Goal: Task Accomplishment & Management: Use online tool/utility

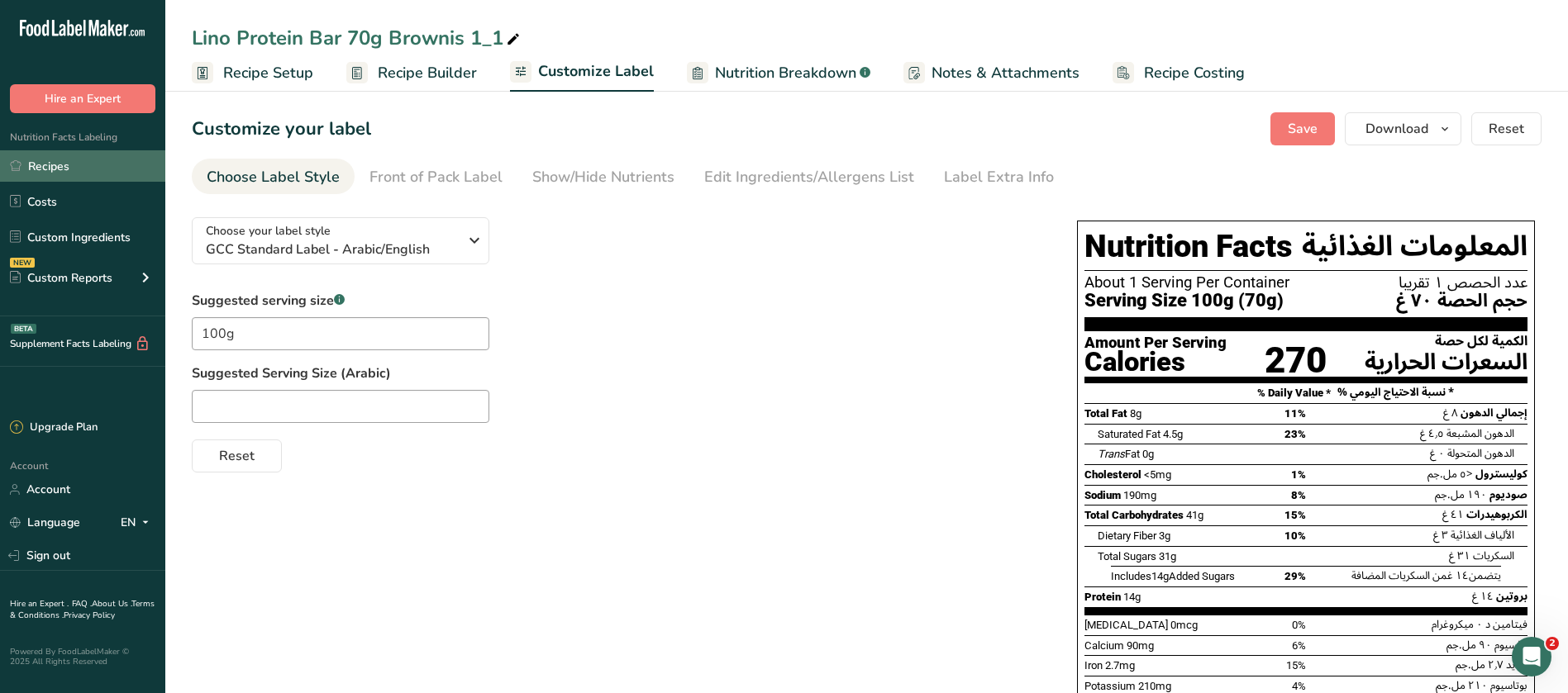
click at [51, 162] on link "Recipes" at bounding box center [82, 166] width 165 height 32
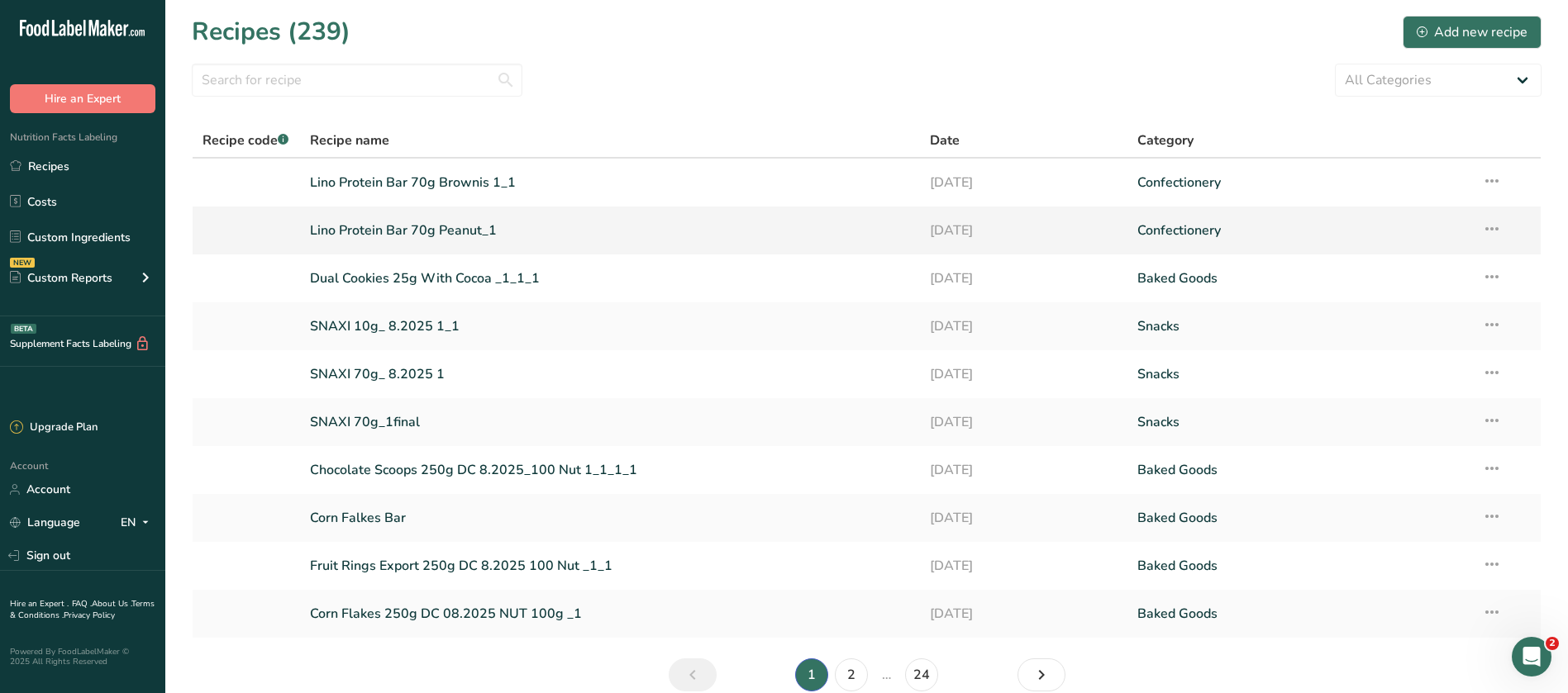
click at [465, 230] on link "Lino Protein Bar 70g Peanut_1" at bounding box center [610, 230] width 600 height 35
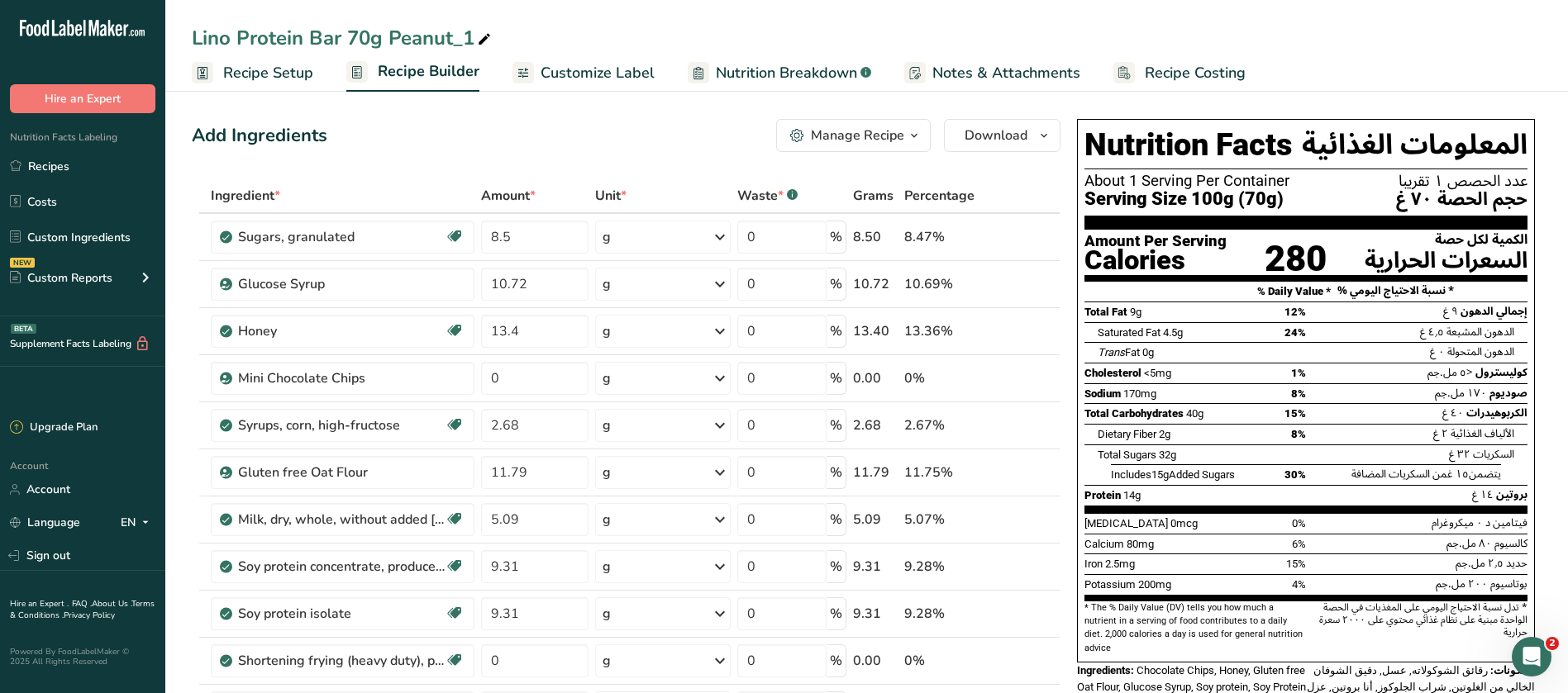
click at [921, 134] on icon "button" at bounding box center [914, 136] width 13 height 21
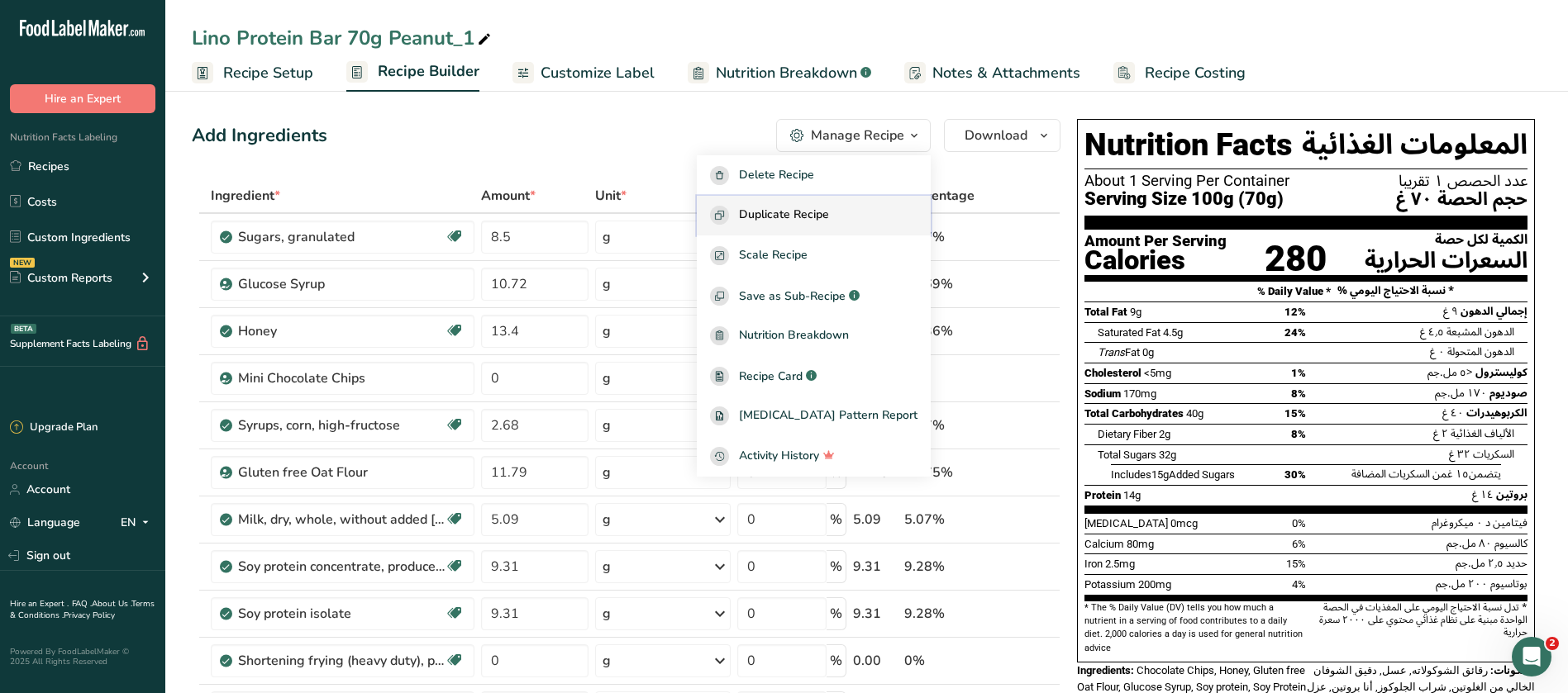
click at [829, 212] on span "Duplicate Recipe" at bounding box center [784, 216] width 90 height 19
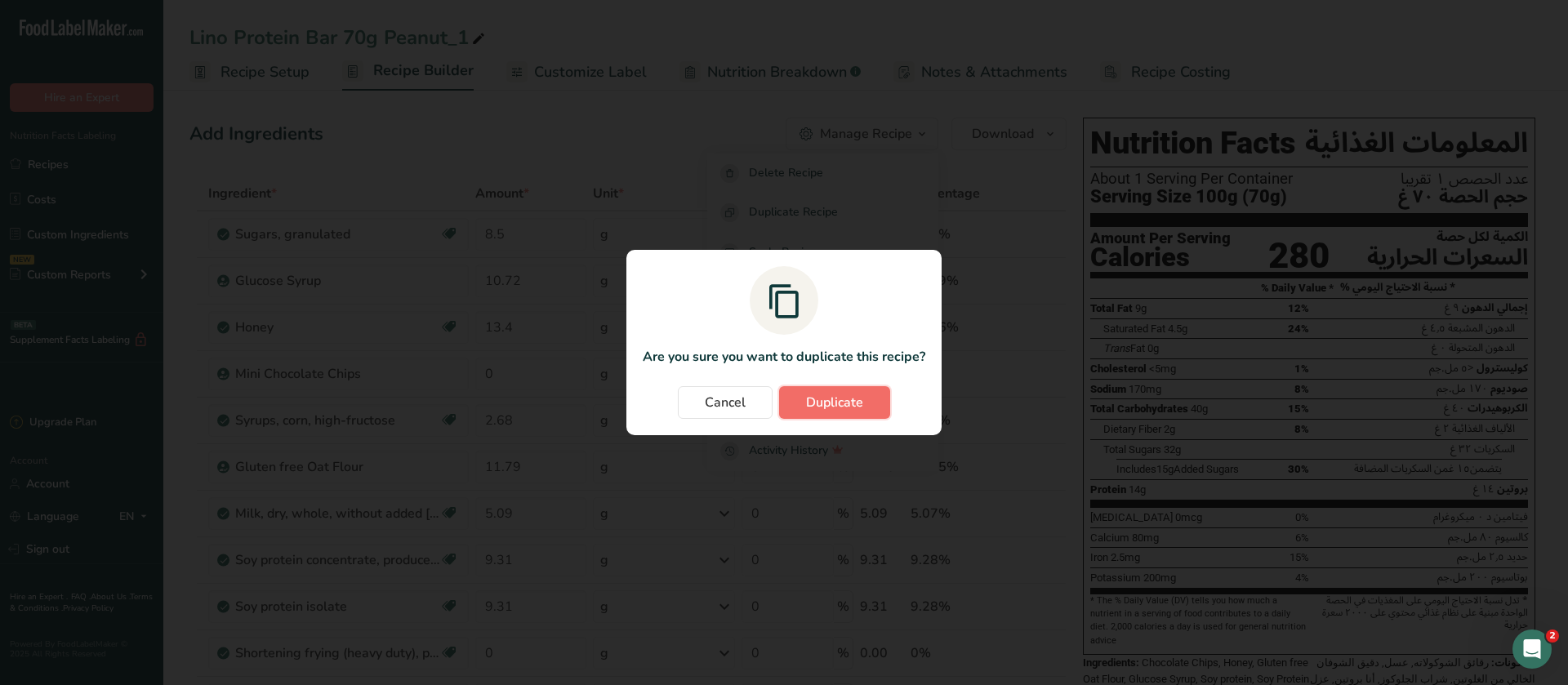
click at [876, 397] on button "Duplicate" at bounding box center [834, 403] width 111 height 32
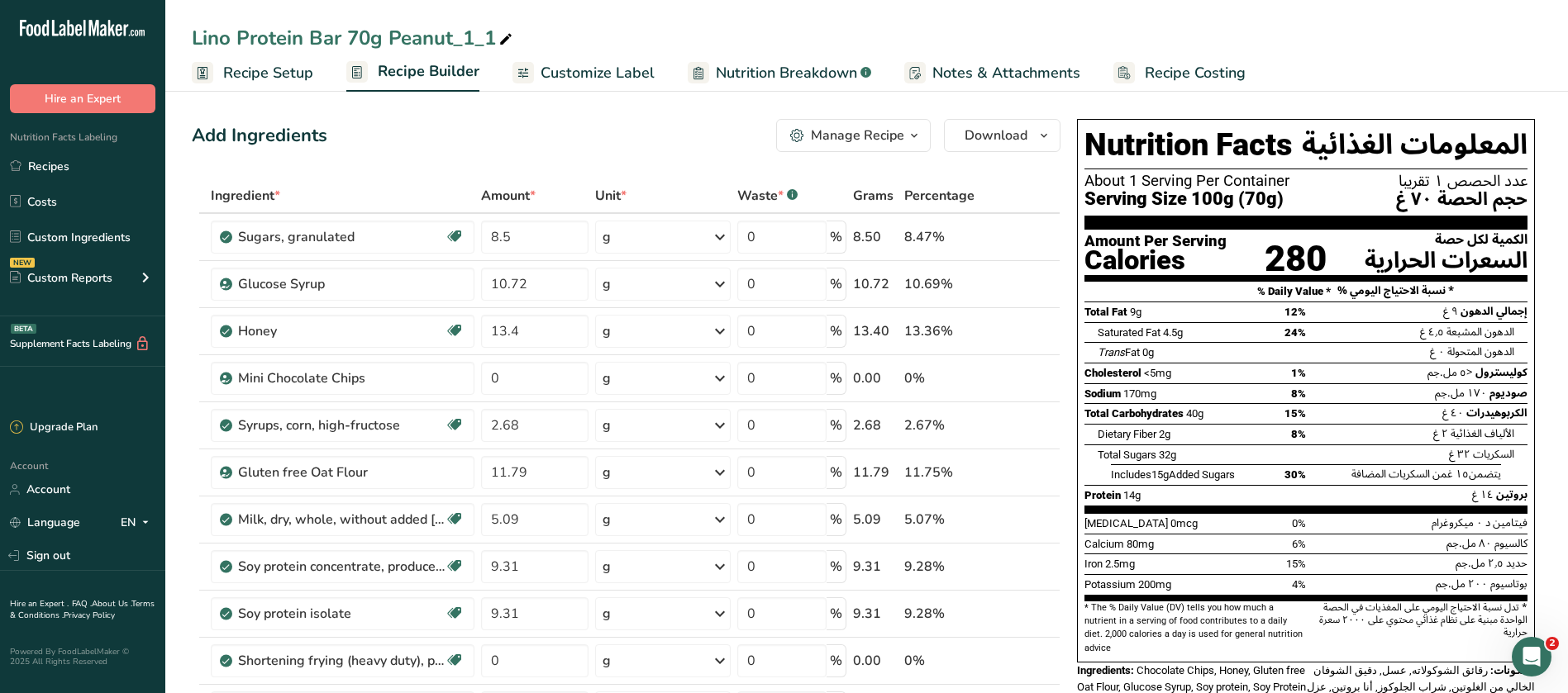
drag, startPoint x: 456, startPoint y: 34, endPoint x: 392, endPoint y: 39, distance: 64.2
click at [392, 39] on div "Lino Protein Bar 70g Peanut_1_1" at bounding box center [354, 37] width 324 height 30
click at [454, 38] on input "[PERSON_NAME] Protein Bar 70g Peanut_1_1Smores" at bounding box center [866, 37] width 1349 height 30
click at [428, 35] on input "[PERSON_NAME] Protein Bar 70g_1_1Smores" at bounding box center [866, 37] width 1349 height 30
type input "Lino Protein Bar 70g Smores"
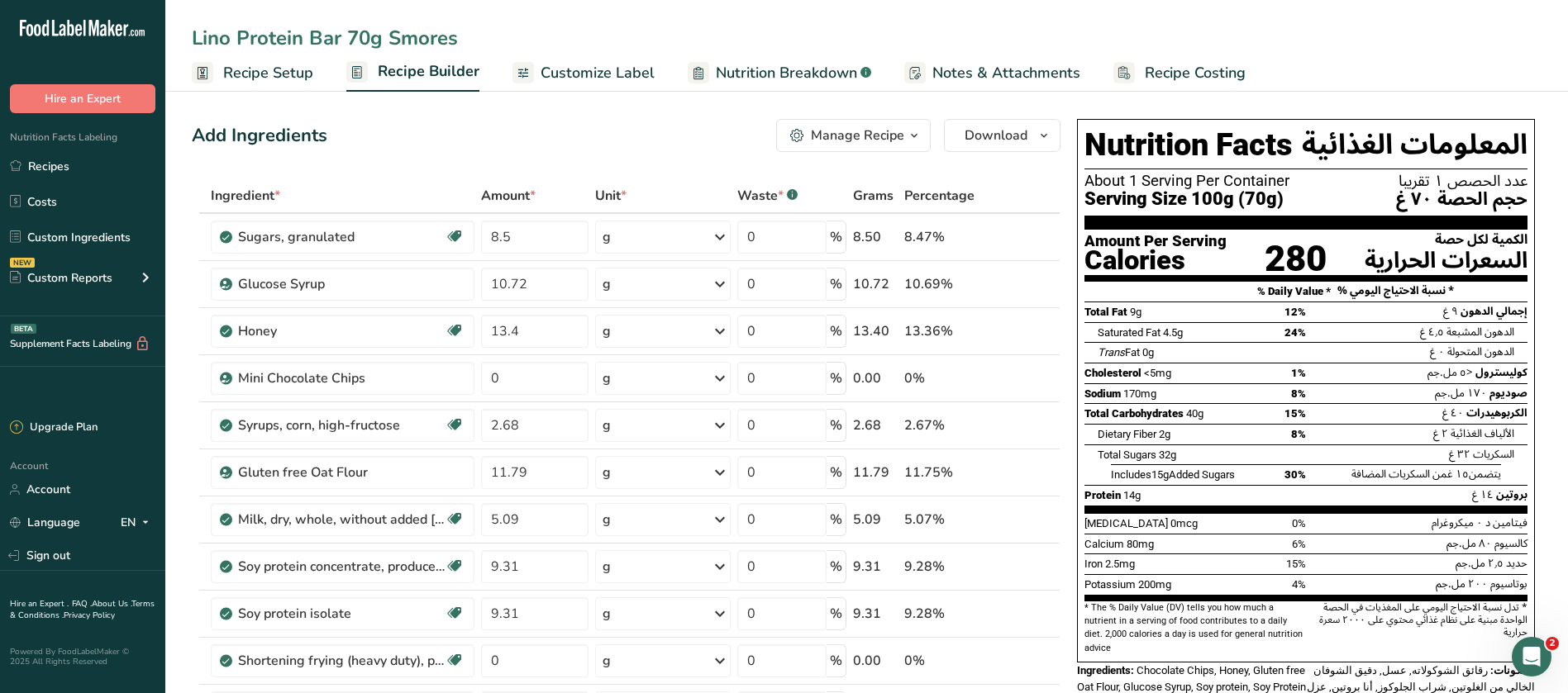
click at [521, 331] on input "13.4" at bounding box center [534, 331] width 107 height 33
type input "13.01"
click at [1019, 180] on div "Ingredient * Amount * Unit * Waste * .a-a{fill:#347362;}.b-a{fill:#fff;} Grams …" at bounding box center [626, 648] width 869 height 939
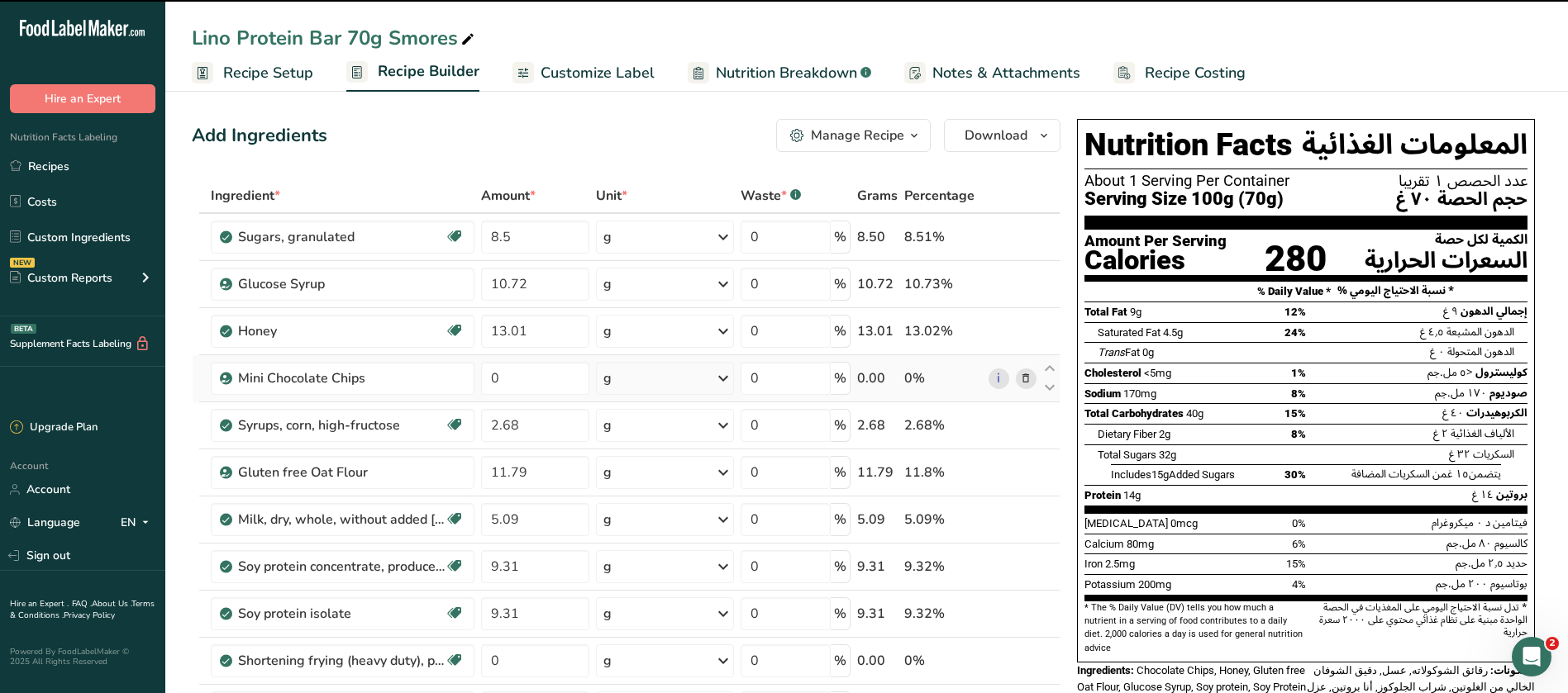
click at [1032, 375] on span at bounding box center [1025, 378] width 20 height 20
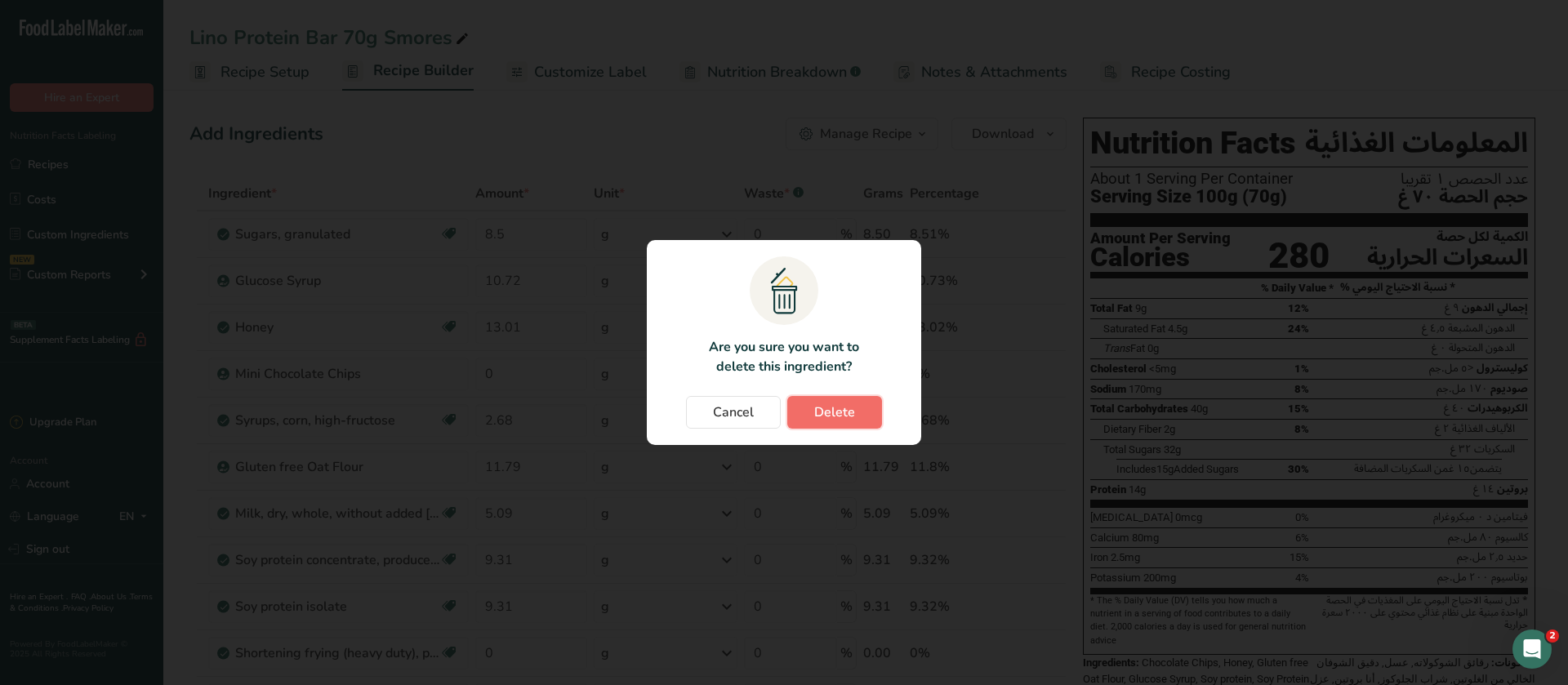
click at [845, 407] on span "Delete" at bounding box center [834, 412] width 41 height 20
type input "2.68"
type input "11.79"
type input "5.09"
type input "9.31"
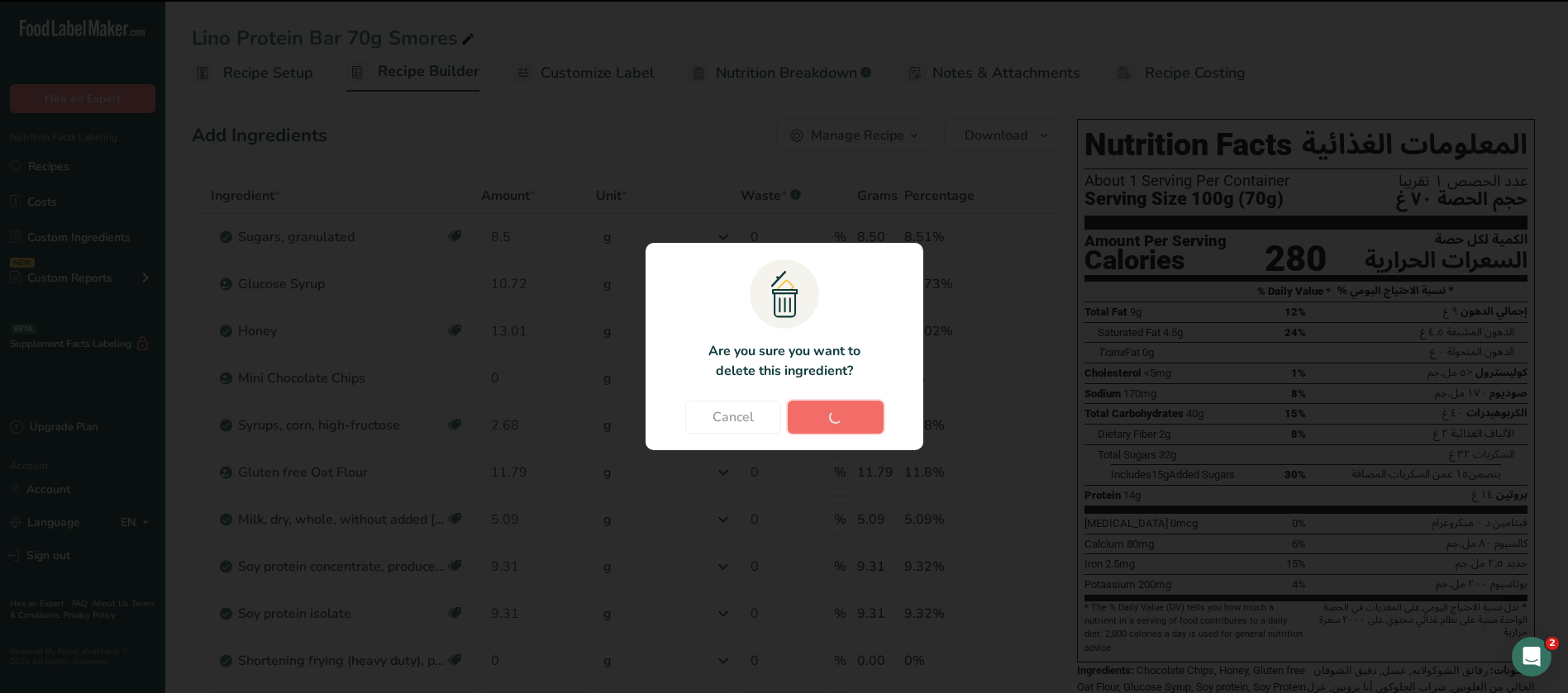
type input "0"
type input "2.14"
type input "2.41"
type input "20.9"
type input "1"
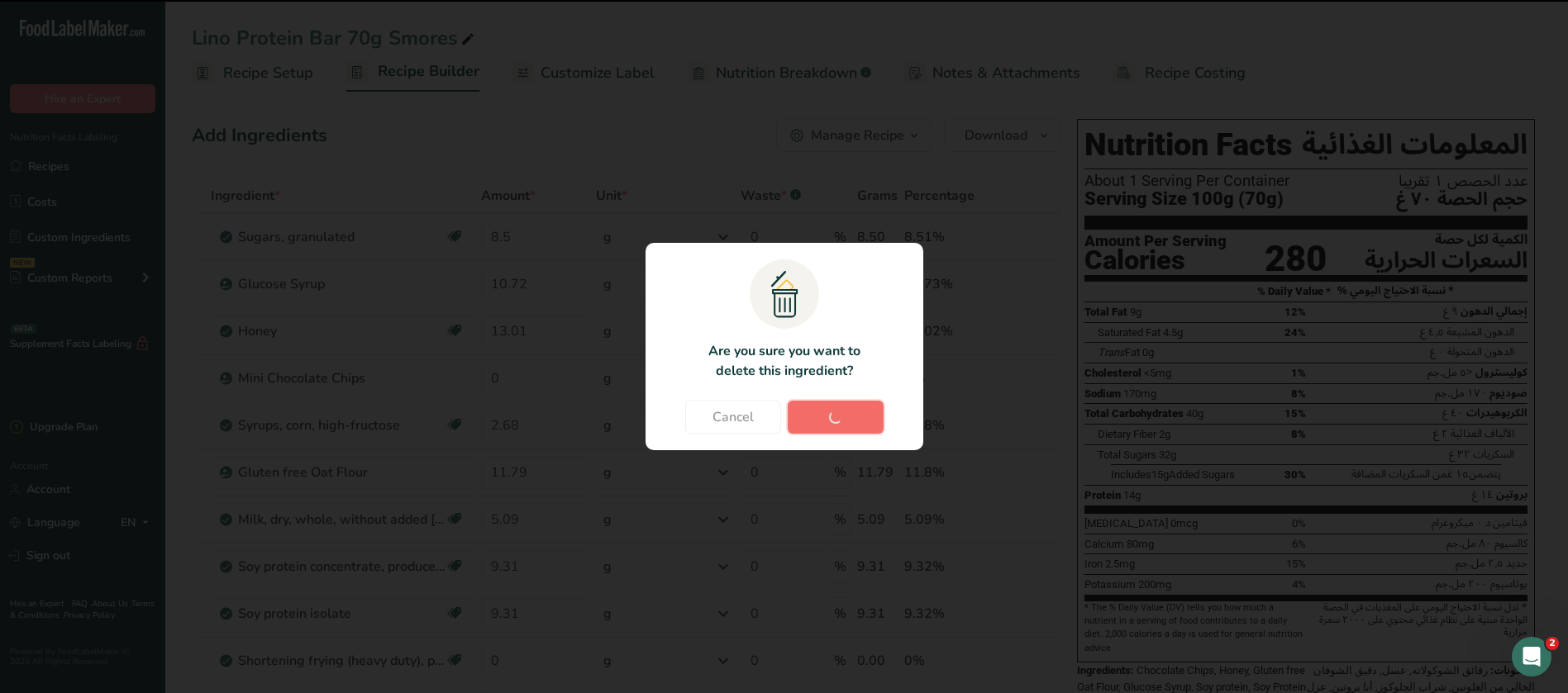
type input "2.95"
type input "0.1"
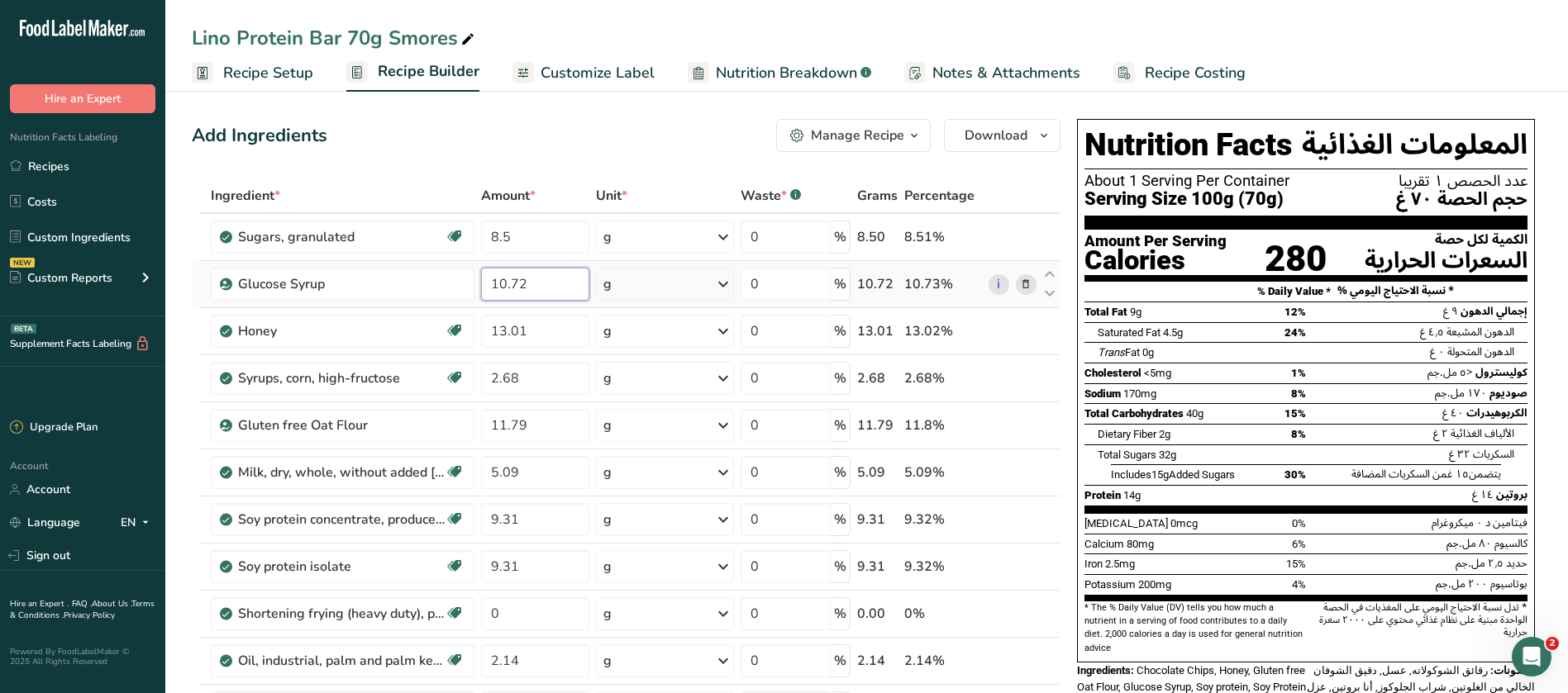
click at [538, 286] on input "10.72" at bounding box center [534, 284] width 108 height 33
type input "10.41"
click at [578, 124] on div "Add Ingredients Manage Recipe Delete Recipe Duplicate Recipe Scale Recipe Save …" at bounding box center [626, 135] width 869 height 33
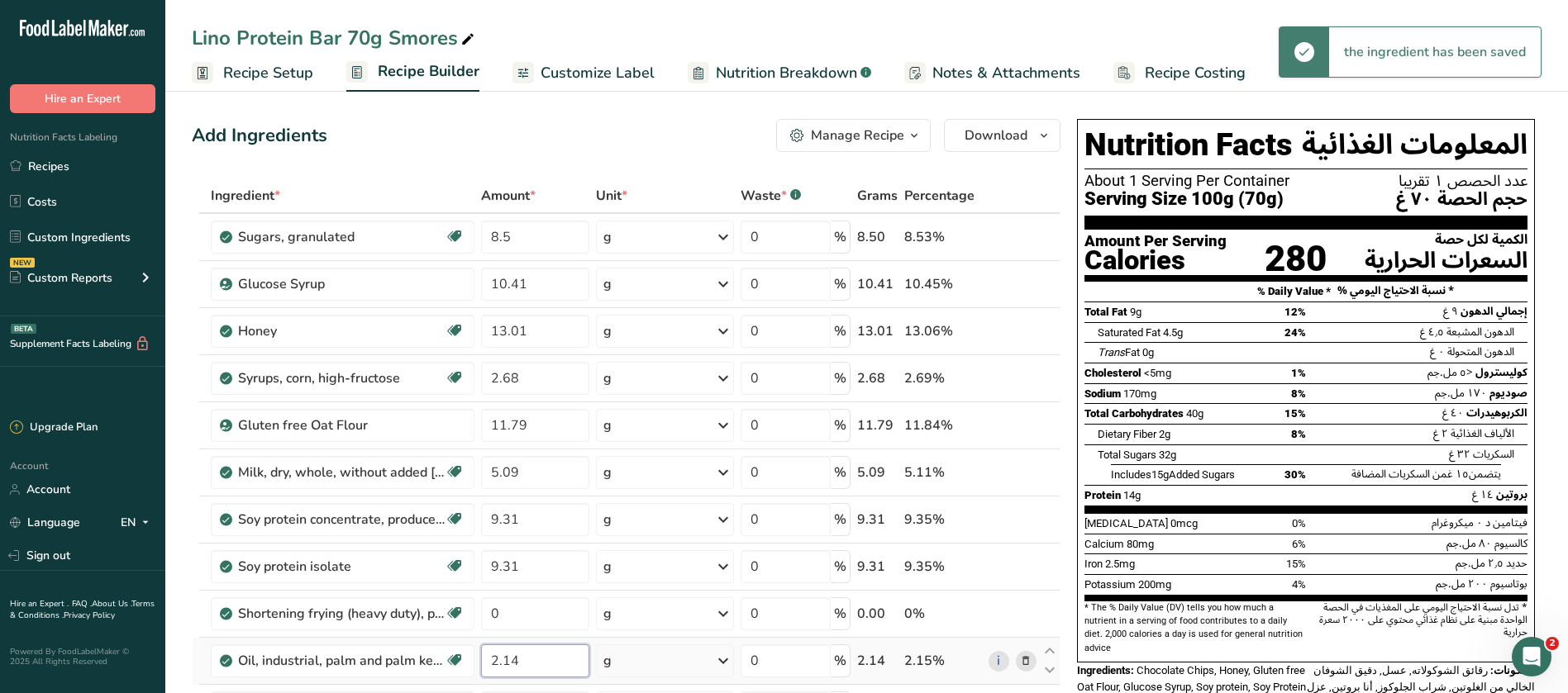
click at [522, 658] on input "2.14" at bounding box center [534, 660] width 108 height 33
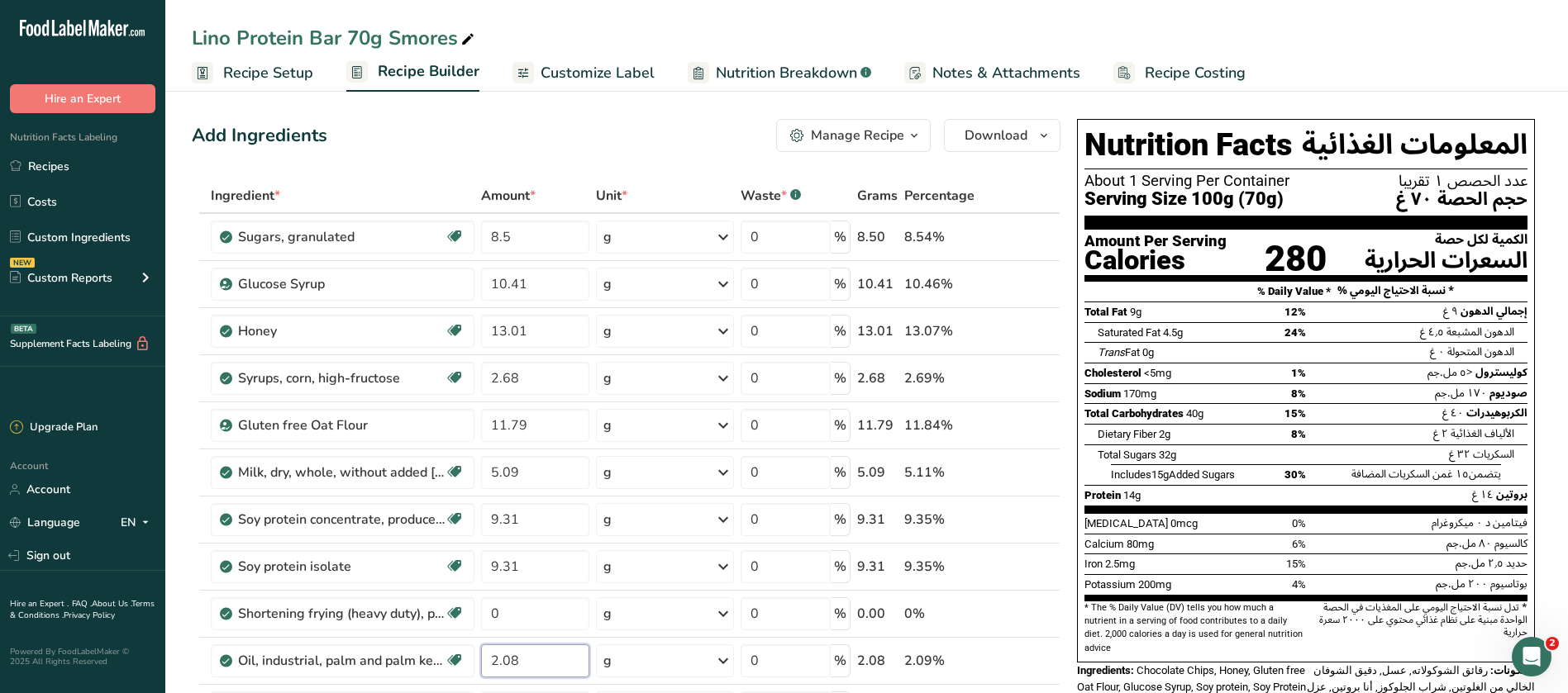
type input "2.08"
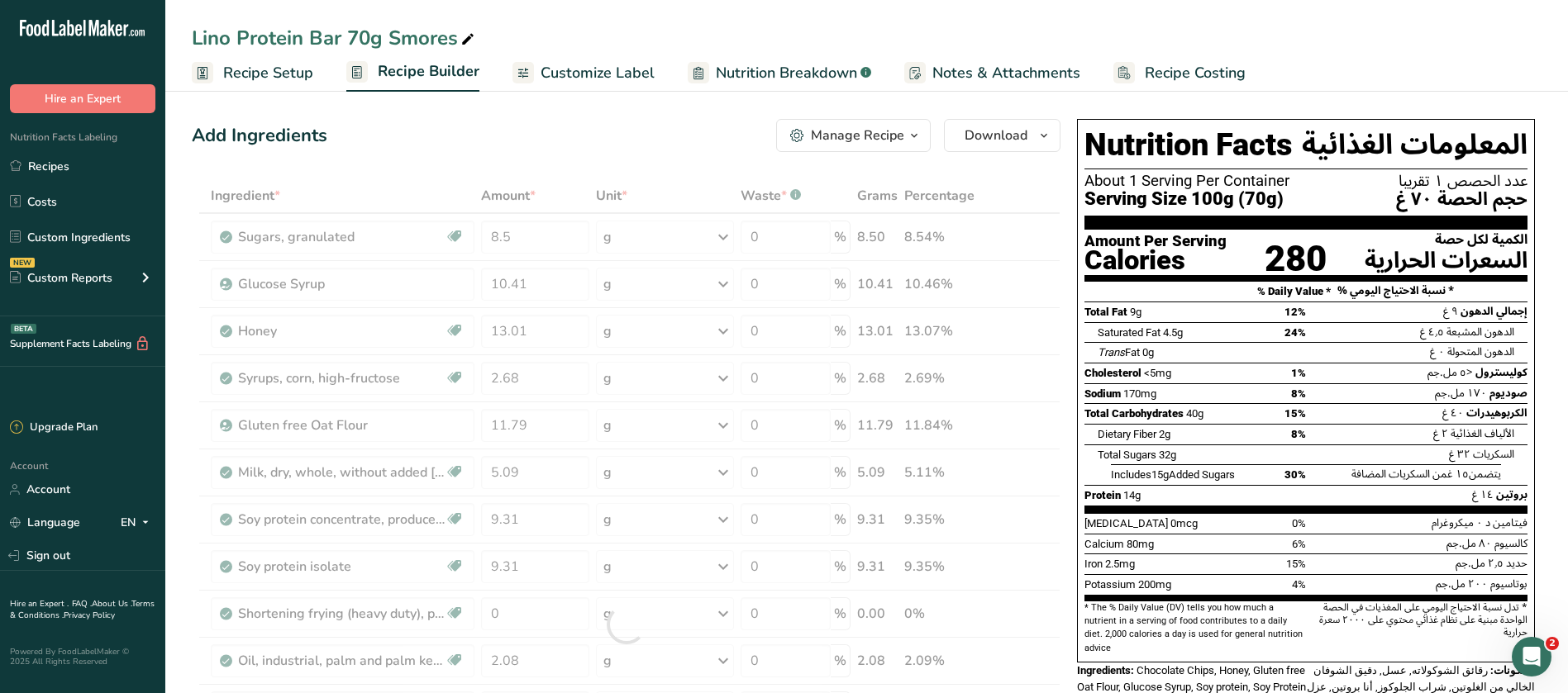
click at [1394, 16] on div "[PERSON_NAME] Protein Bar 70g Smores Recipe Setup Recipe Builder Customize Labe…" at bounding box center [866, 46] width 1402 height 92
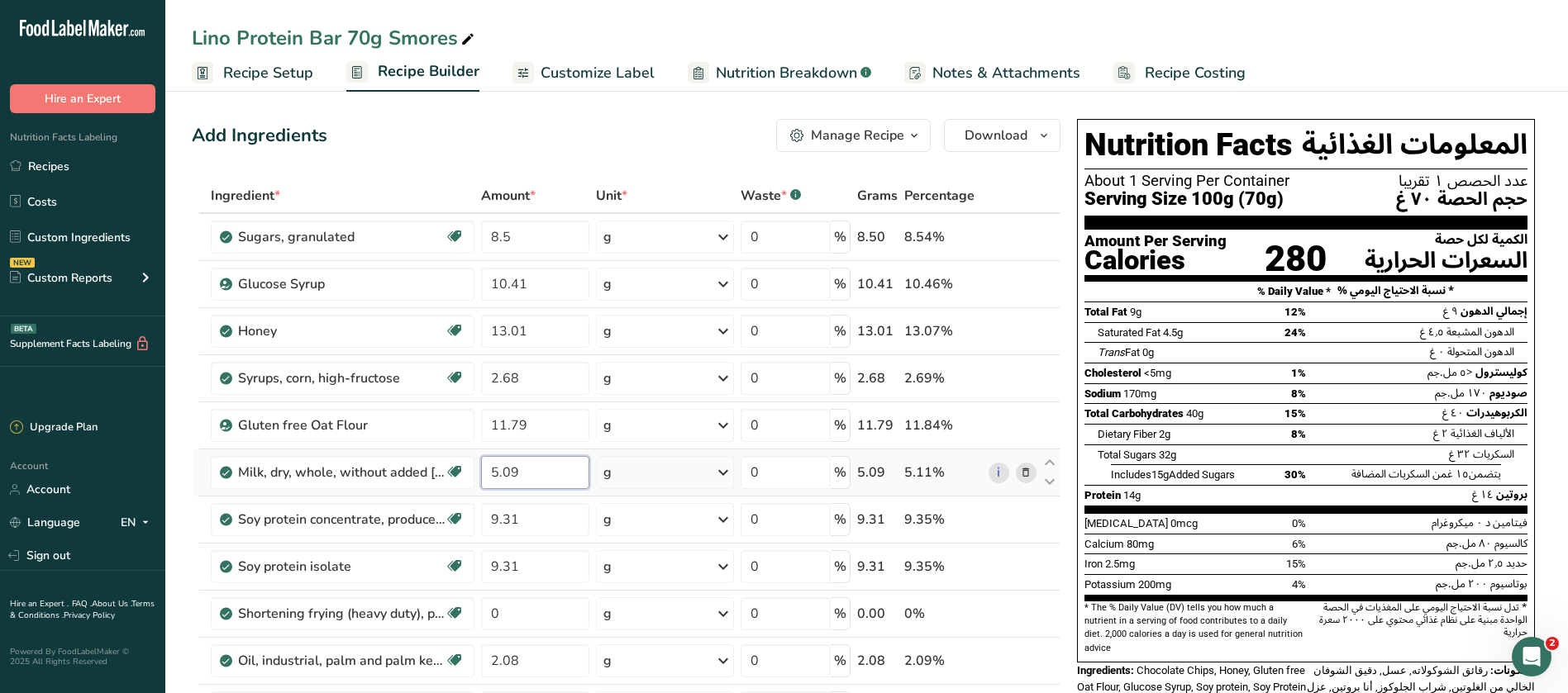
click at [515, 466] on input "5.09" at bounding box center [534, 473] width 108 height 33
type input "5"
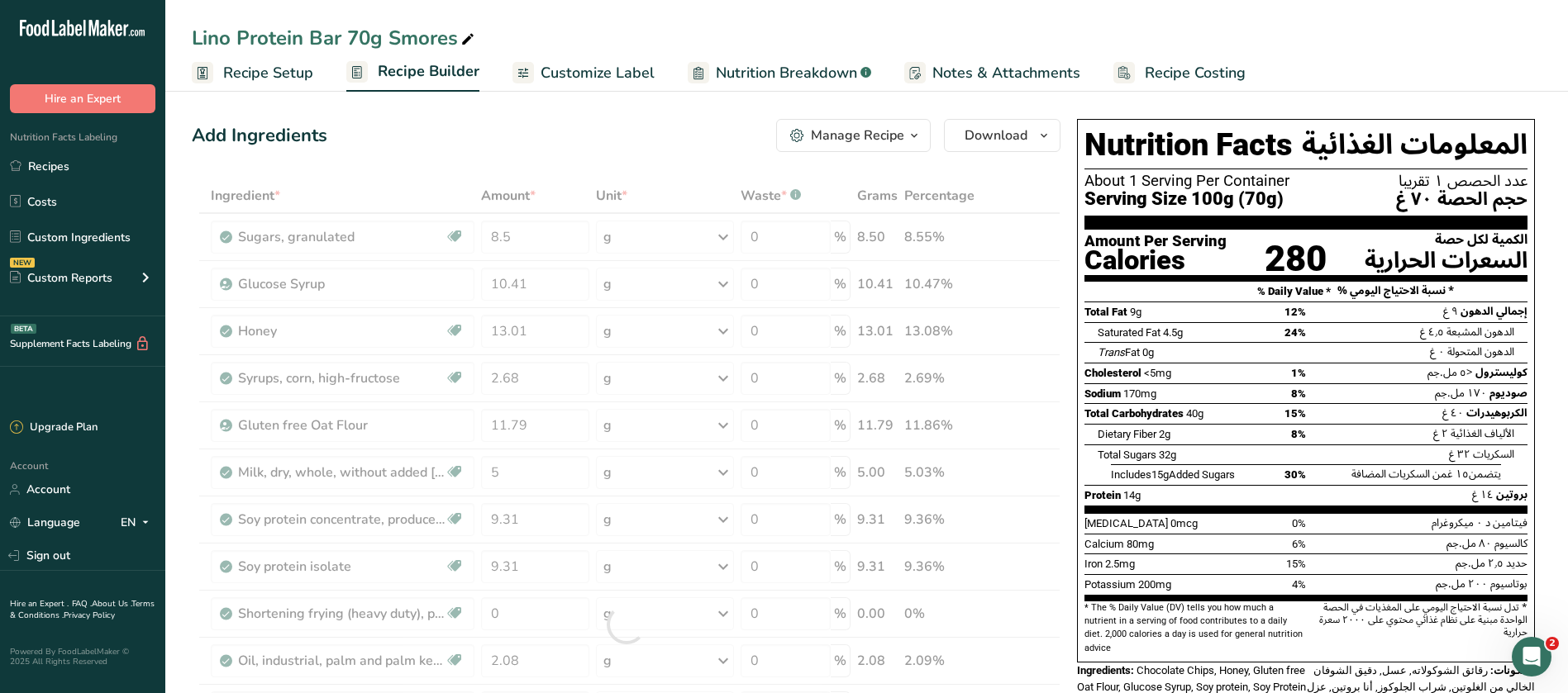
click at [1343, 9] on div "[PERSON_NAME] Protein Bar 70g Smores Recipe Setup Recipe Builder Customize Labe…" at bounding box center [866, 46] width 1402 height 92
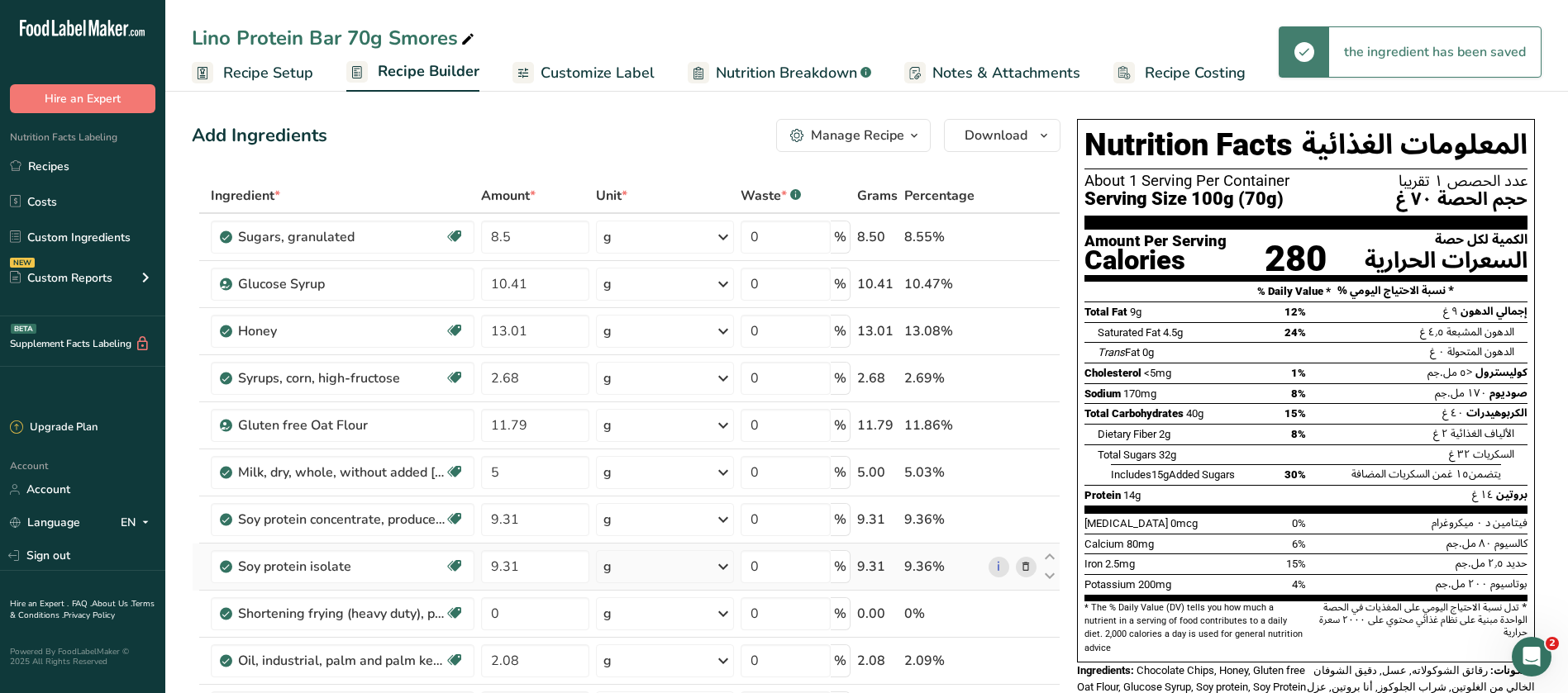
scroll to position [619, 0]
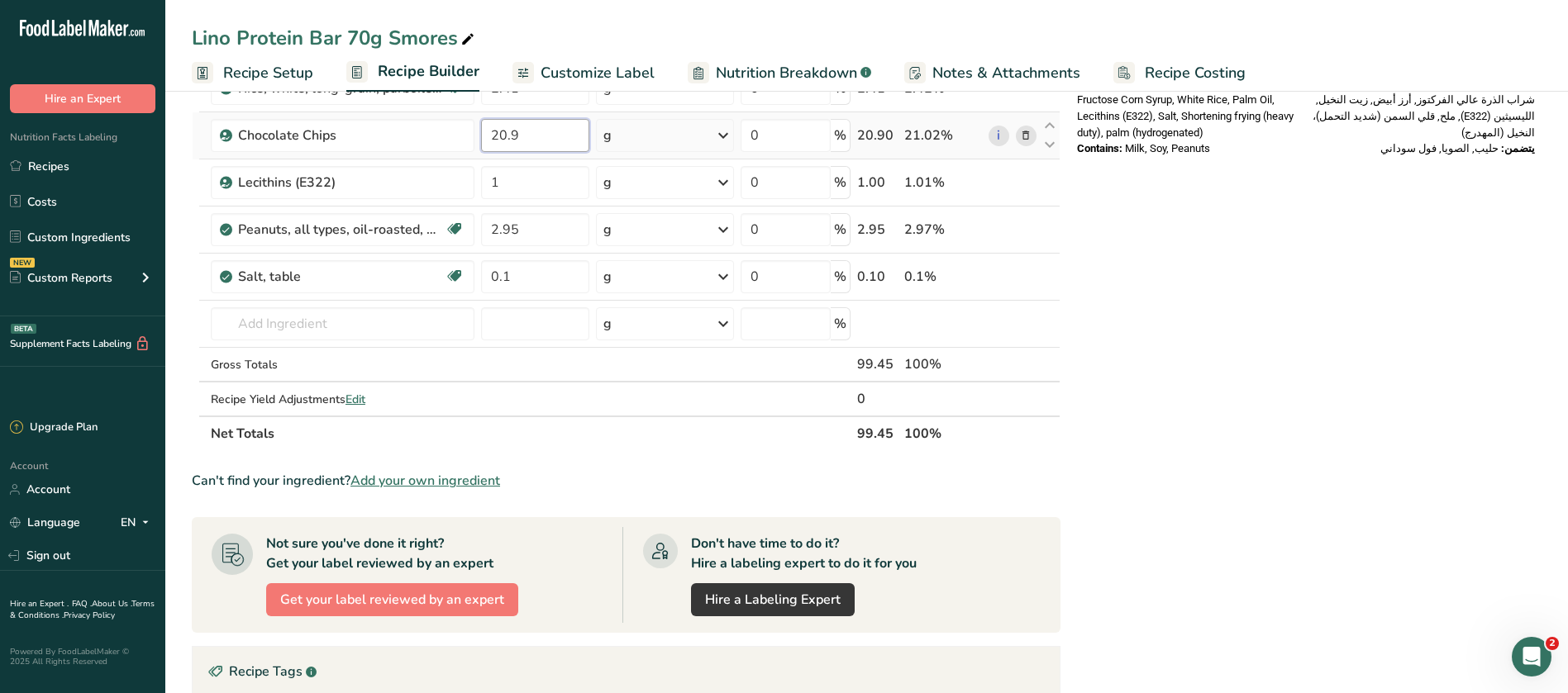
click at [527, 140] on input "20.9" at bounding box center [534, 135] width 108 height 33
type input "20.3"
click at [1302, 426] on div "Nutrition Facts [DEMOGRAPHIC_DATA] About 1 Serving Per Container عدد الحصص ١ تق…" at bounding box center [1305, 273] width 471 height 1560
click at [1033, 230] on span at bounding box center [1025, 229] width 20 height 20
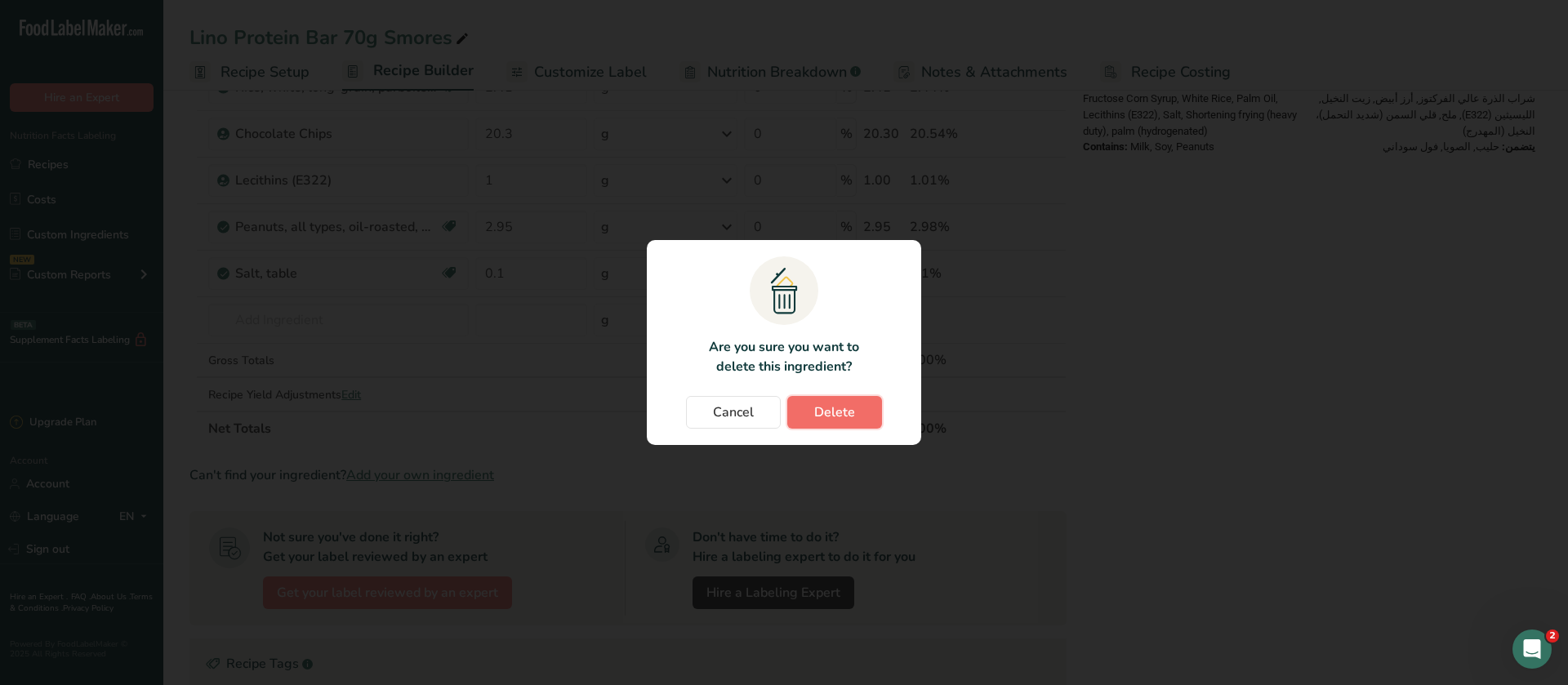
click at [832, 417] on span "Delete" at bounding box center [834, 412] width 41 height 20
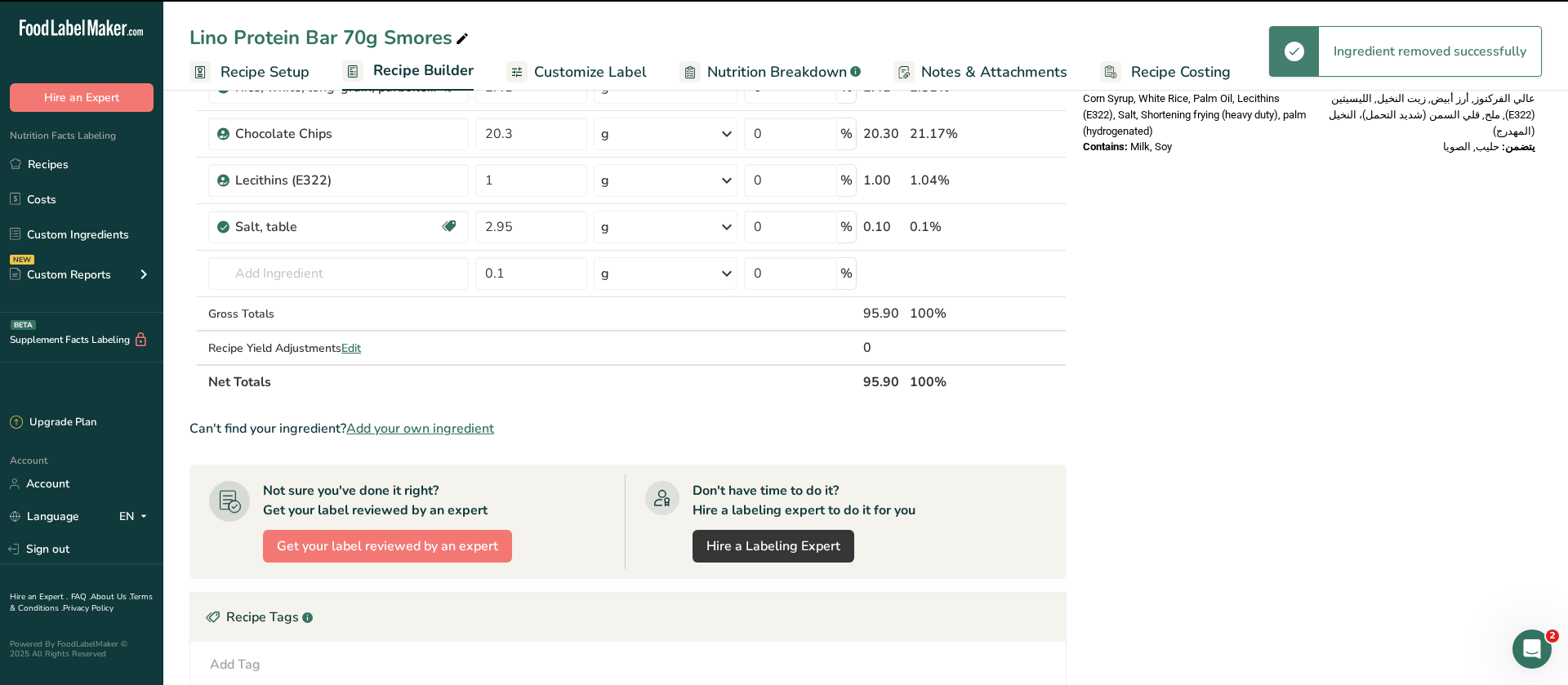
type input "0.1"
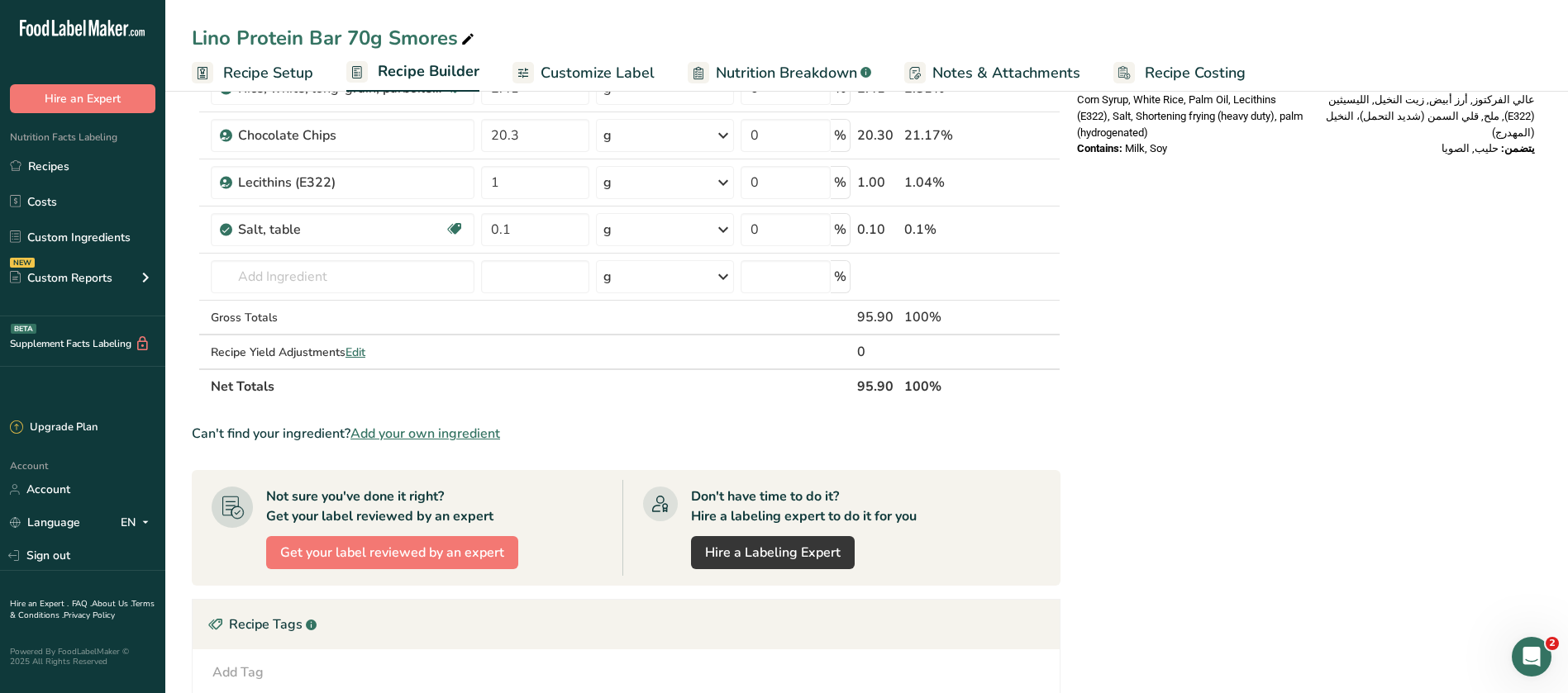
scroll to position [0, 0]
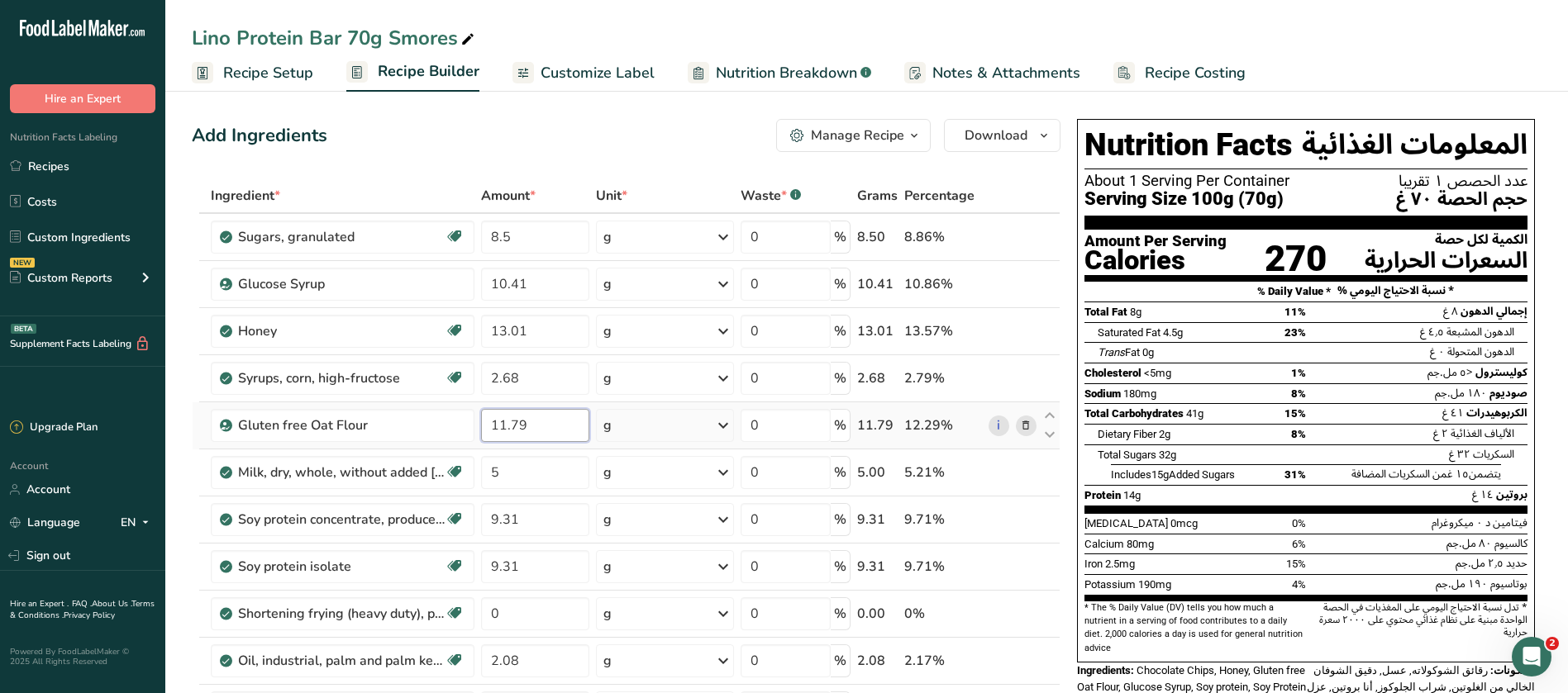
click at [548, 421] on input "11.79" at bounding box center [534, 426] width 108 height 33
type input "11.45"
click at [1412, 48] on div "Lino Protein Bar 70g Smores" at bounding box center [866, 37] width 1402 height 30
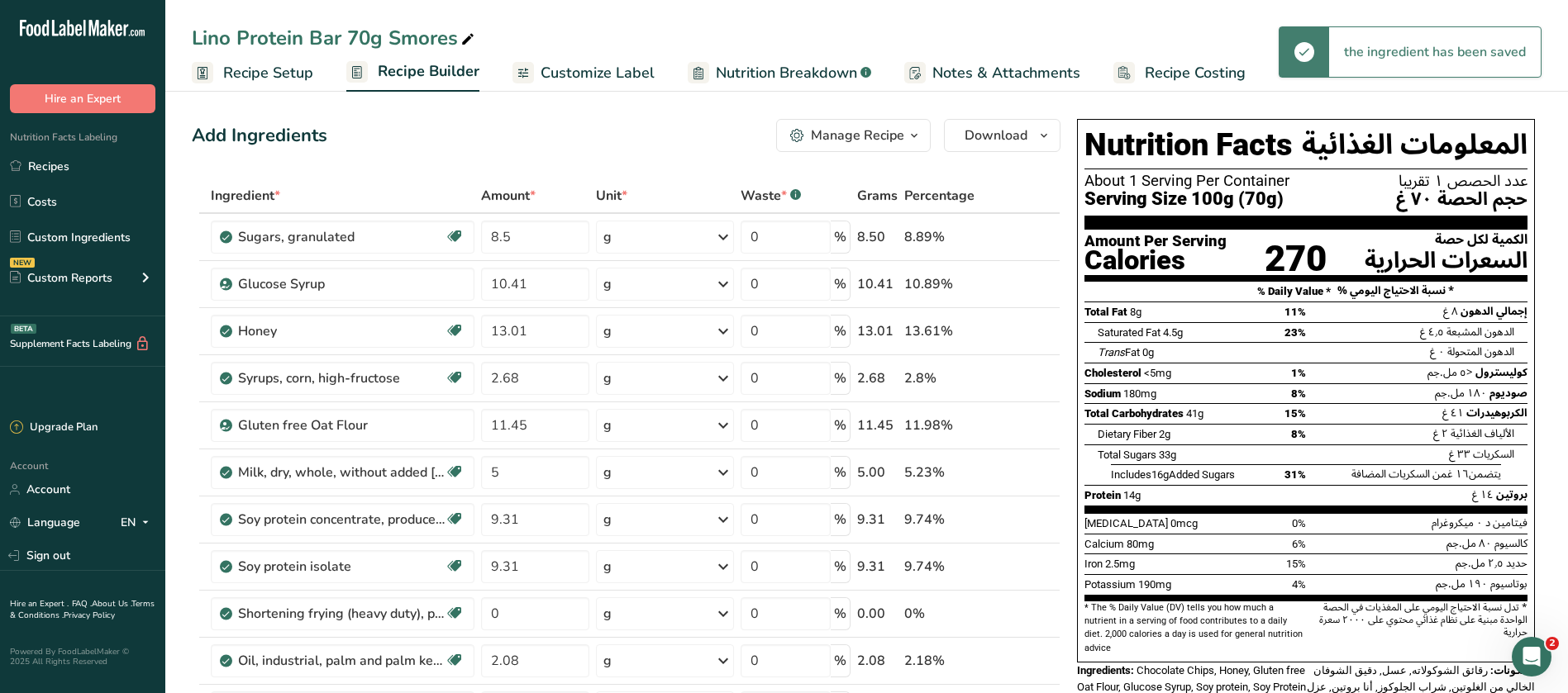
scroll to position [619, 0]
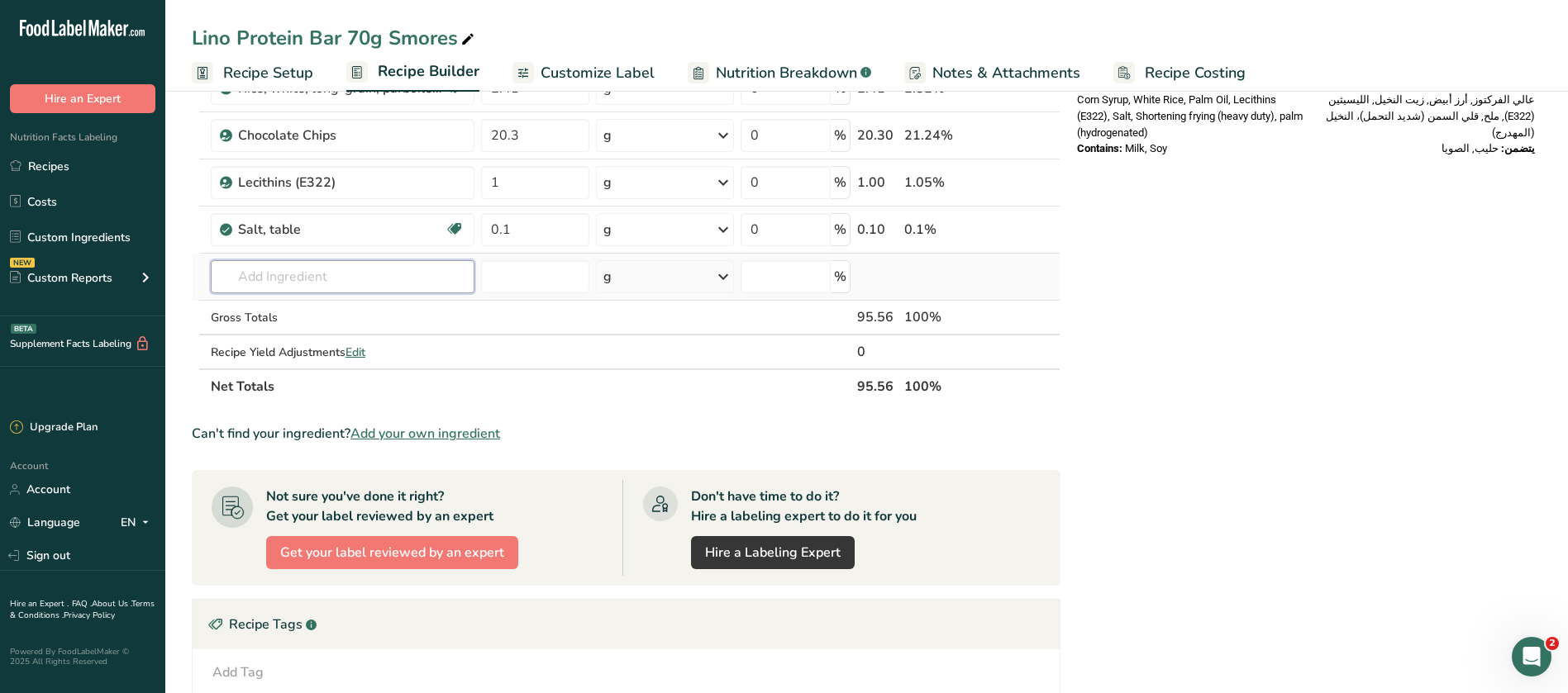
click at [385, 272] on input "text" at bounding box center [342, 276] width 264 height 33
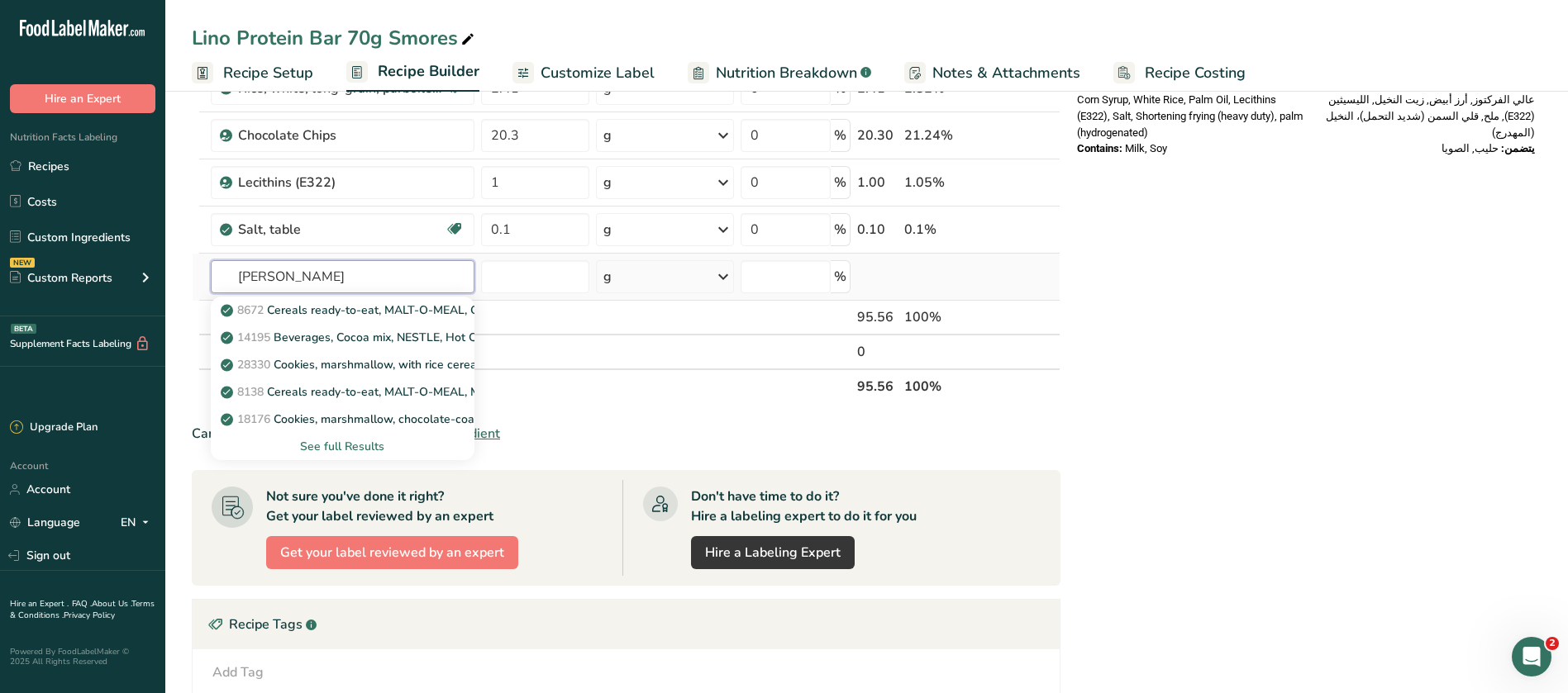
type input "[PERSON_NAME]"
click at [376, 448] on div "See full Results" at bounding box center [342, 447] width 237 height 17
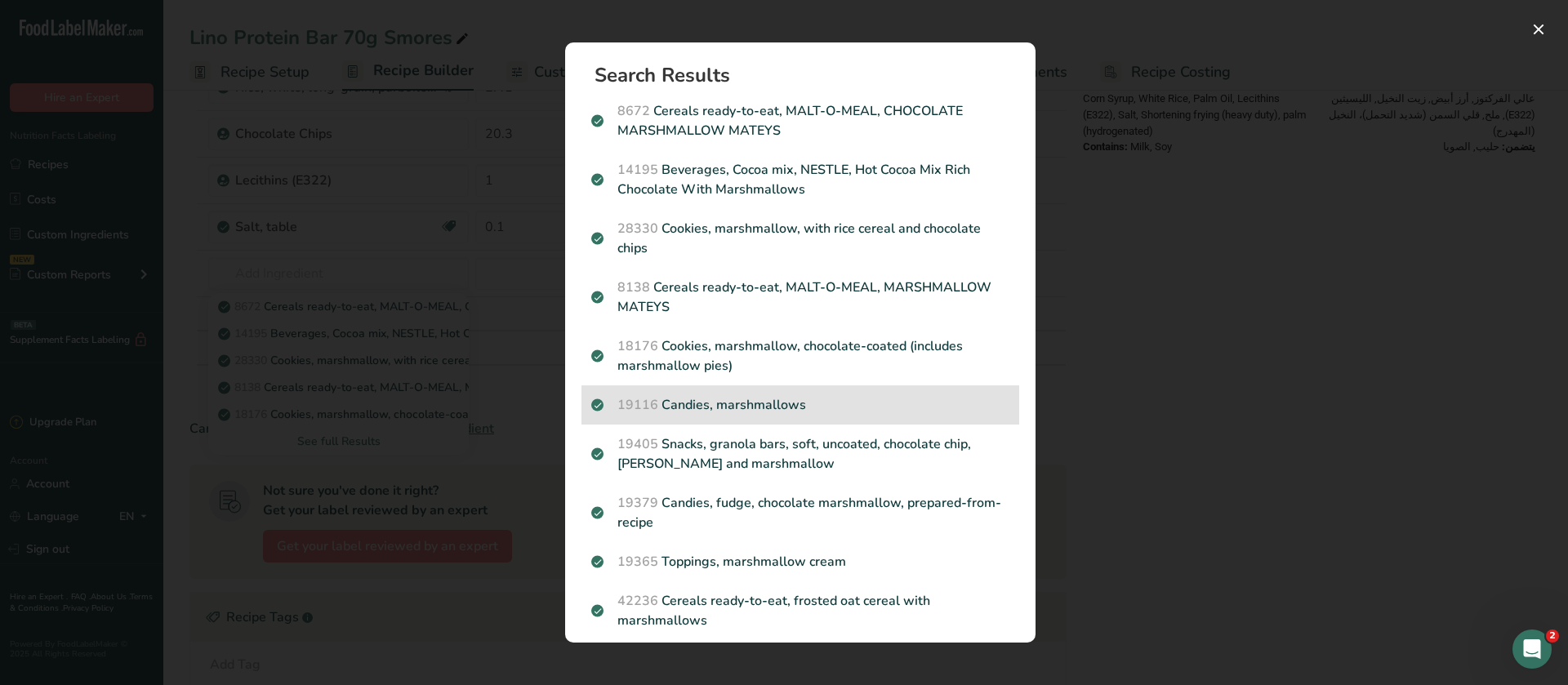
click at [753, 402] on p "19116 Candies, marshmallows" at bounding box center [800, 405] width 418 height 20
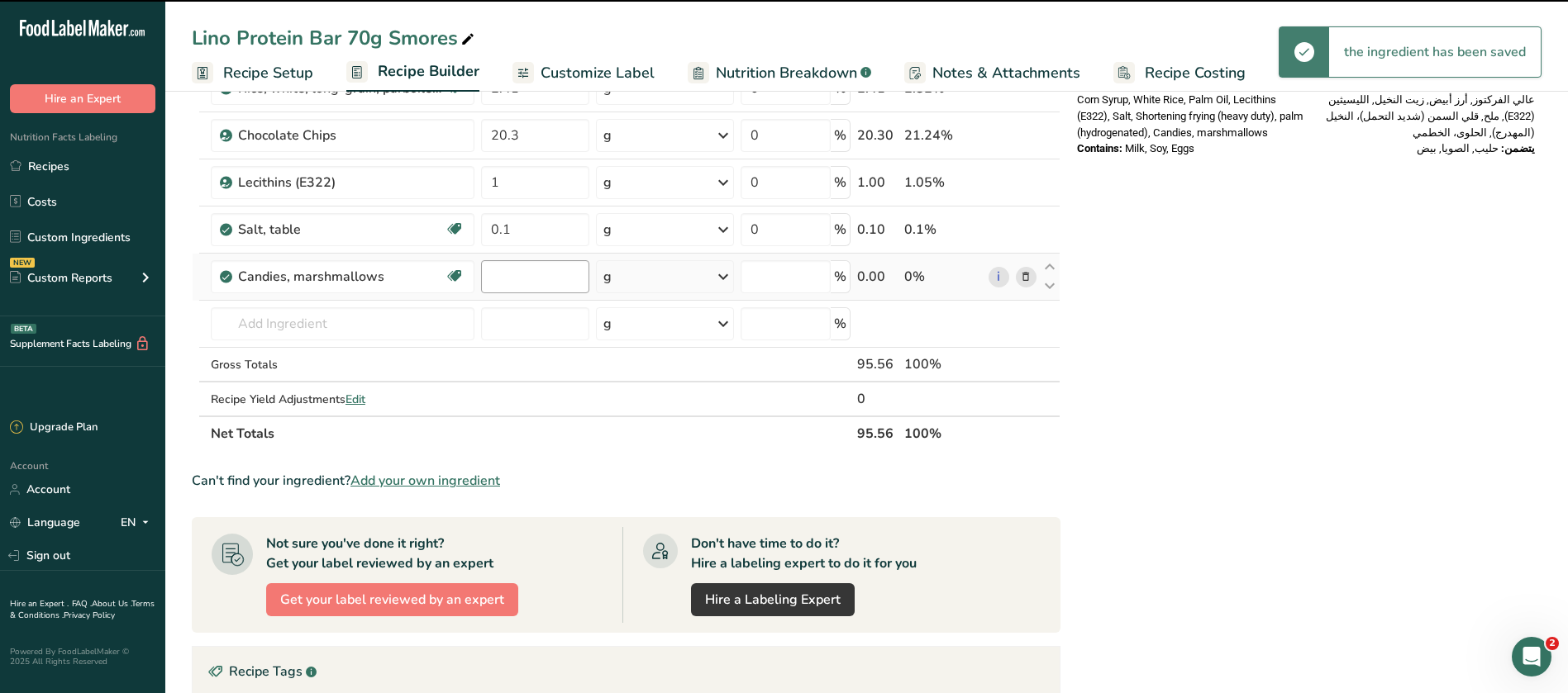
type input "0"
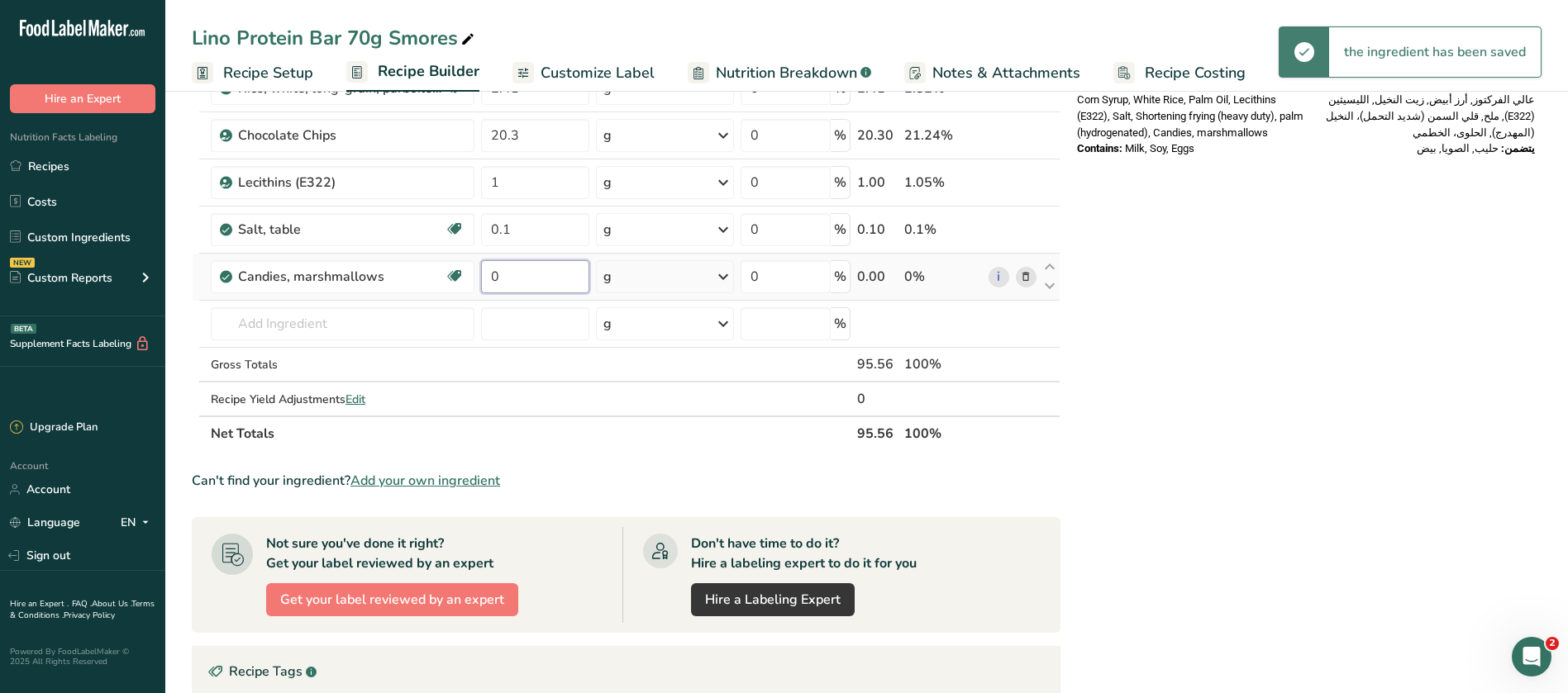
click at [528, 271] on input "0" at bounding box center [534, 276] width 108 height 33
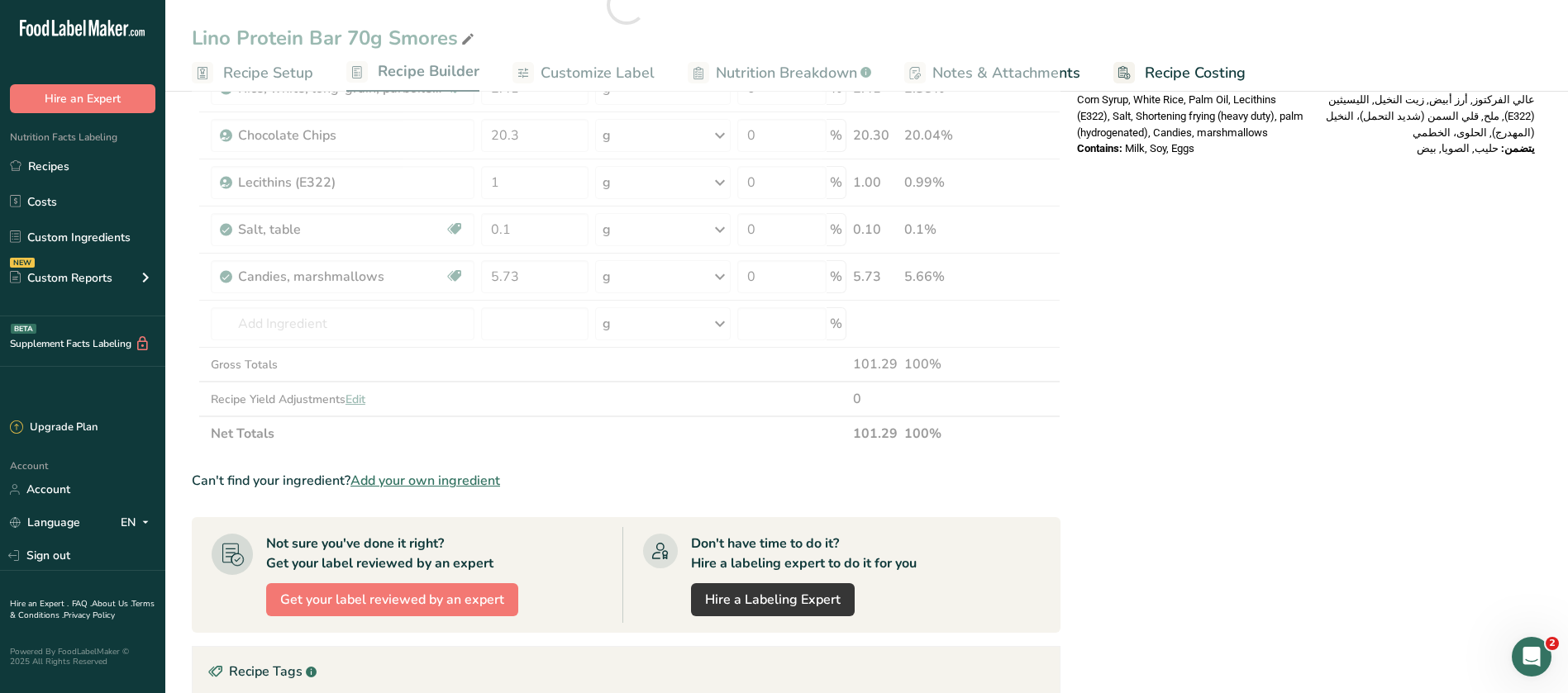
click at [1337, 346] on div "Nutrition Facts المعلومات الغذائية About 1 Serving Per Container عدد الحصص ١ تق…" at bounding box center [1305, 273] width 471 height 1560
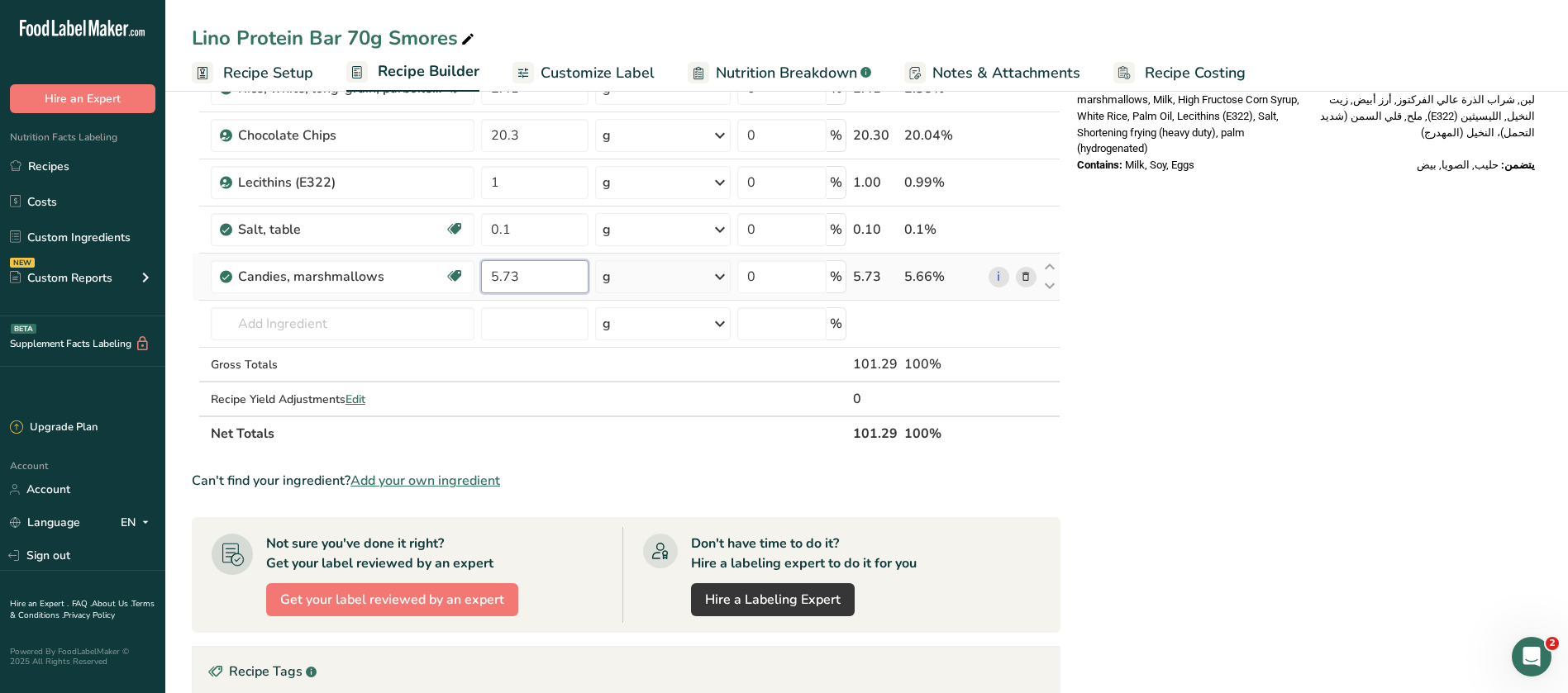
click at [523, 280] on input "5.73" at bounding box center [534, 276] width 107 height 33
click at [1303, 481] on div "Nutrition Facts [DEMOGRAPHIC_DATA] About 1 Serving Per Container عدد الحصص ١ تق…" at bounding box center [1305, 273] width 471 height 1560
click at [517, 278] on input "5.7" at bounding box center [534, 276] width 107 height 33
type input "5.6"
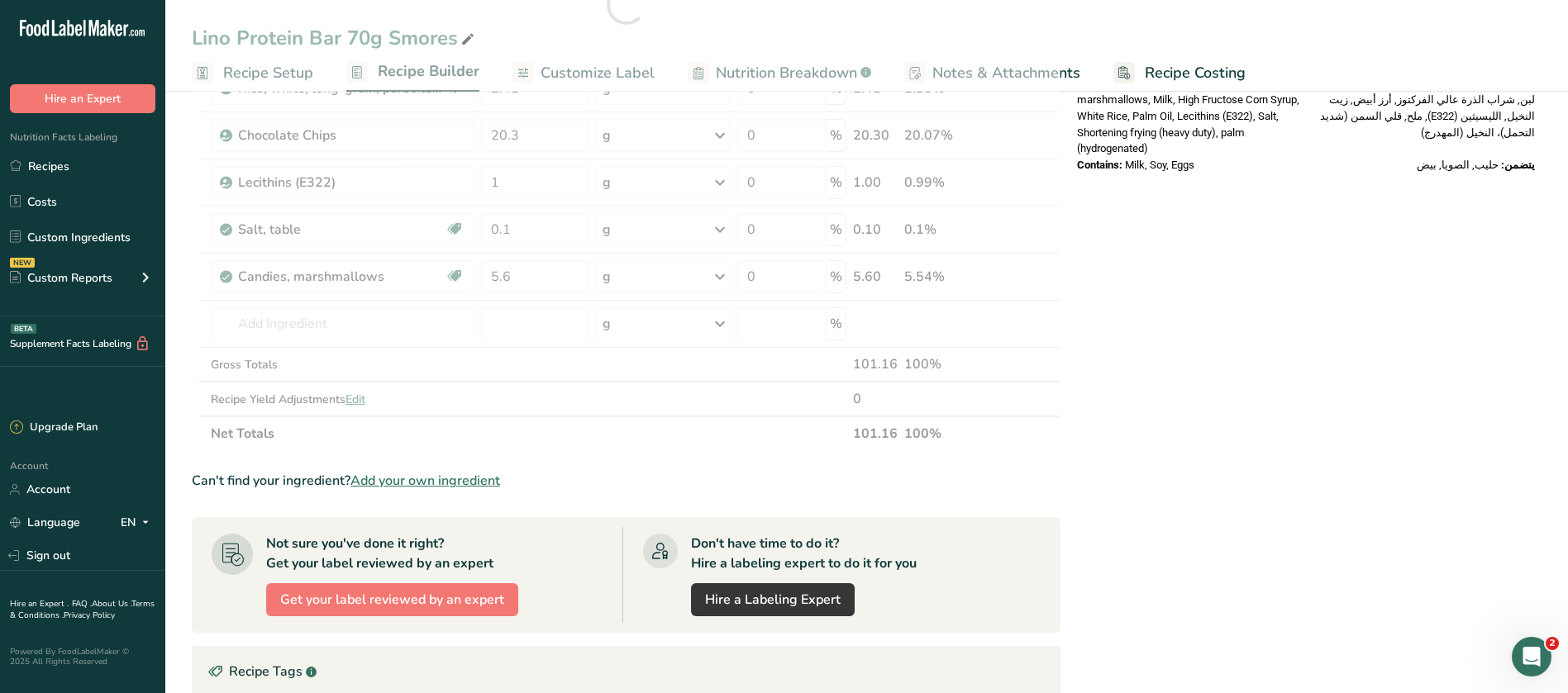
drag, startPoint x: 1544, startPoint y: 332, endPoint x: 1526, endPoint y: 339, distance: 19.3
click at [1544, 333] on section "Add Ingredients Manage Recipe Delete Recipe Duplicate Recipe Scale Recipe Save …" at bounding box center [866, 272] width 1402 height 1613
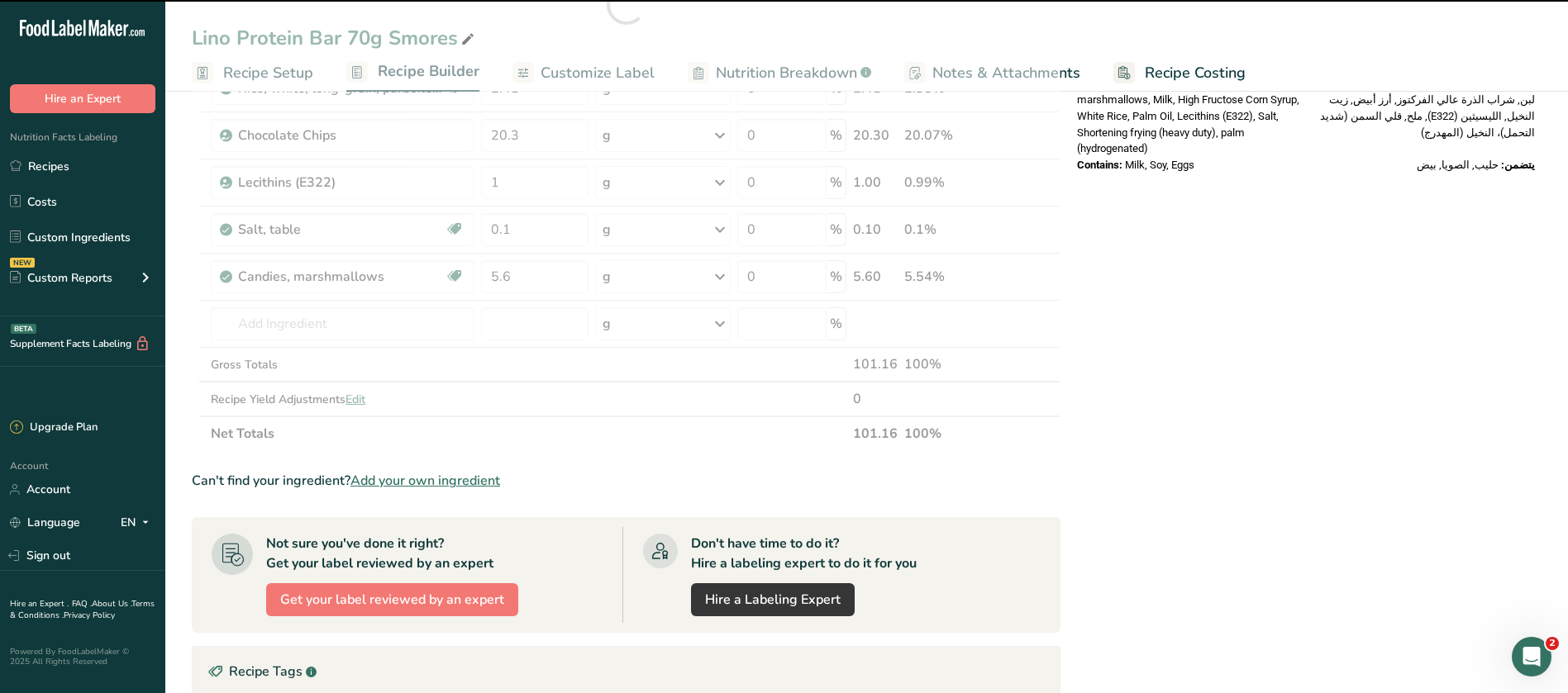
scroll to position [0, 0]
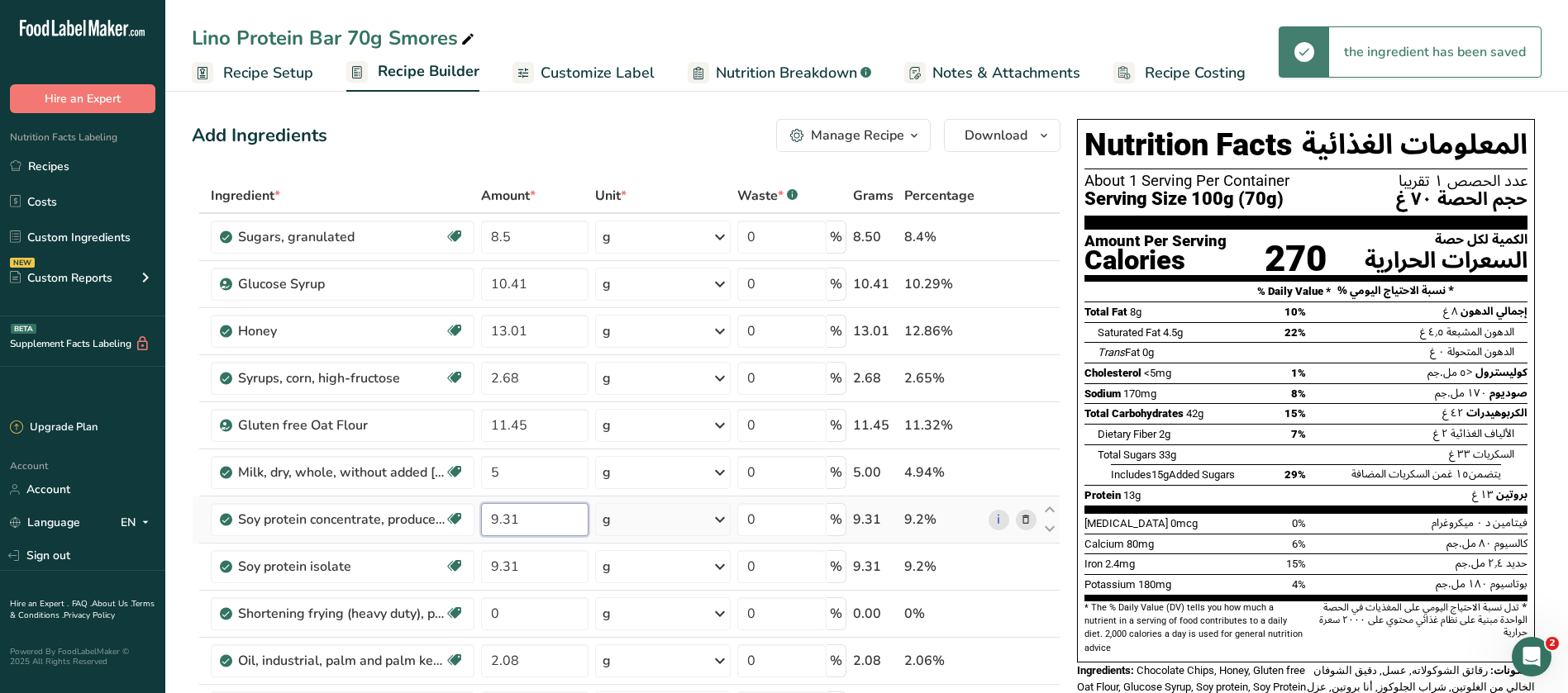
click at [520, 521] on input "9.31" at bounding box center [534, 520] width 107 height 33
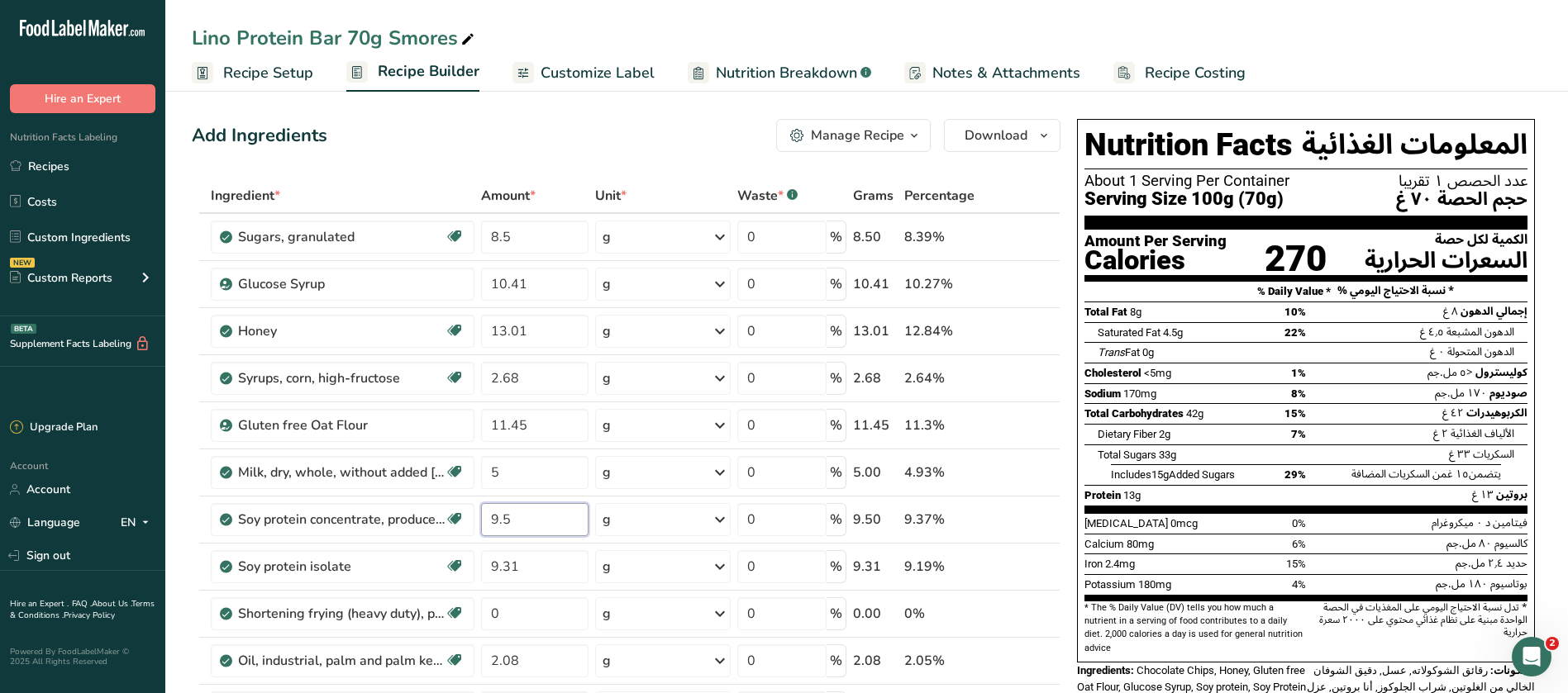
type input "9.5"
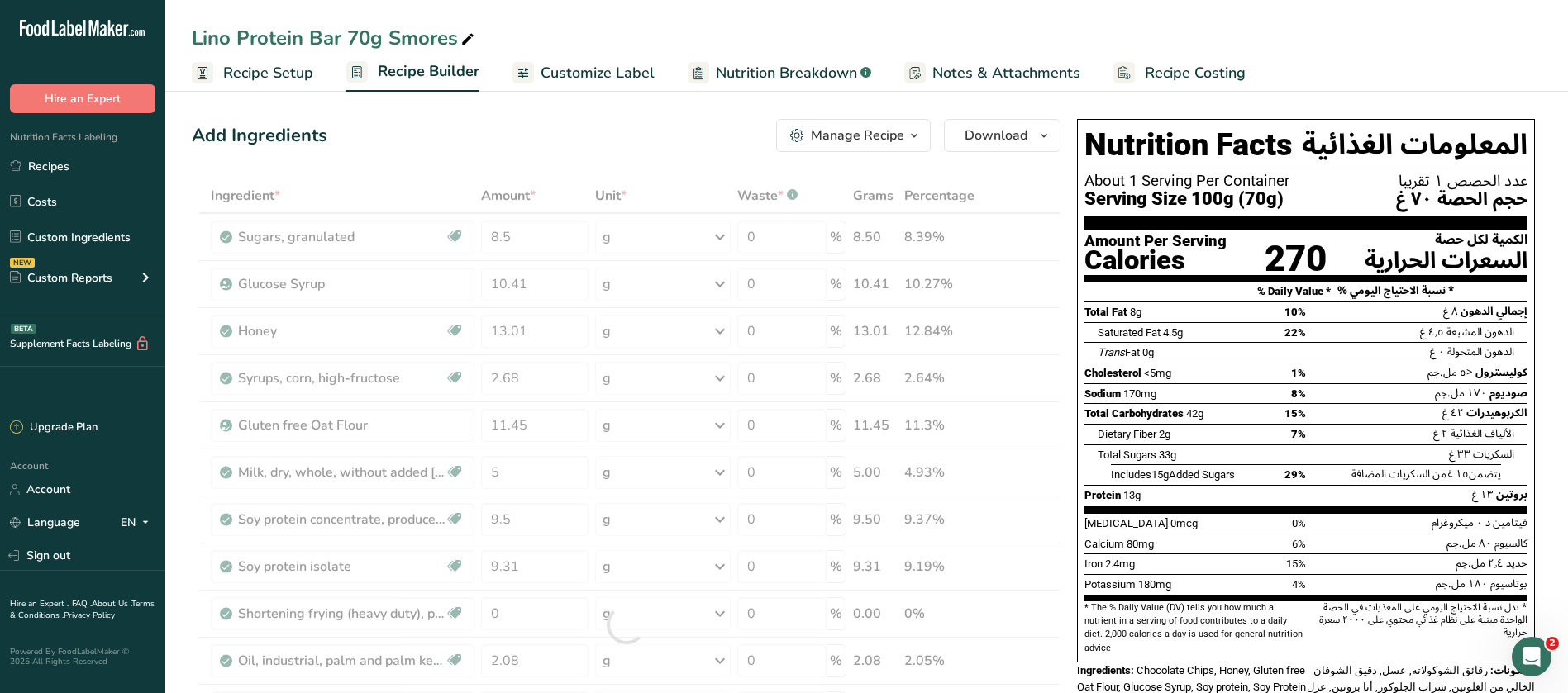
click at [1098, 9] on div "[PERSON_NAME] Protein Bar 70g Smores Recipe Setup Recipe Builder Customize Labe…" at bounding box center [866, 46] width 1402 height 92
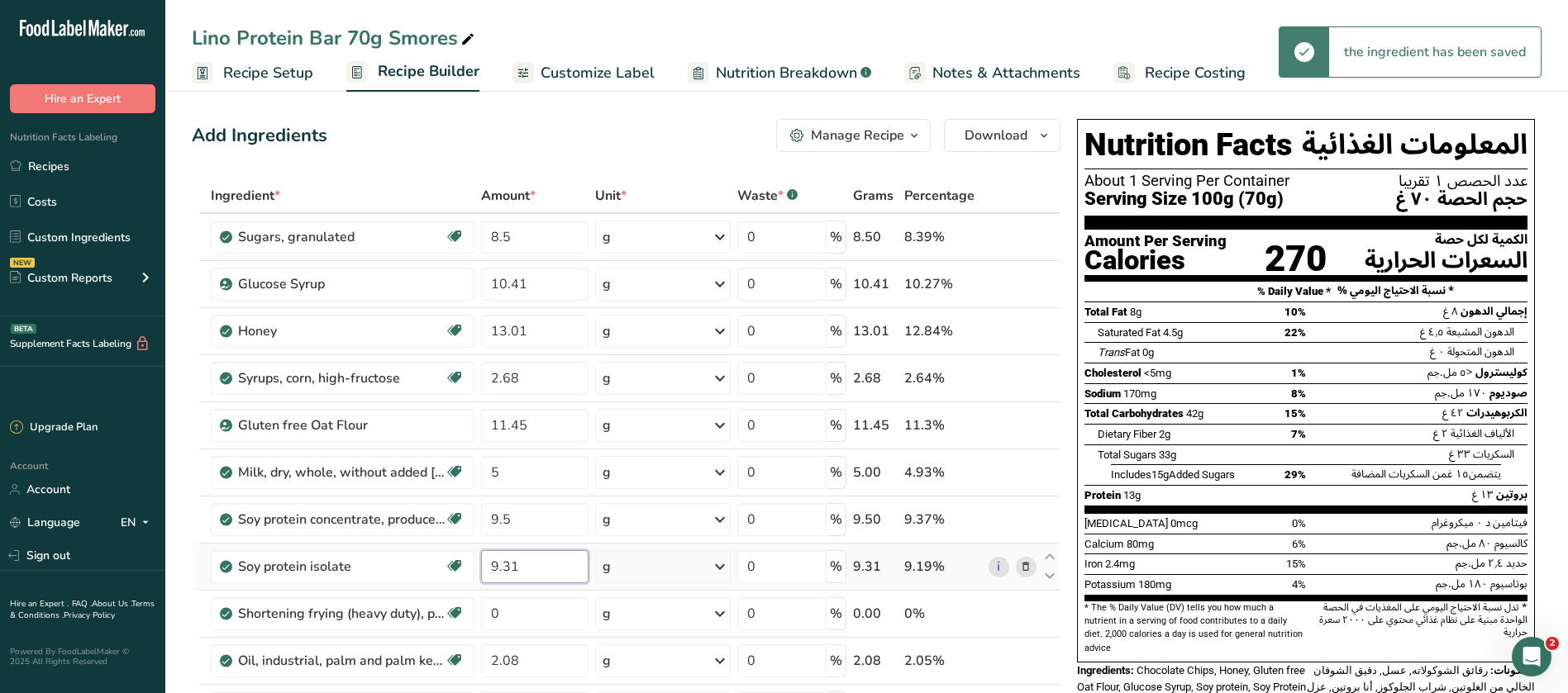
click at [519, 568] on input "9.31" at bounding box center [534, 566] width 107 height 33
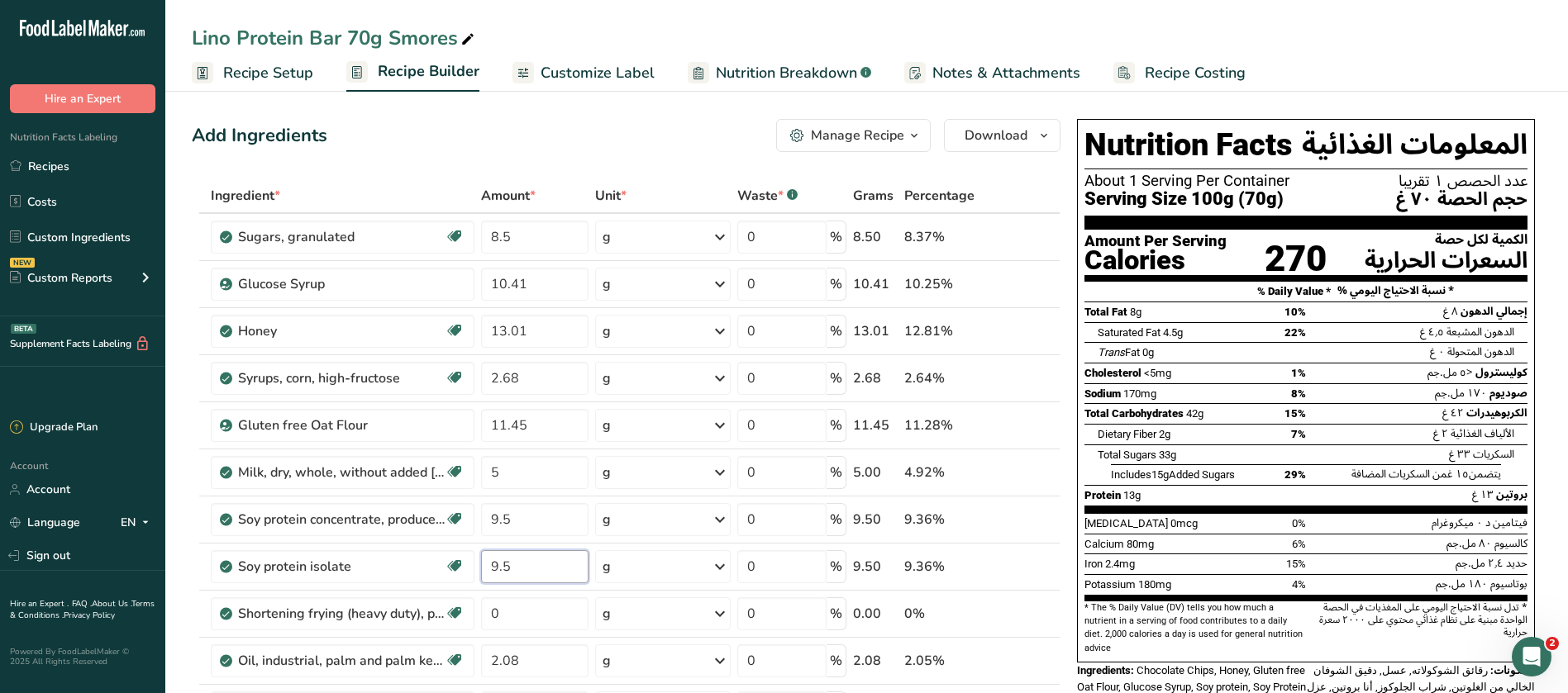
type input "9.5"
click at [1354, 2] on div "[PERSON_NAME] Protein Bar 70g Smores Recipe Setup Recipe Builder Customize Labe…" at bounding box center [866, 46] width 1402 height 92
click at [1400, 28] on div "Lino Protein Bar 70g Smores" at bounding box center [866, 37] width 1402 height 30
click at [535, 503] on input "9.5" at bounding box center [534, 520] width 107 height 33
type input "9.6"
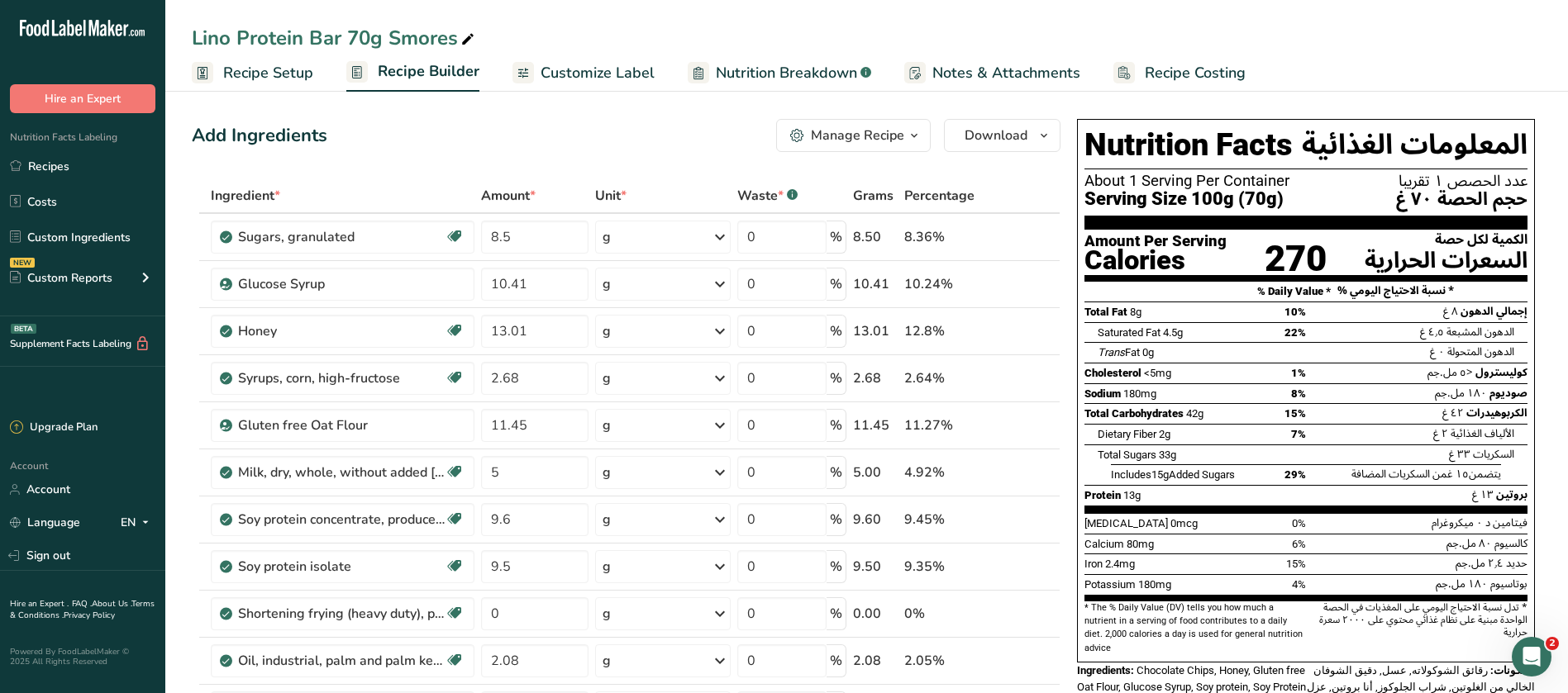
click at [1159, 9] on div "[PERSON_NAME] Protein Bar 70g Smores Recipe Setup Recipe Builder Customize Labe…" at bounding box center [866, 46] width 1402 height 92
click at [511, 564] on input "9.5" at bounding box center [534, 566] width 107 height 33
type input "9.6"
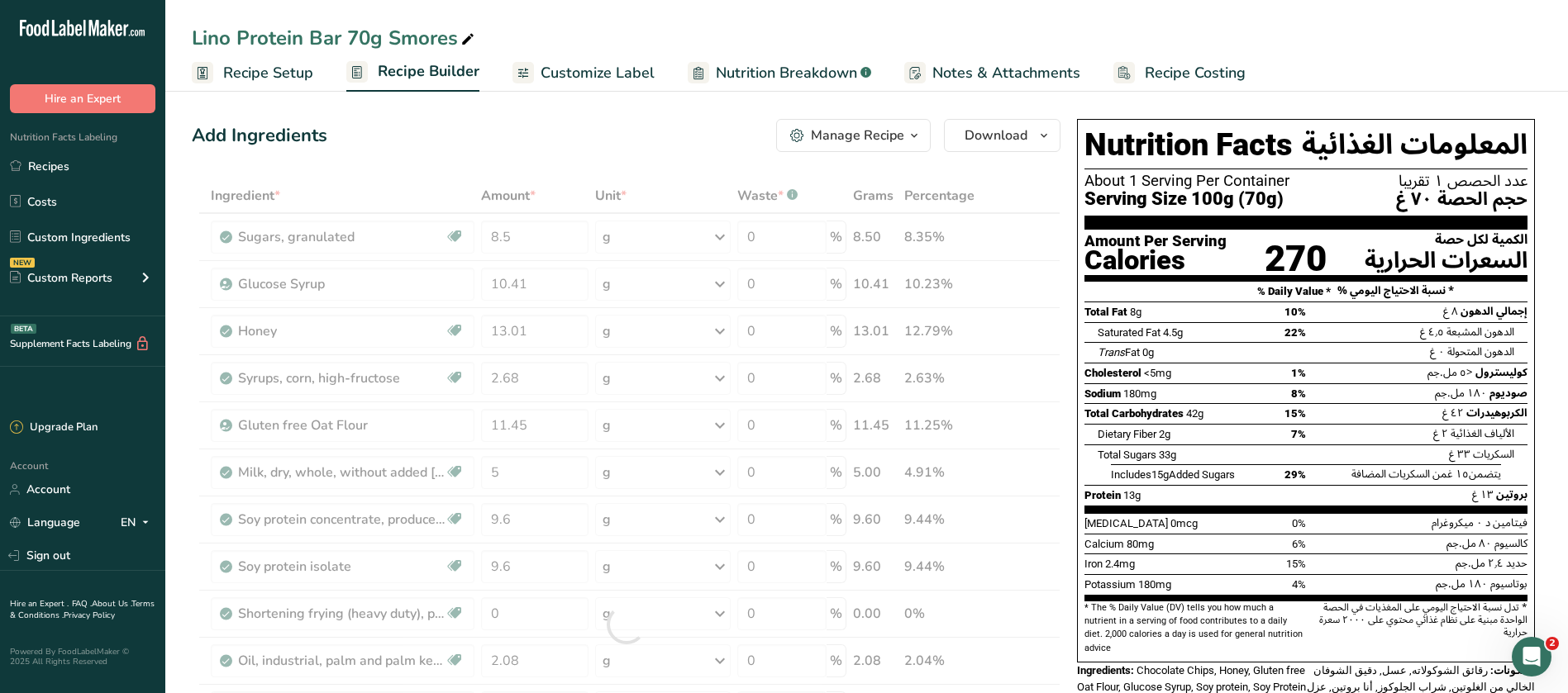
click at [1393, 13] on div "[PERSON_NAME] Protein Bar 70g Smores Recipe Setup Recipe Builder Customize Labe…" at bounding box center [866, 46] width 1402 height 92
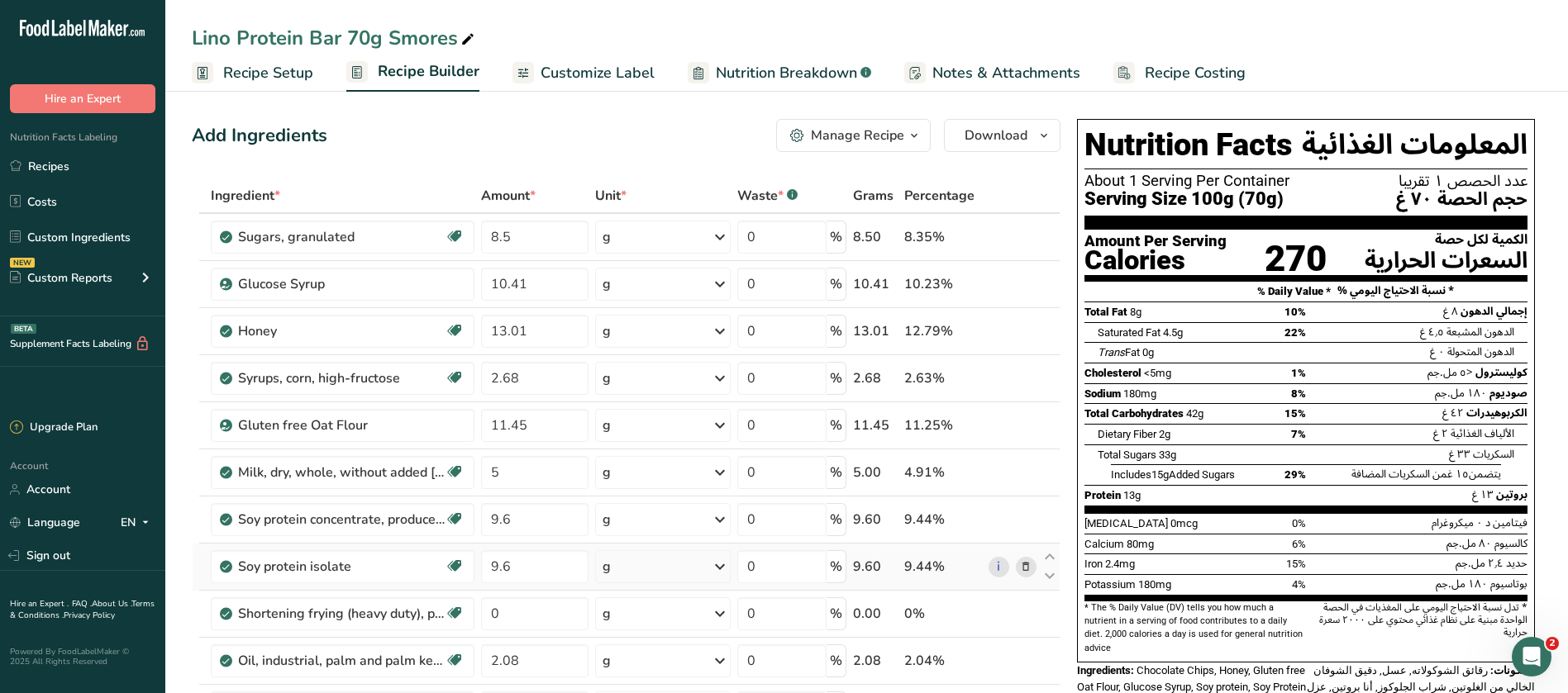
scroll to position [619, 0]
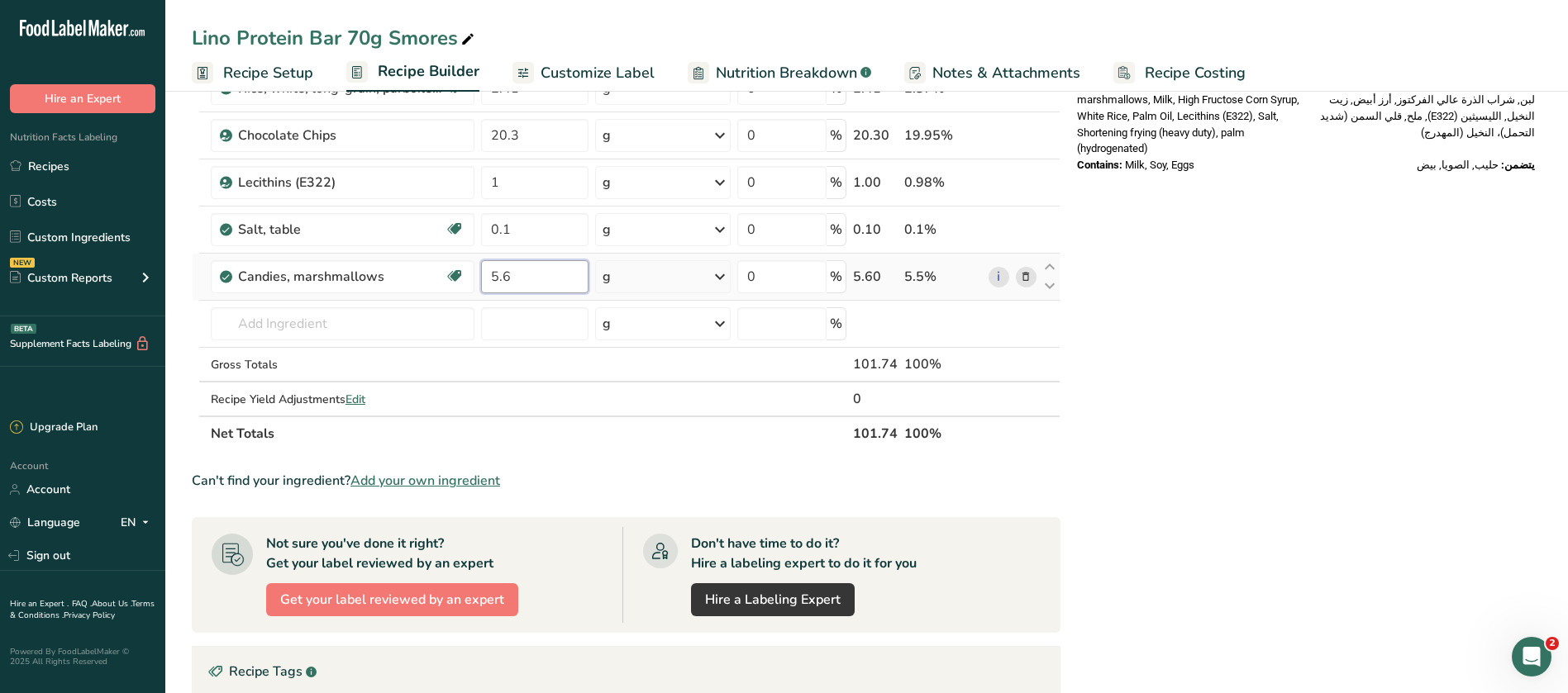
click at [522, 285] on input "5.6" at bounding box center [534, 276] width 107 height 33
type input "5.5"
click at [1248, 472] on div "Nutrition Facts [DEMOGRAPHIC_DATA] About 1 Serving Per Container عدد الحصص ١ تق…" at bounding box center [1305, 273] width 471 height 1560
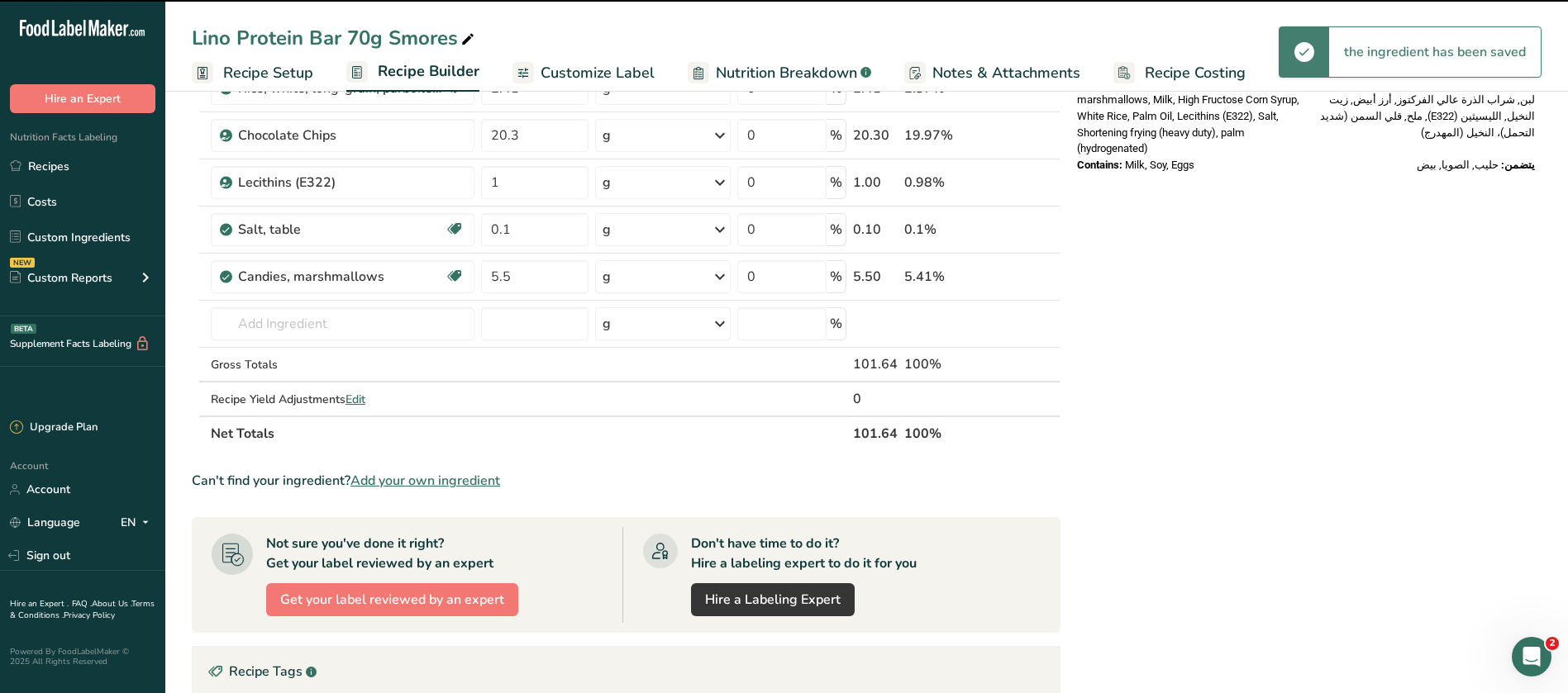
scroll to position [0, 0]
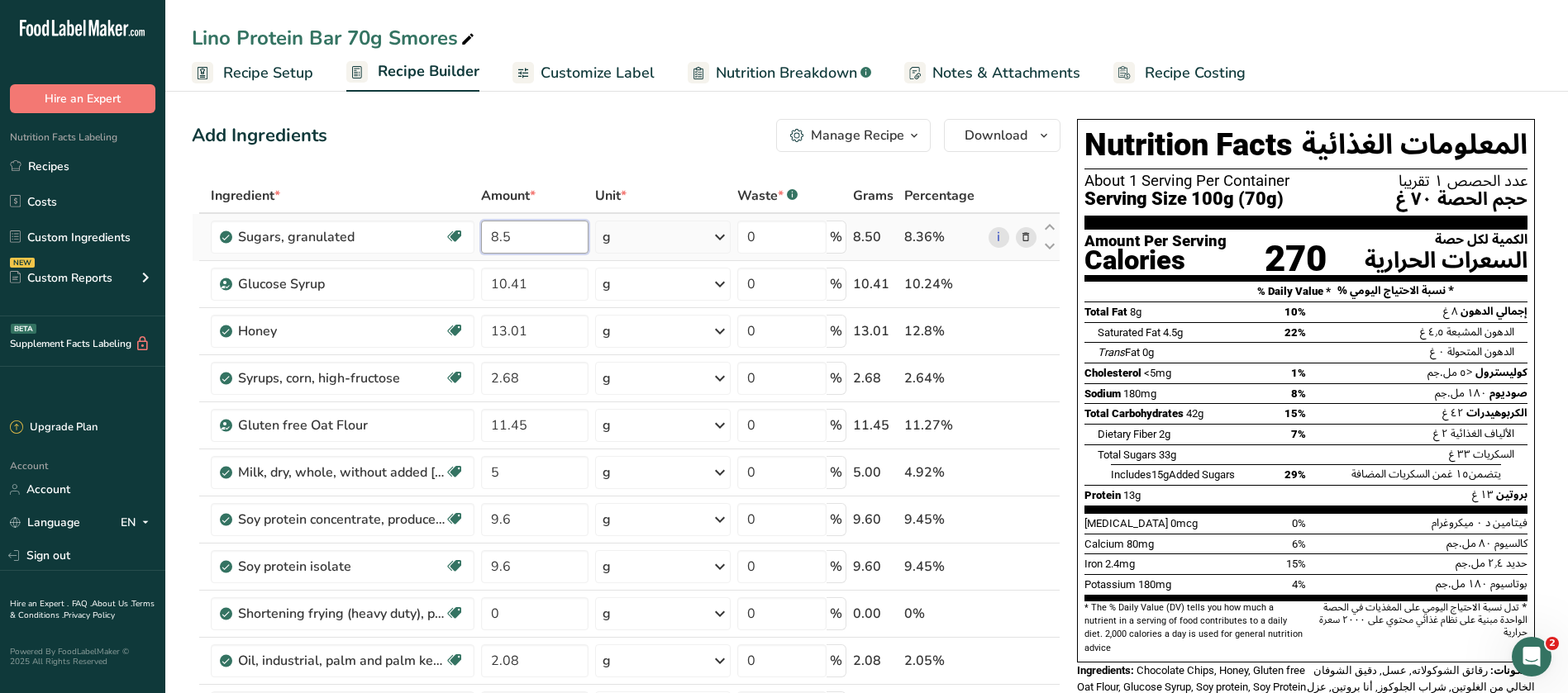
click at [516, 236] on input "8.5" at bounding box center [534, 237] width 107 height 33
type input "8.3"
click at [541, 78] on span "Customize Label" at bounding box center [597, 73] width 114 height 22
click at [544, 128] on div "Add Ingredients Manage Recipe Delete Recipe Duplicate Recipe Scale Recipe Save …" at bounding box center [626, 135] width 869 height 33
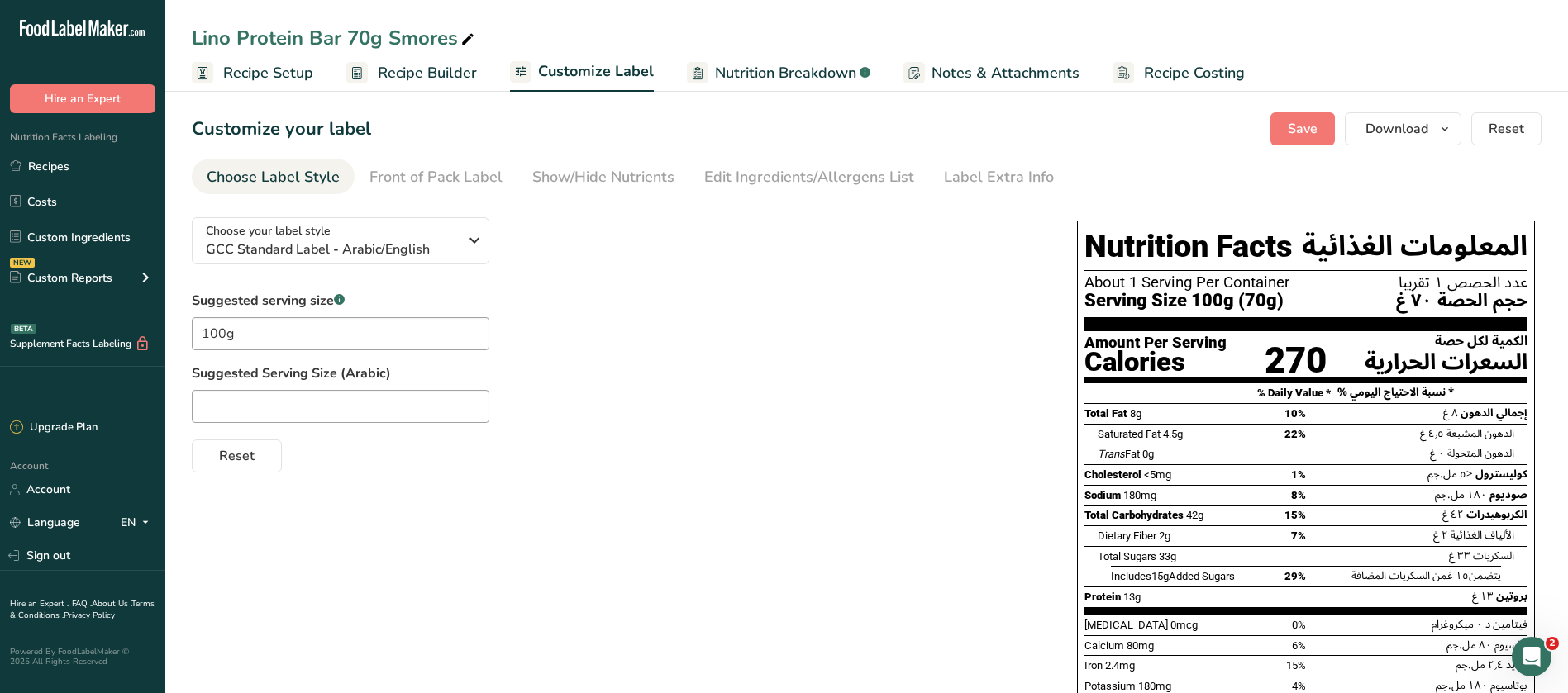
click at [271, 81] on span "Recipe Setup" at bounding box center [269, 73] width 90 height 22
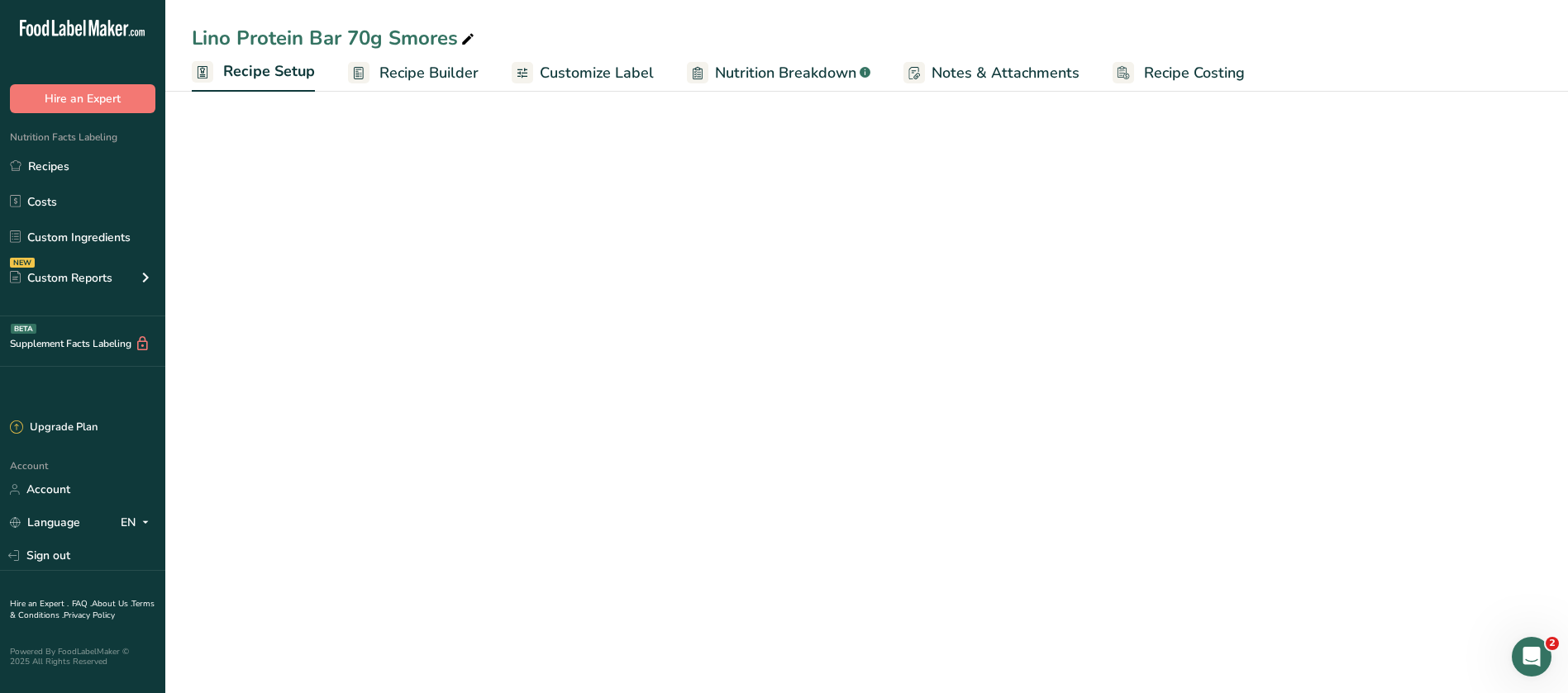
click at [421, 70] on span "Recipe Builder" at bounding box center [428, 73] width 99 height 22
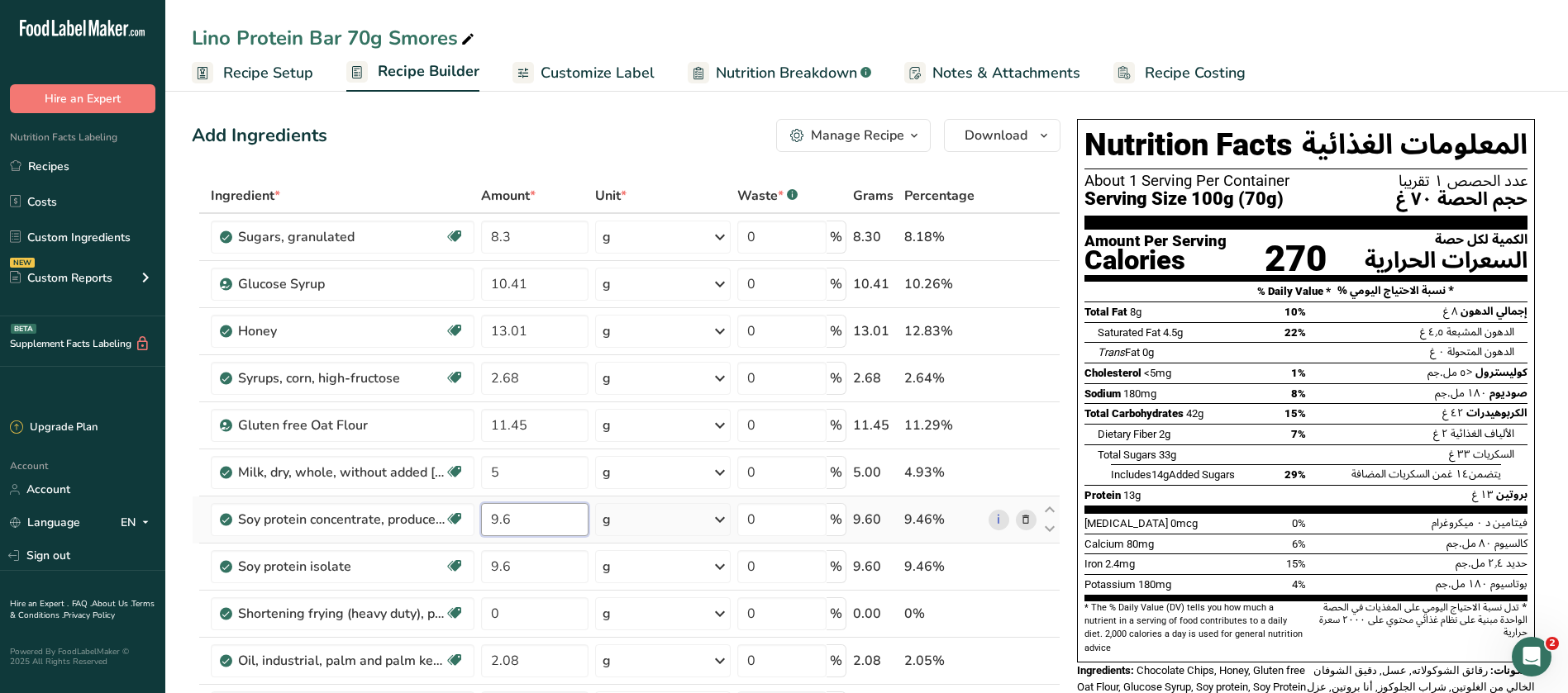
click at [519, 523] on input "9.6" at bounding box center [534, 520] width 107 height 33
type input "9.7"
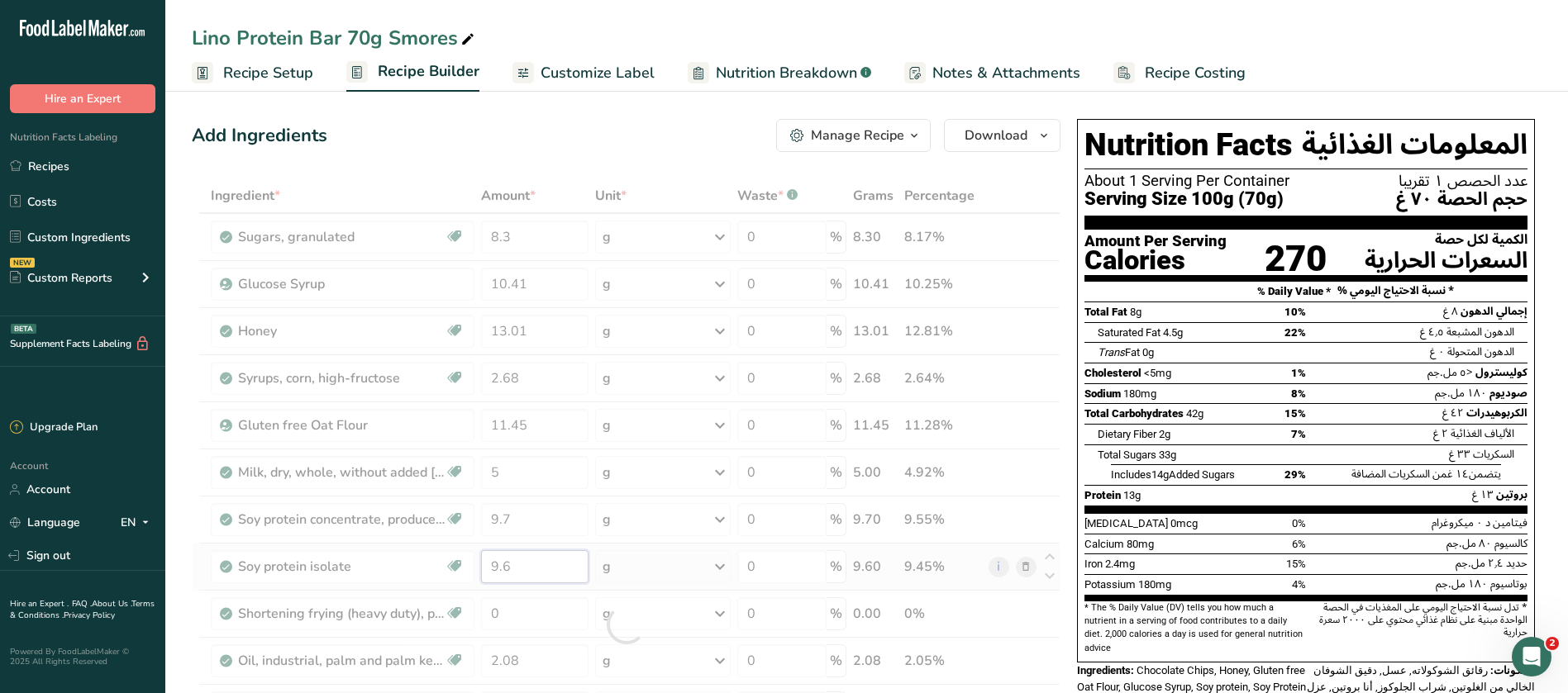
click at [518, 564] on div "Ingredient * Amount * Unit * Waste * .a-a{fill:#347362;}.b-a{fill:#fff;} Grams …" at bounding box center [626, 624] width 869 height 892
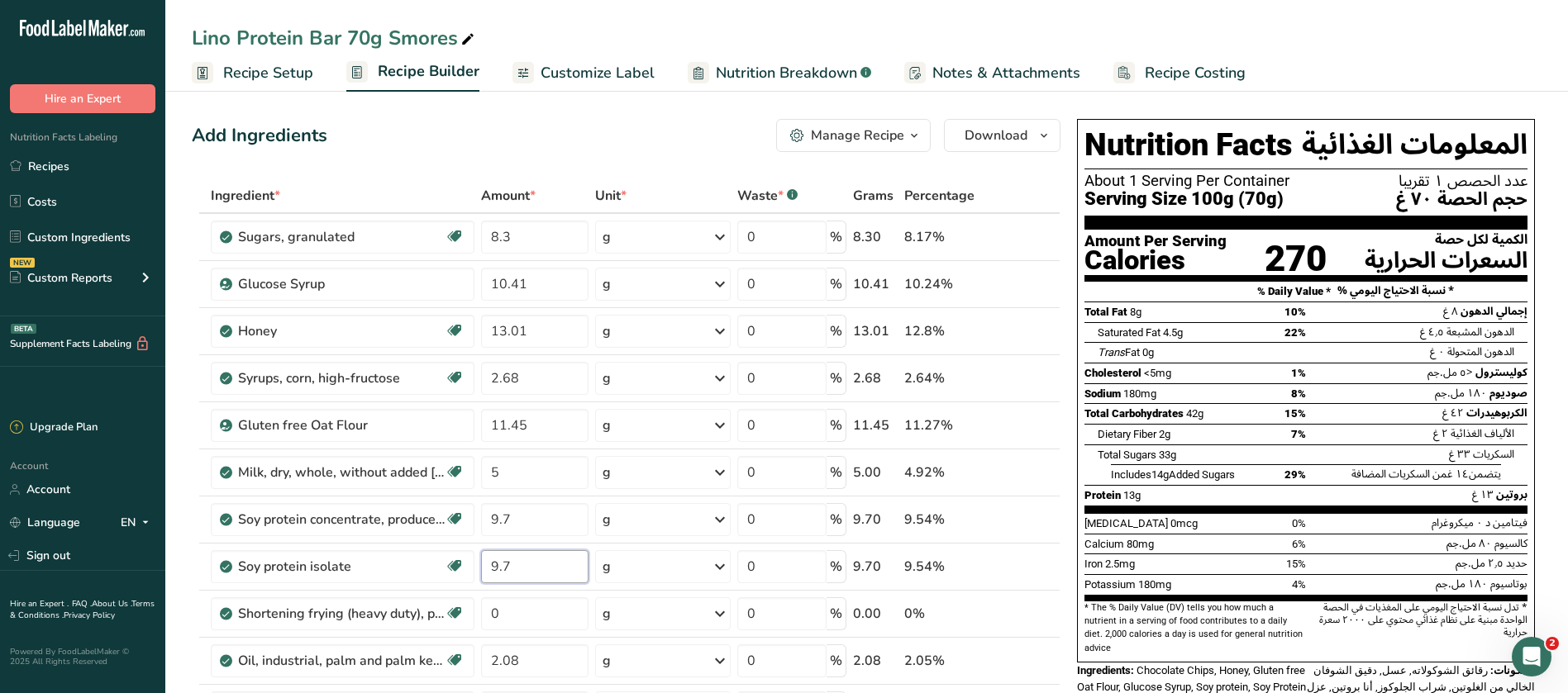
type input "9.7"
click at [1059, 182] on div "Ingredient * Amount * Unit * Waste * .a-a{fill:#347362;}.b-a{fill:#fff;} Grams …" at bounding box center [626, 624] width 869 height 892
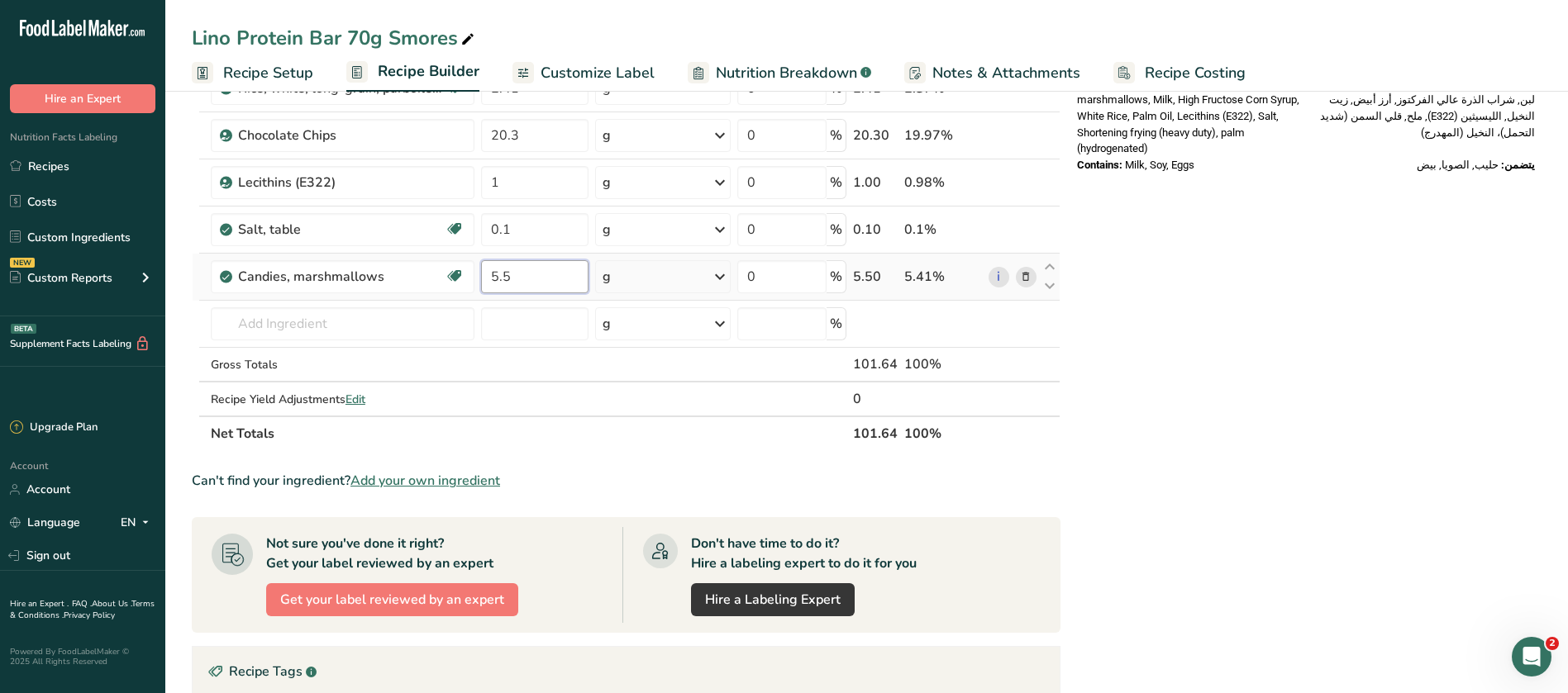
click at [538, 275] on input "5.5" at bounding box center [534, 276] width 107 height 33
type input "5.3"
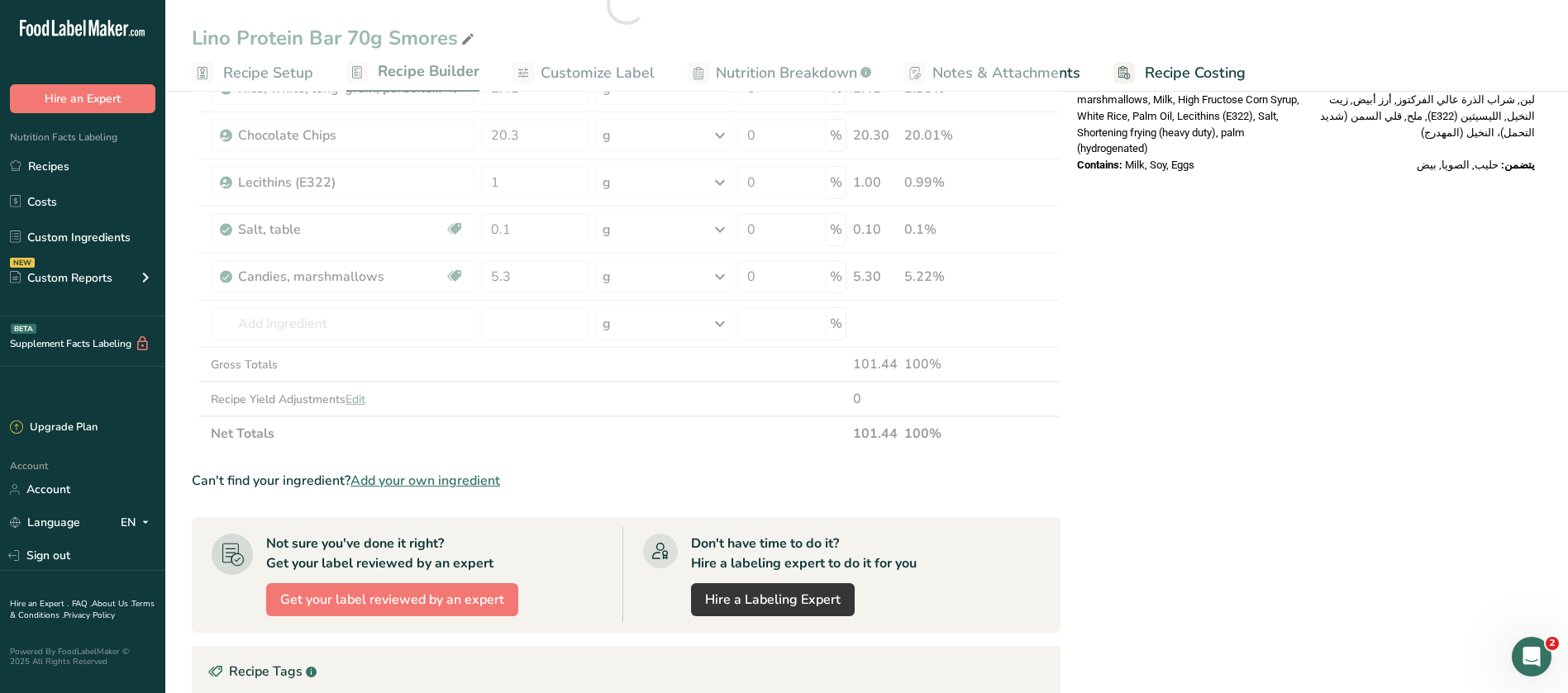
click at [1211, 395] on div "Nutrition Facts [DEMOGRAPHIC_DATA] About 1 Serving Per Container عدد الحصص ١ تق…" at bounding box center [1305, 273] width 471 height 1560
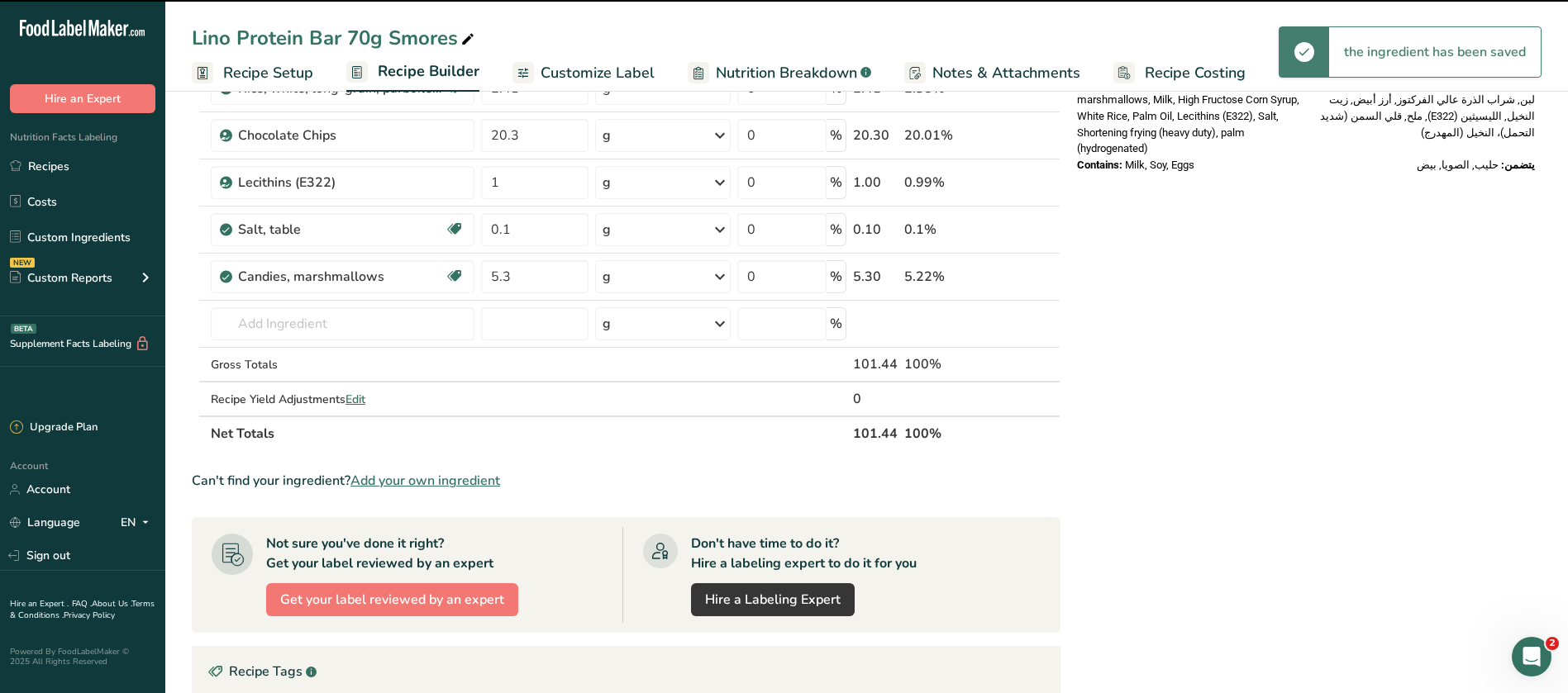
scroll to position [0, 0]
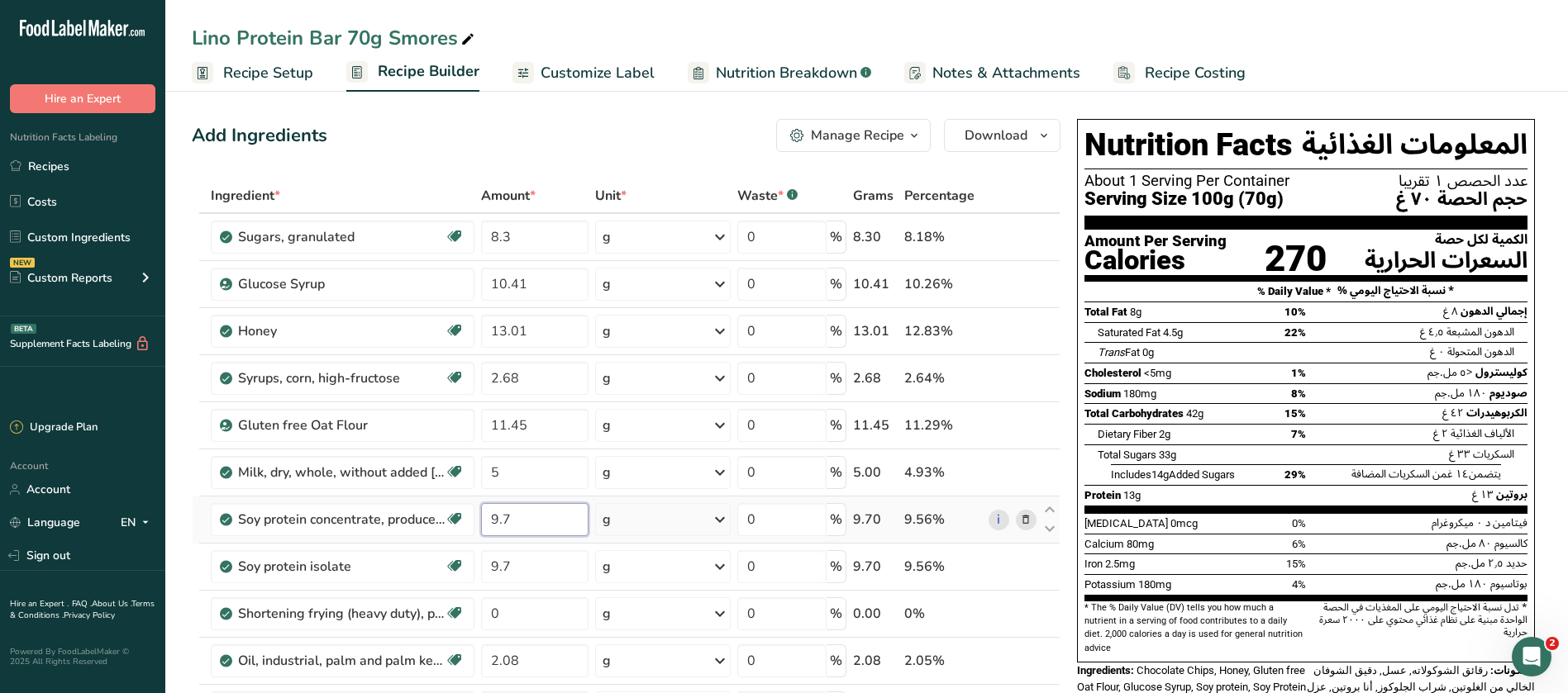
click at [524, 521] on input "9.7" at bounding box center [534, 520] width 107 height 33
type input "9.8"
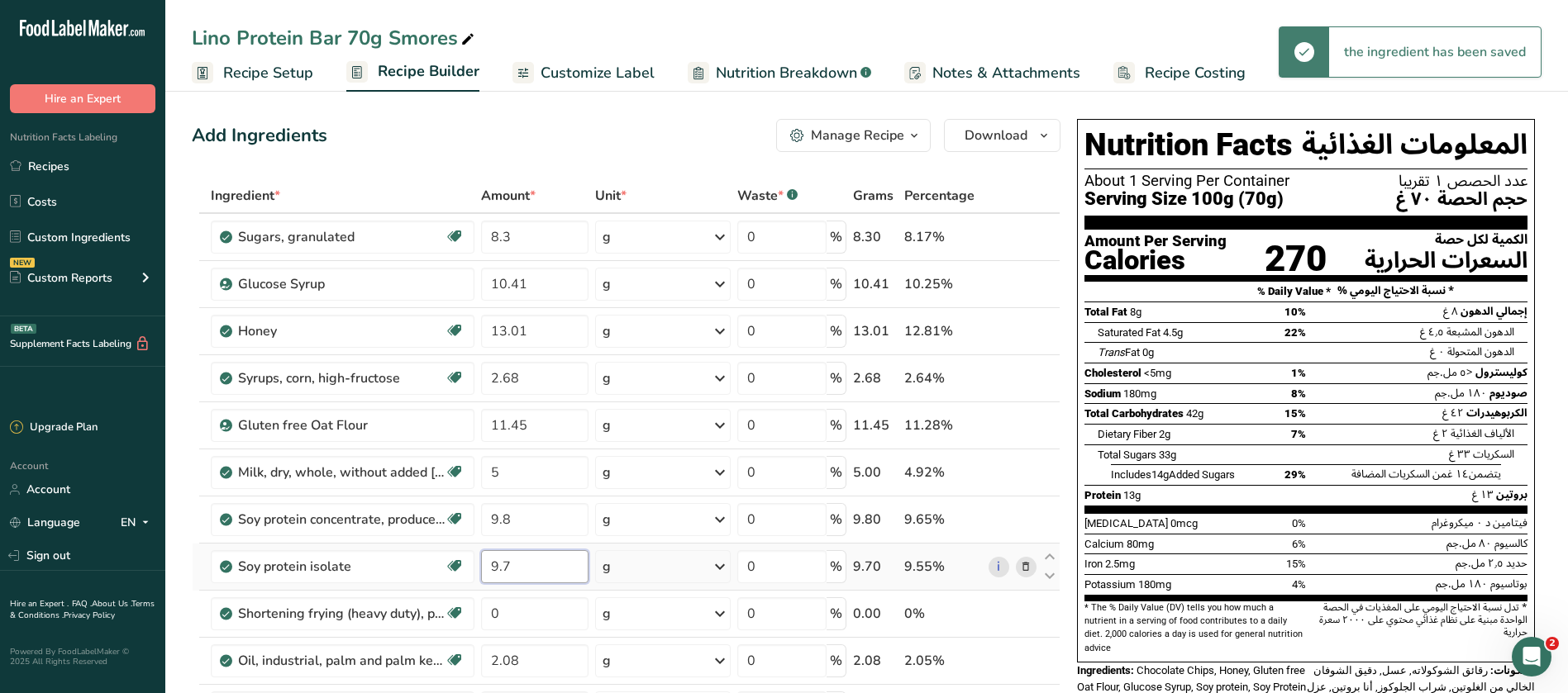
click at [517, 562] on input "9.7" at bounding box center [534, 566] width 107 height 33
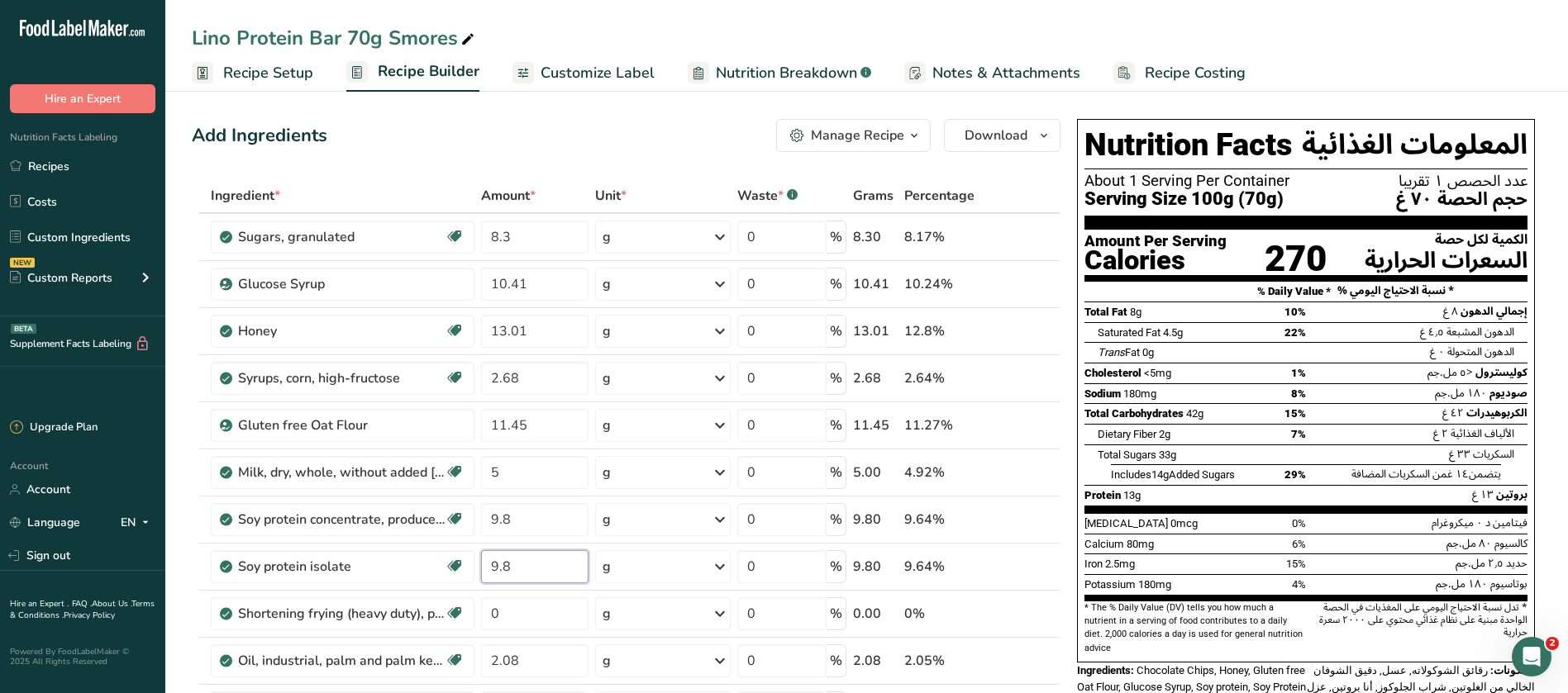
type input "9.8"
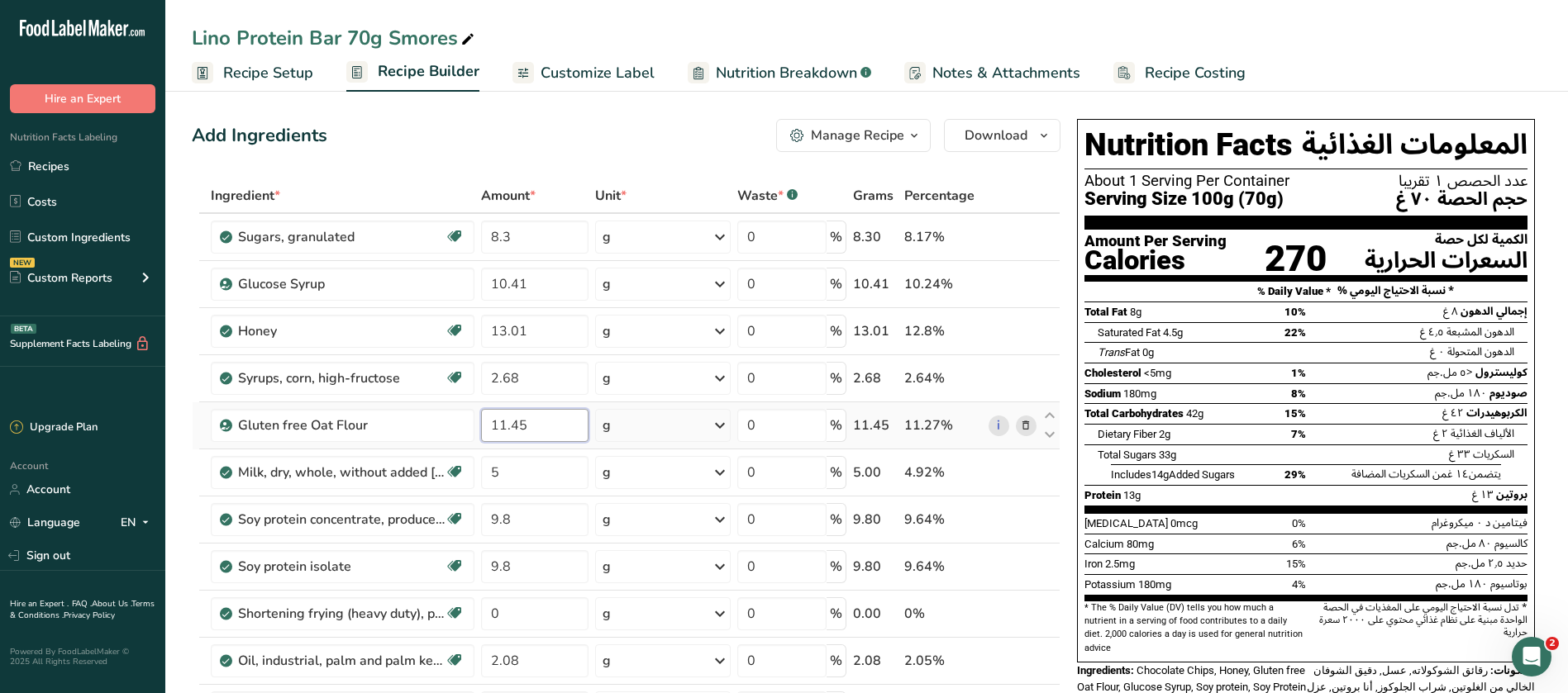
click at [536, 425] on input "11.45" at bounding box center [534, 426] width 107 height 33
type input "11.4"
click at [1396, 59] on ul "Recipe Setup Recipe Builder Customize Label Nutrition Breakdown .a-a{fill:#3473…" at bounding box center [866, 72] width 1402 height 38
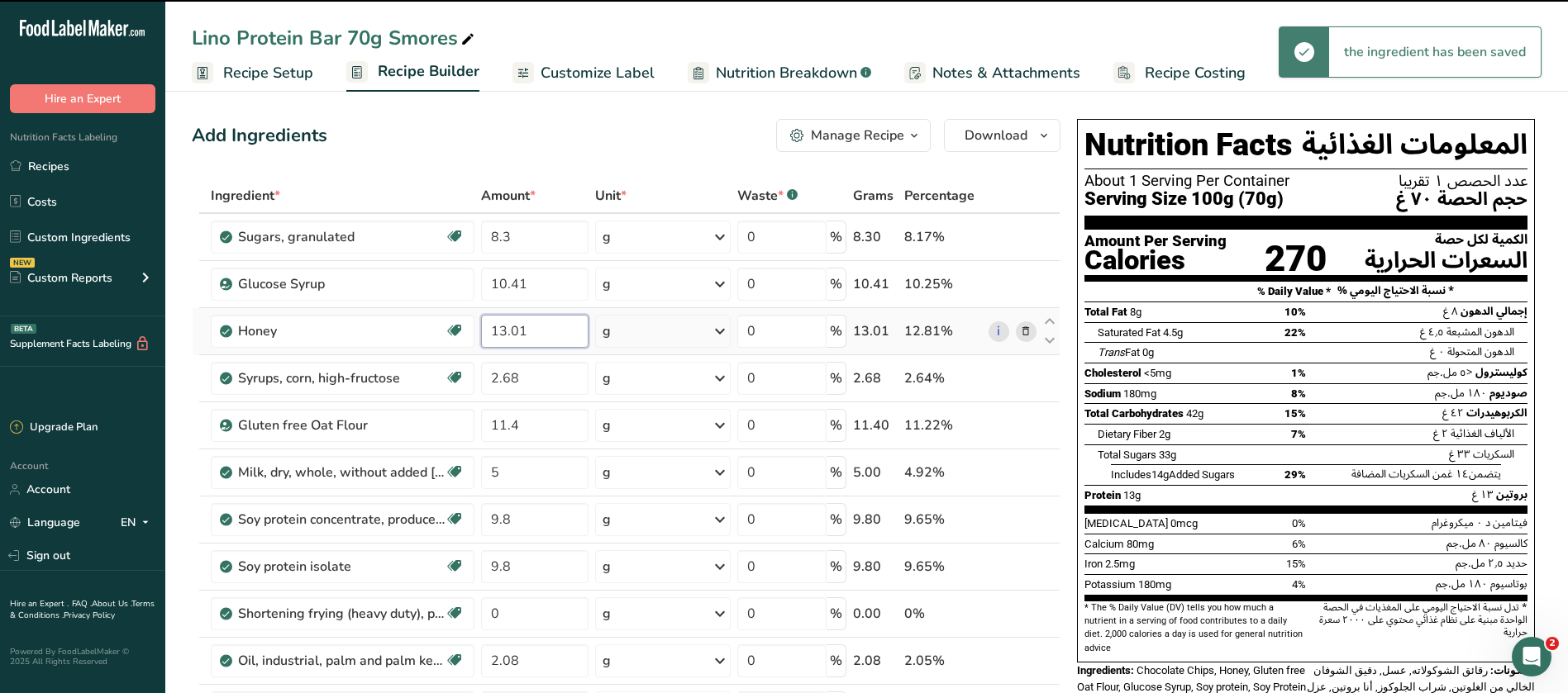
click at [535, 331] on input "13.01" at bounding box center [534, 331] width 107 height 33
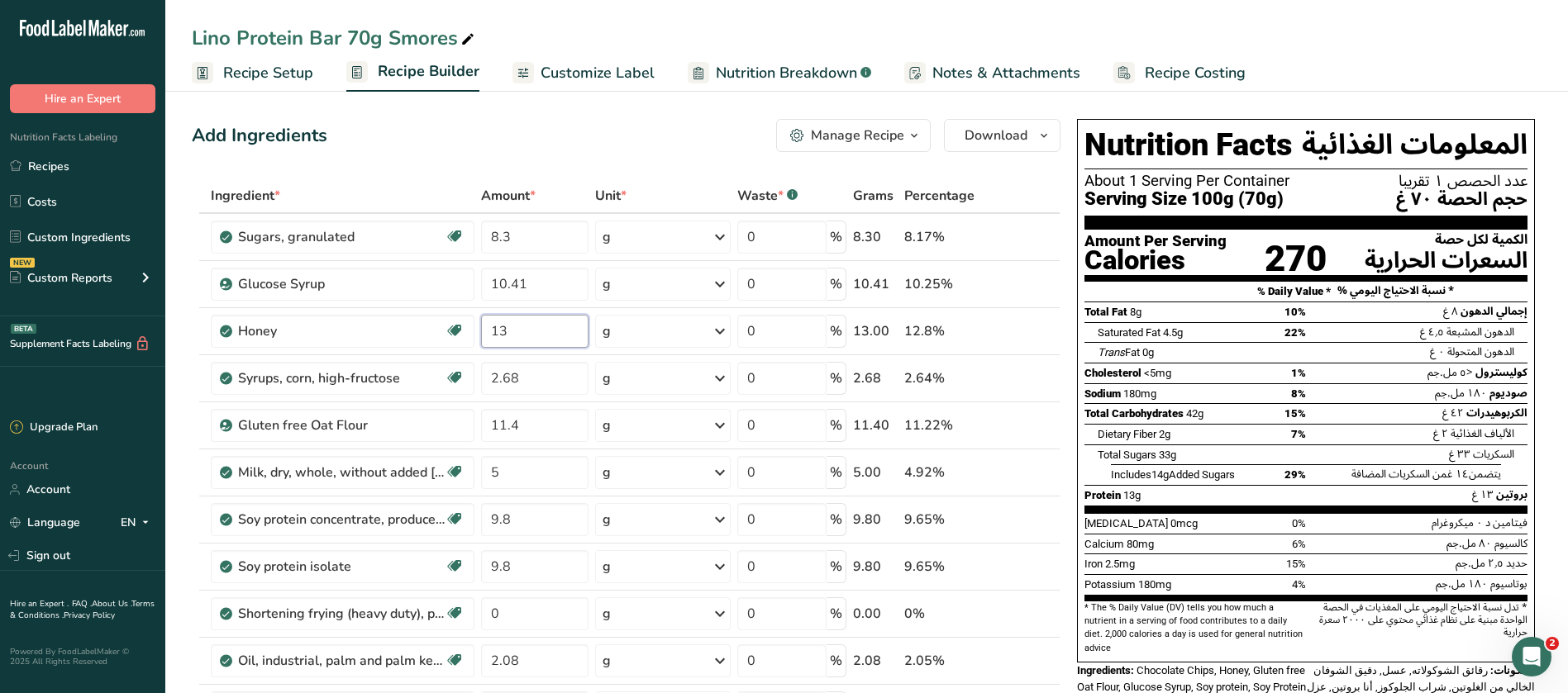
type input "13"
click at [1406, 32] on div "Lino Protein Bar 70g Smores" at bounding box center [866, 37] width 1402 height 30
click at [534, 522] on input "9.8" at bounding box center [534, 520] width 107 height 33
type input "9.9"
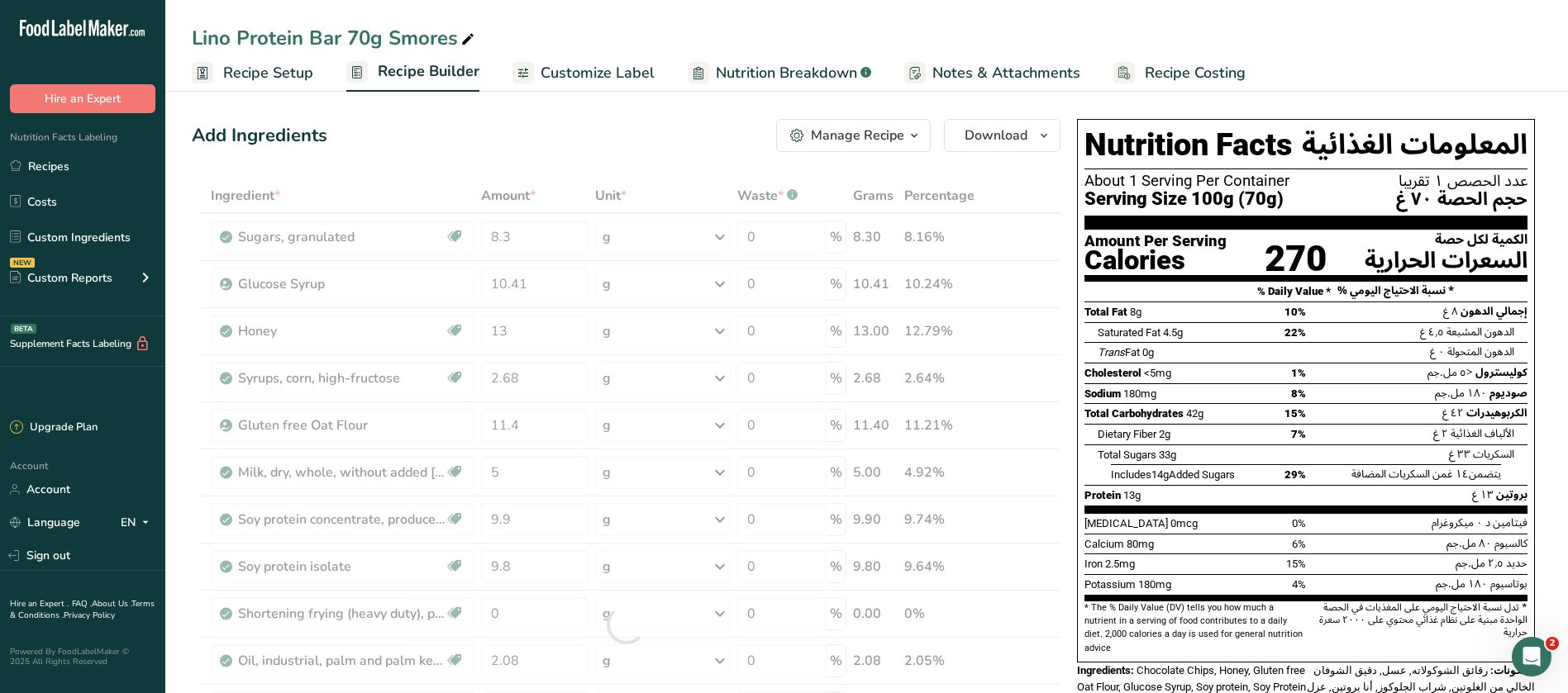
click at [1063, 27] on div "Lino Protein Bar 70g Smores" at bounding box center [866, 37] width 1402 height 30
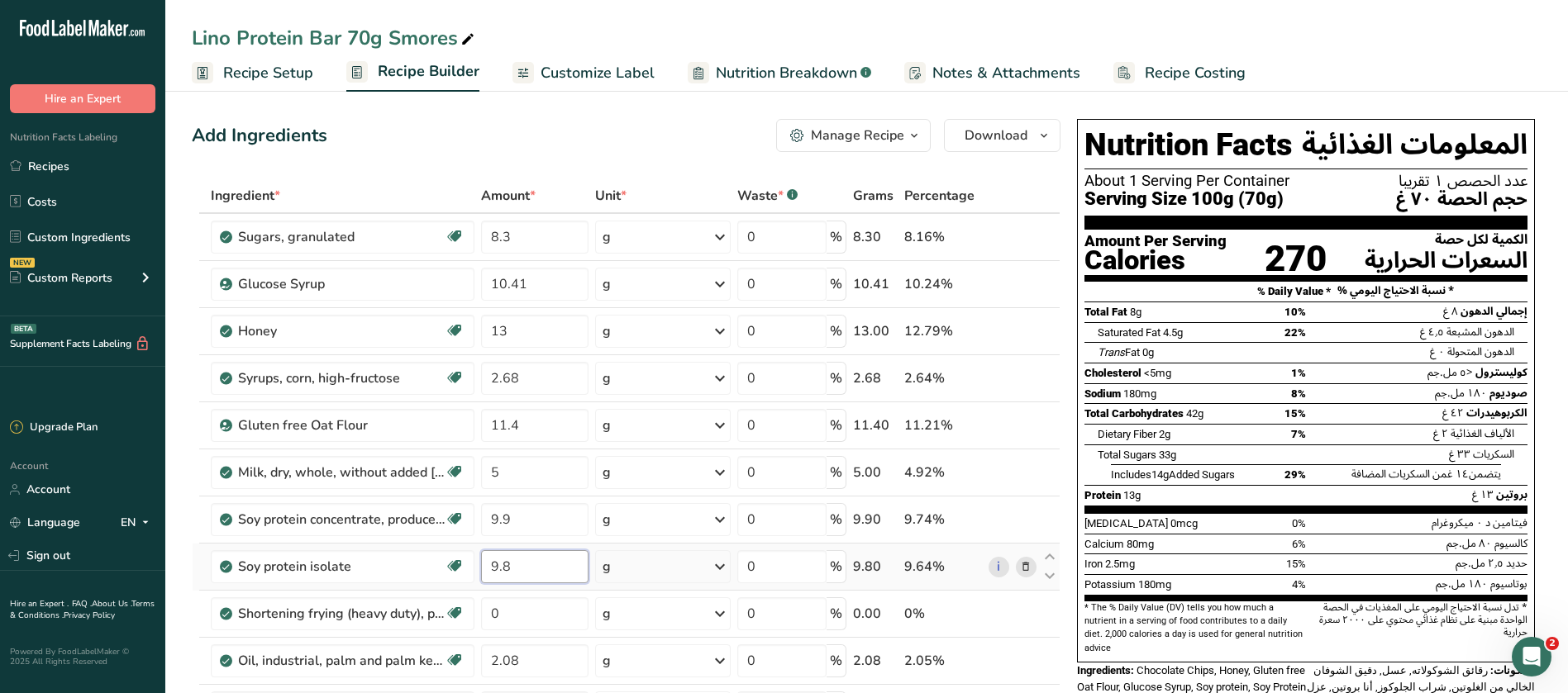
click at [517, 562] on input "9.8" at bounding box center [534, 566] width 107 height 33
type input "9.9"
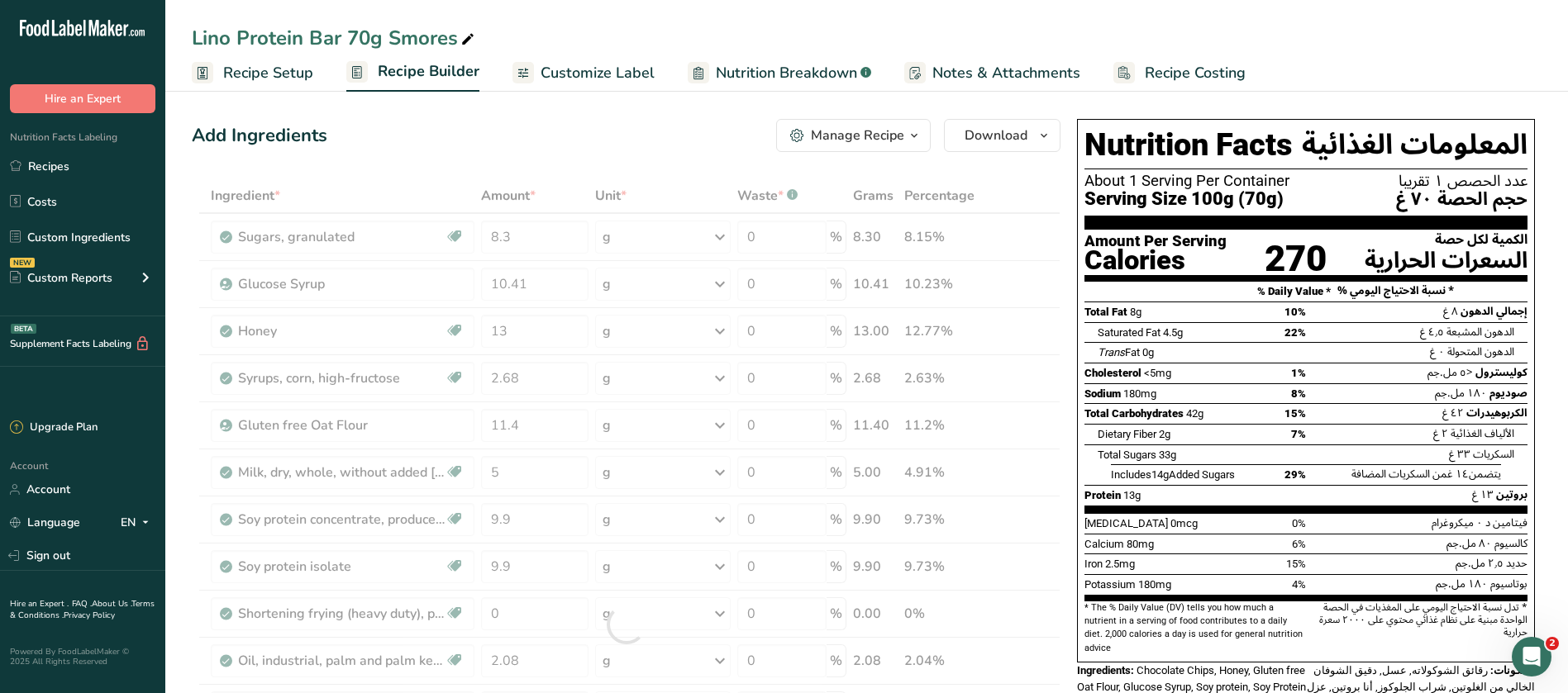
click at [1396, 40] on div "Lino Protein Bar 70g Smores" at bounding box center [866, 37] width 1402 height 30
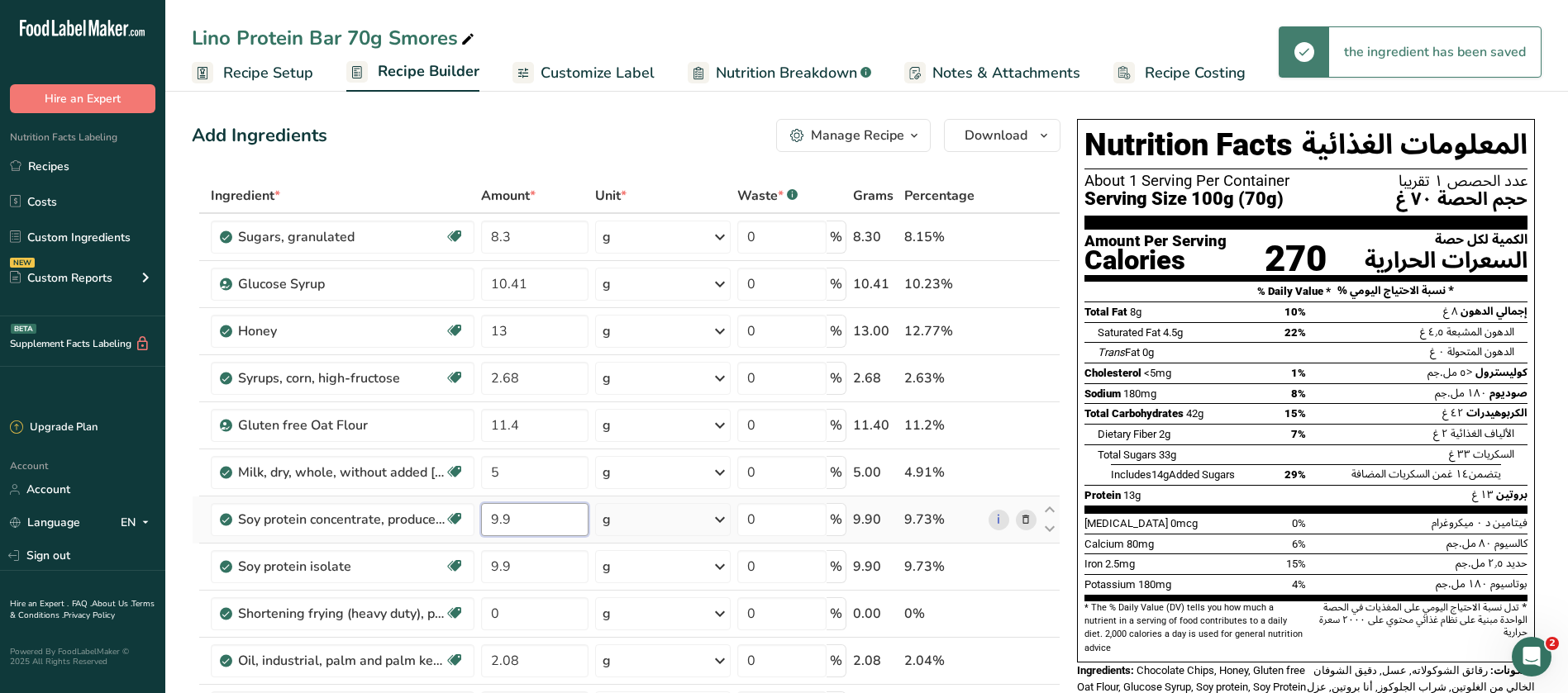
drag, startPoint x: 543, startPoint y: 520, endPoint x: 486, endPoint y: 522, distance: 57.0
click at [486, 522] on input "9.9" at bounding box center [534, 520] width 107 height 33
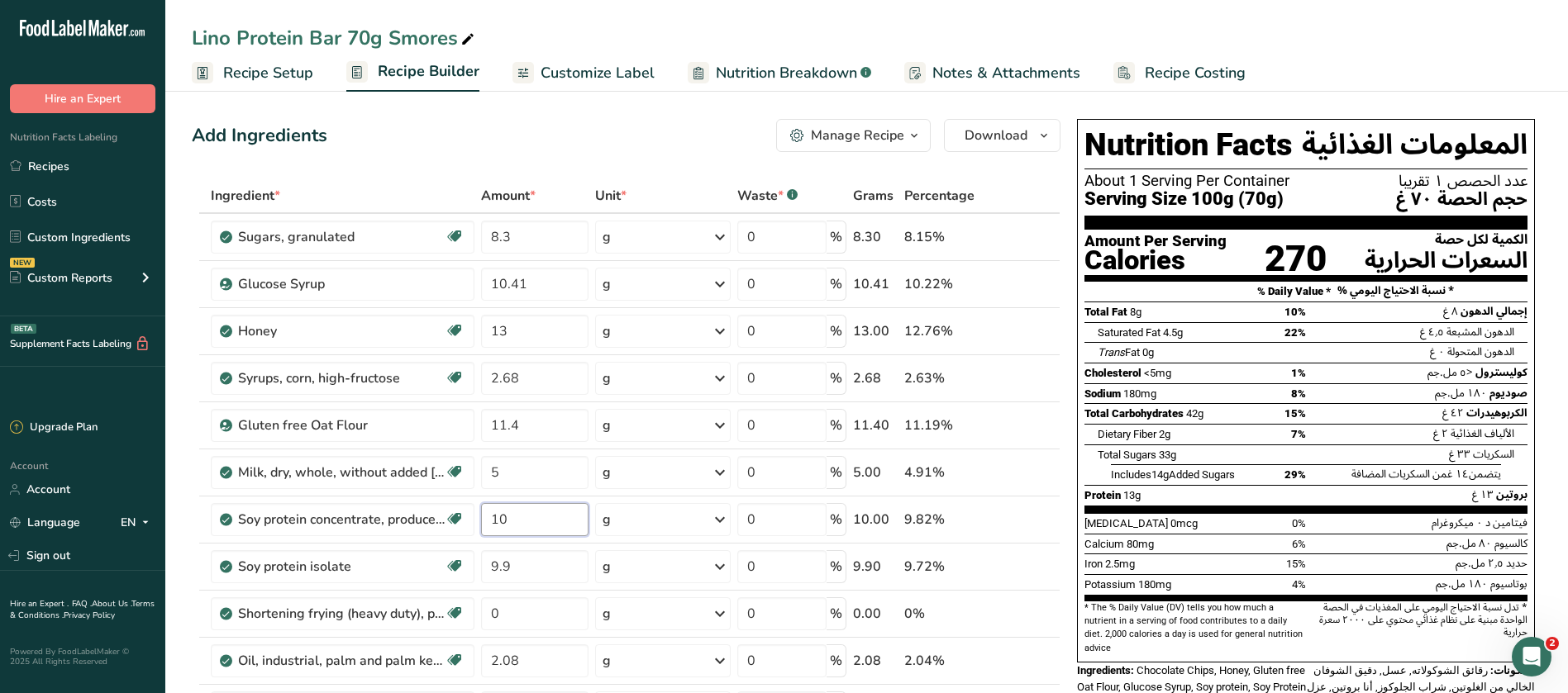
type input "10"
click at [1419, 67] on ul "Recipe Setup Recipe Builder Customize Label Nutrition Breakdown .a-a{fill:#3473…" at bounding box center [866, 72] width 1402 height 38
drag, startPoint x: 509, startPoint y: 564, endPoint x: 463, endPoint y: 565, distance: 46.0
click at [463, 565] on tr "Soy protein isolate Plant-based Protein Dairy free Gluten free Vegan Vegetarian…" at bounding box center [626, 566] width 867 height 47
type input "10"
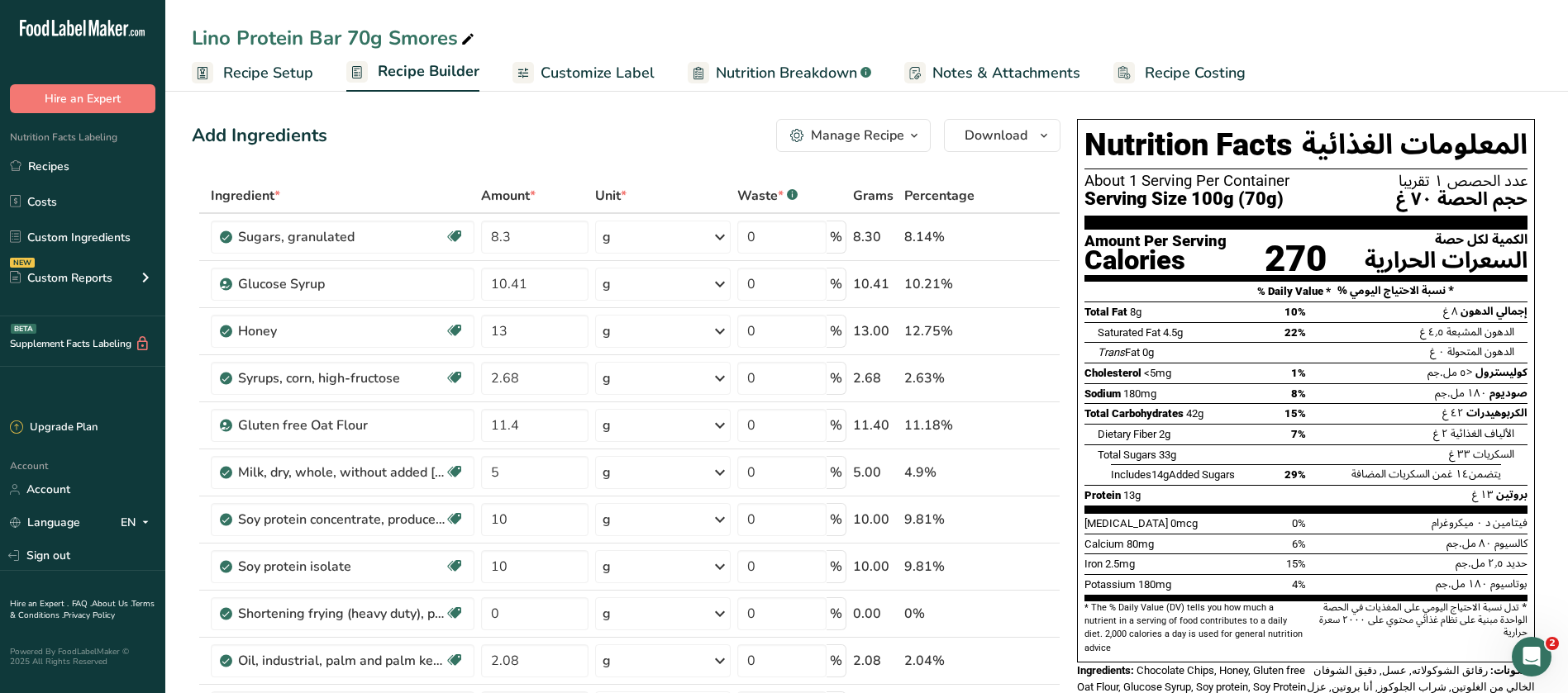
click at [1387, 42] on div "Lino Protein Bar 70g Smores" at bounding box center [866, 37] width 1402 height 30
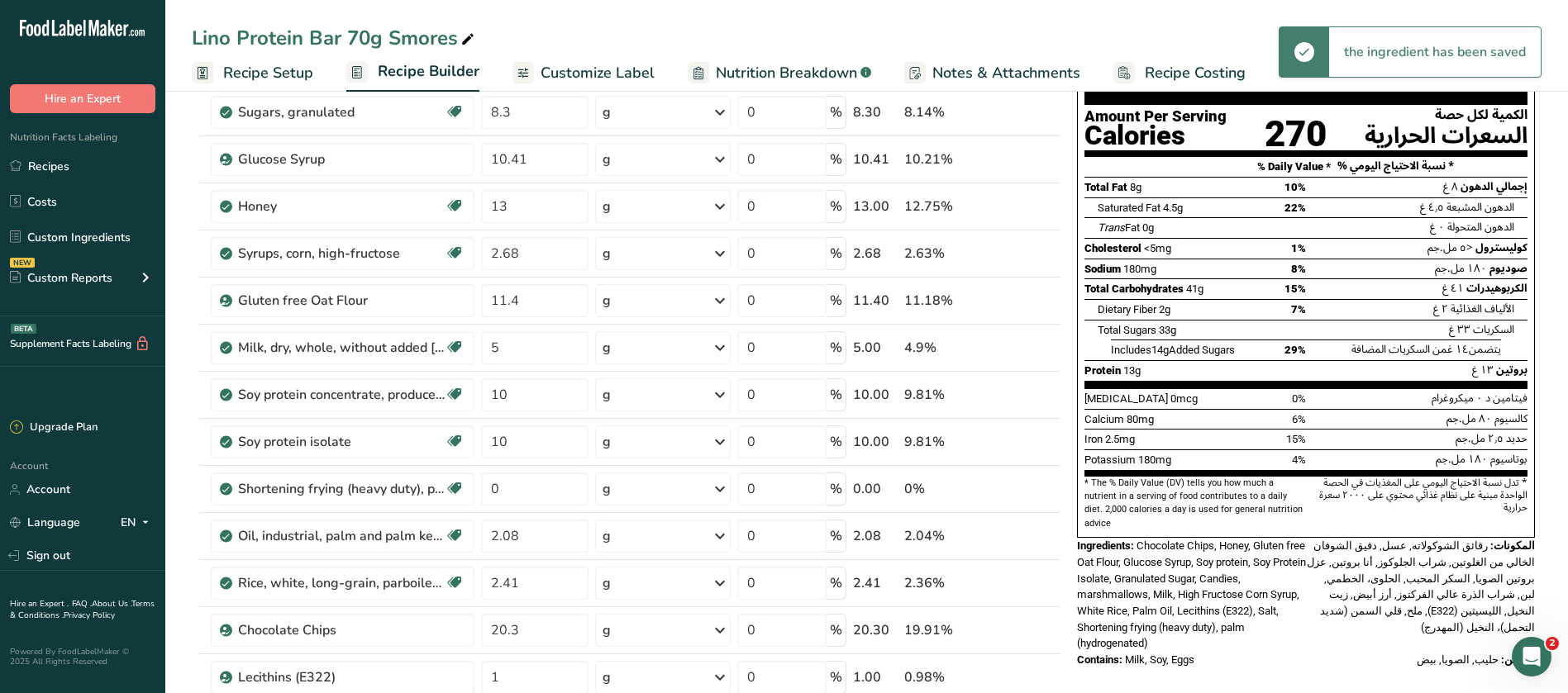
scroll to position [149, 0]
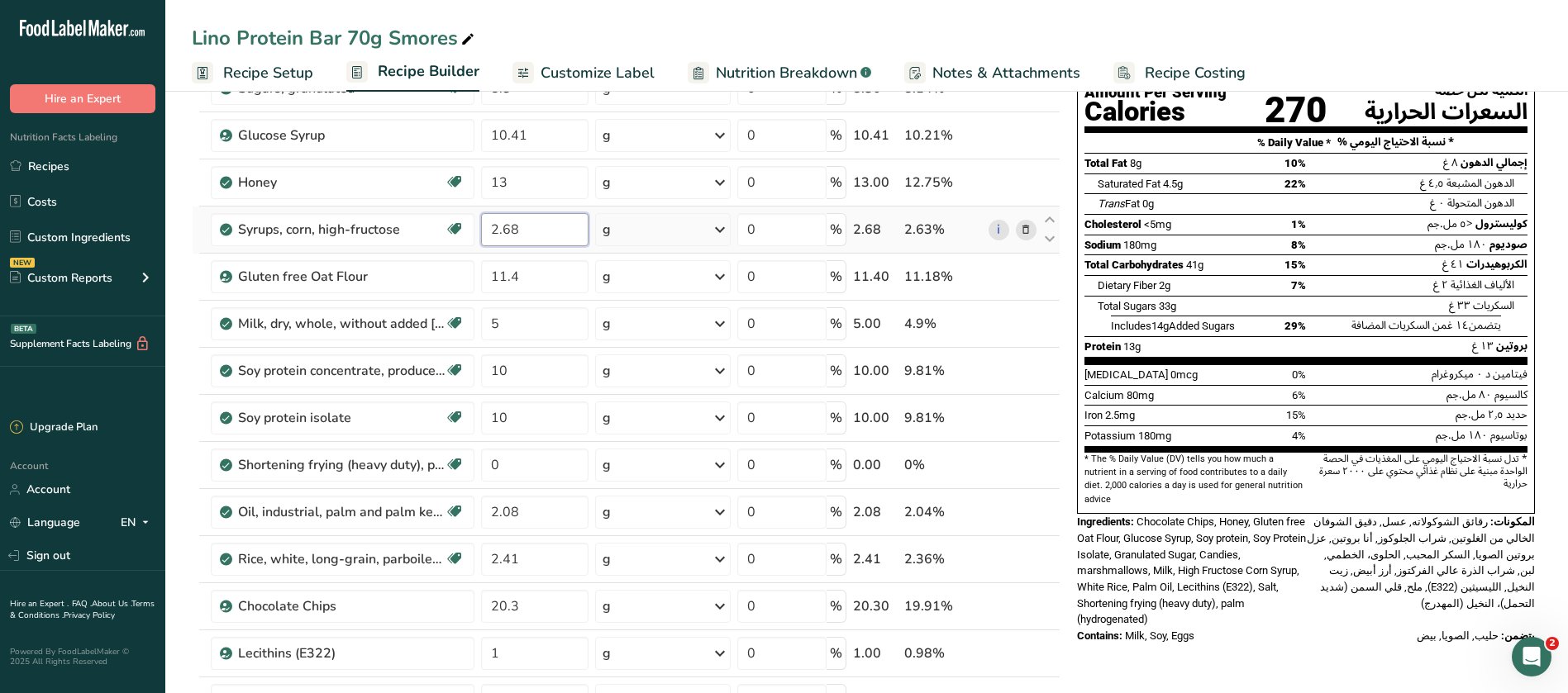
click at [527, 229] on input "2.68" at bounding box center [534, 229] width 107 height 33
type input "2.6"
click at [1099, 12] on div "[PERSON_NAME] Protein Bar 70g Smores Recipe Setup Recipe Builder Customize Labe…" at bounding box center [866, 46] width 1402 height 92
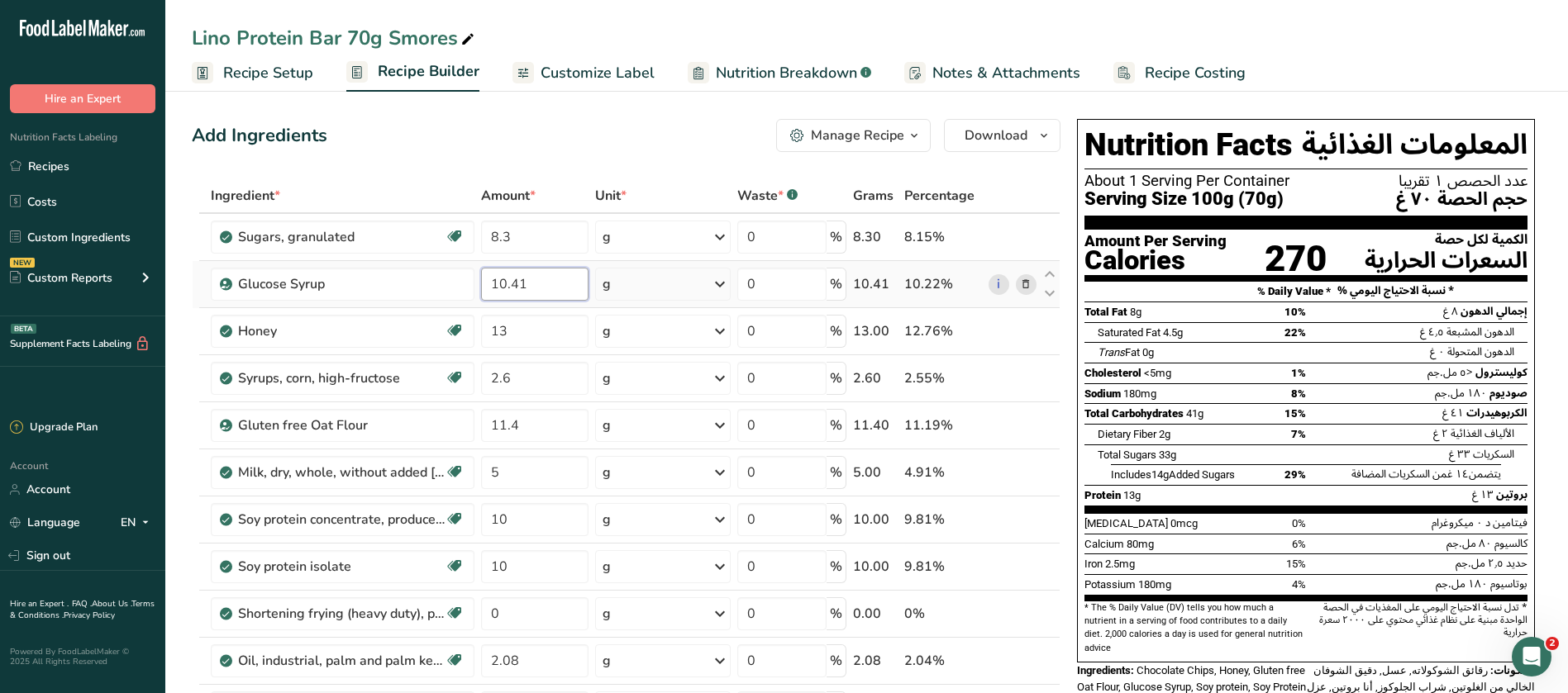
click at [554, 282] on input "10.41" at bounding box center [534, 284] width 107 height 33
type input "10.4"
click at [1420, 8] on div "[PERSON_NAME] Protein Bar 70g Smores Recipe Setup Recipe Builder Customize Labe…" at bounding box center [866, 46] width 1402 height 92
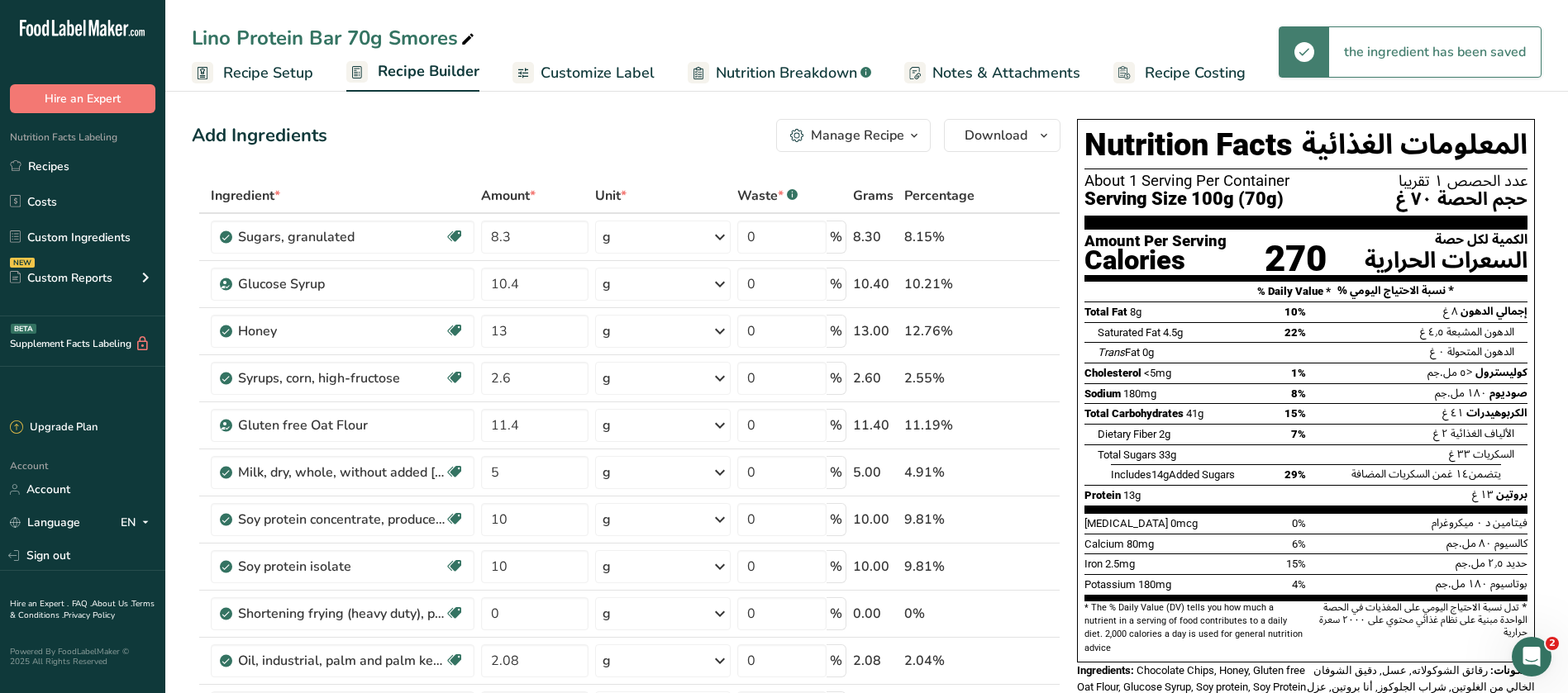
click at [767, 21] on div "[PERSON_NAME] Protein Bar 70g Smores Recipe Setup Recipe Builder Customize Labe…" at bounding box center [866, 46] width 1402 height 92
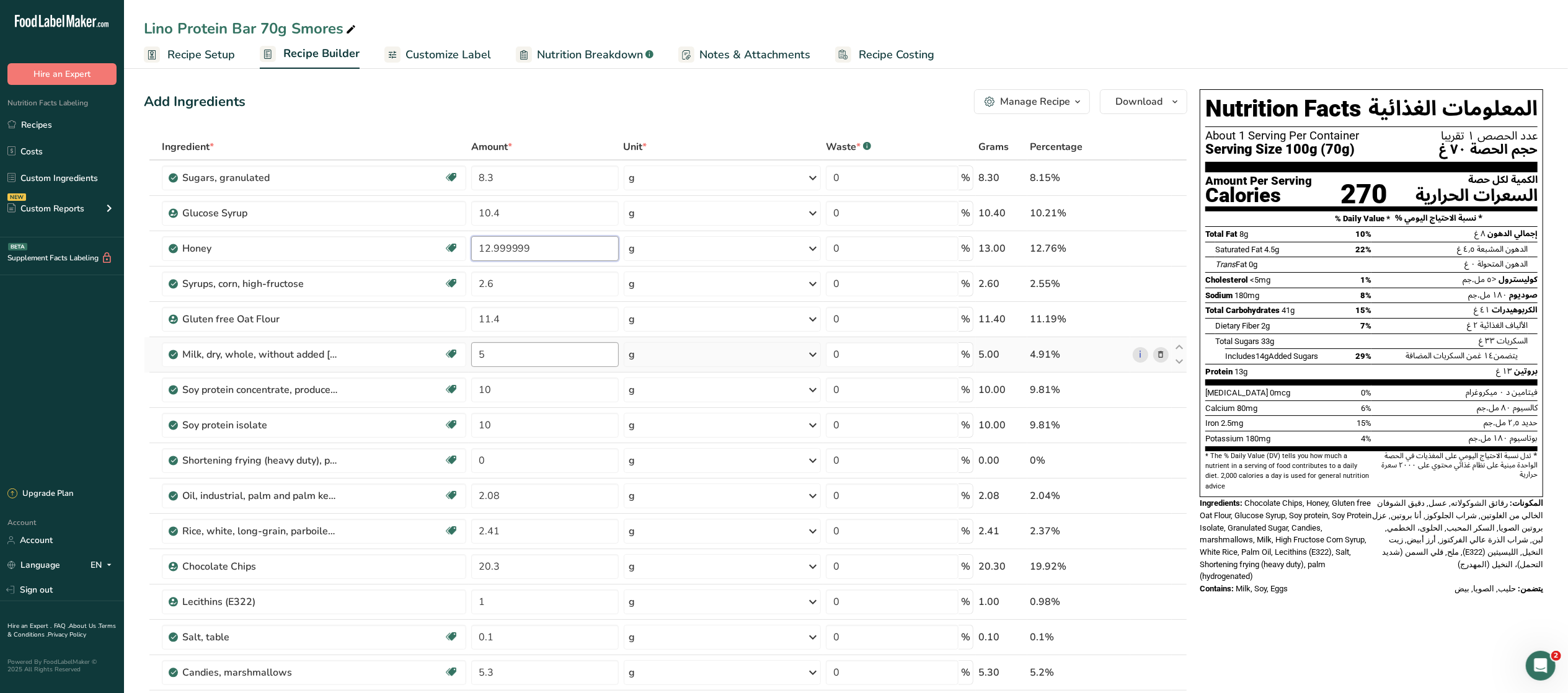
drag, startPoint x: 398, startPoint y: 258, endPoint x: 526, endPoint y: 344, distance: 154.2
type input "12.999999"
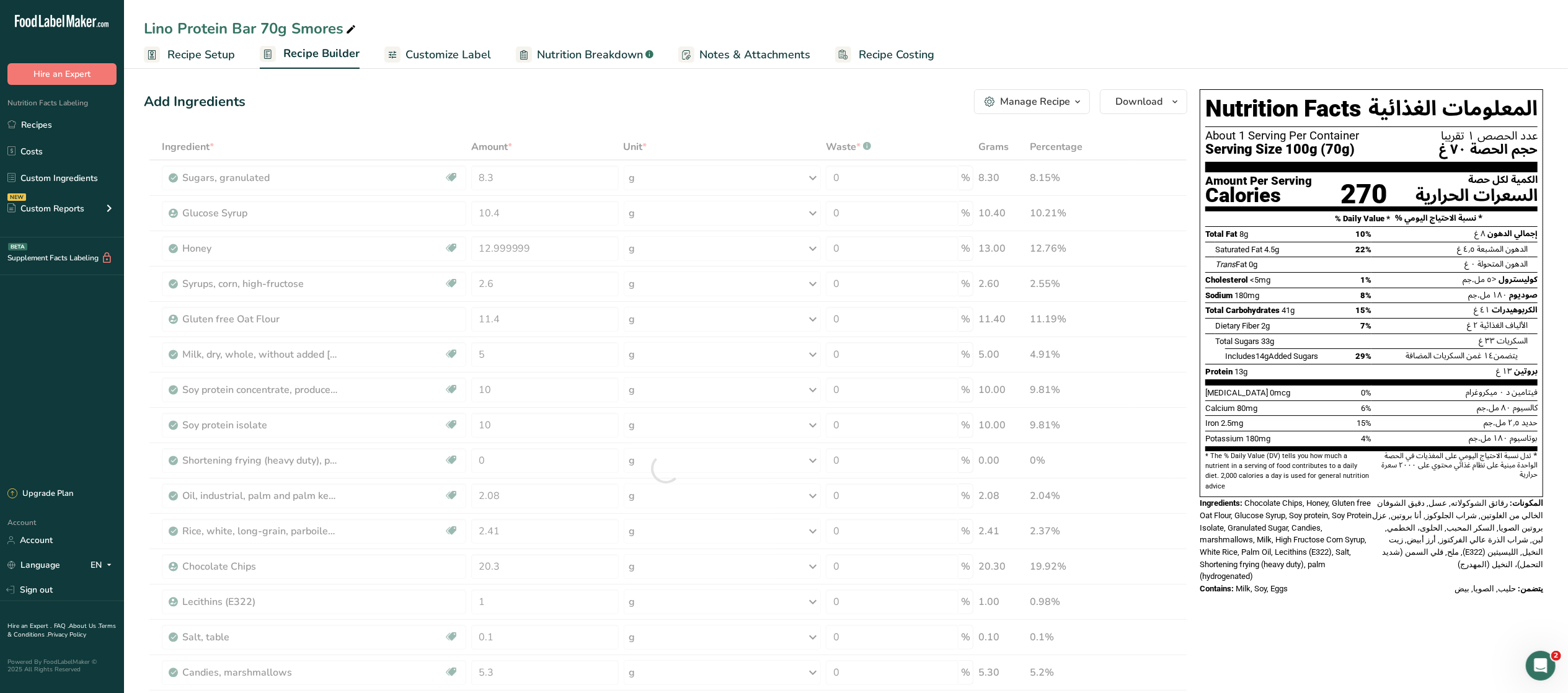
drag, startPoint x: 526, startPoint y: 344, endPoint x: 1166, endPoint y: 24, distance: 715.5
click at [1166, 24] on div "Lino Protein Bar 70g Smores" at bounding box center [846, 28] width 1444 height 22
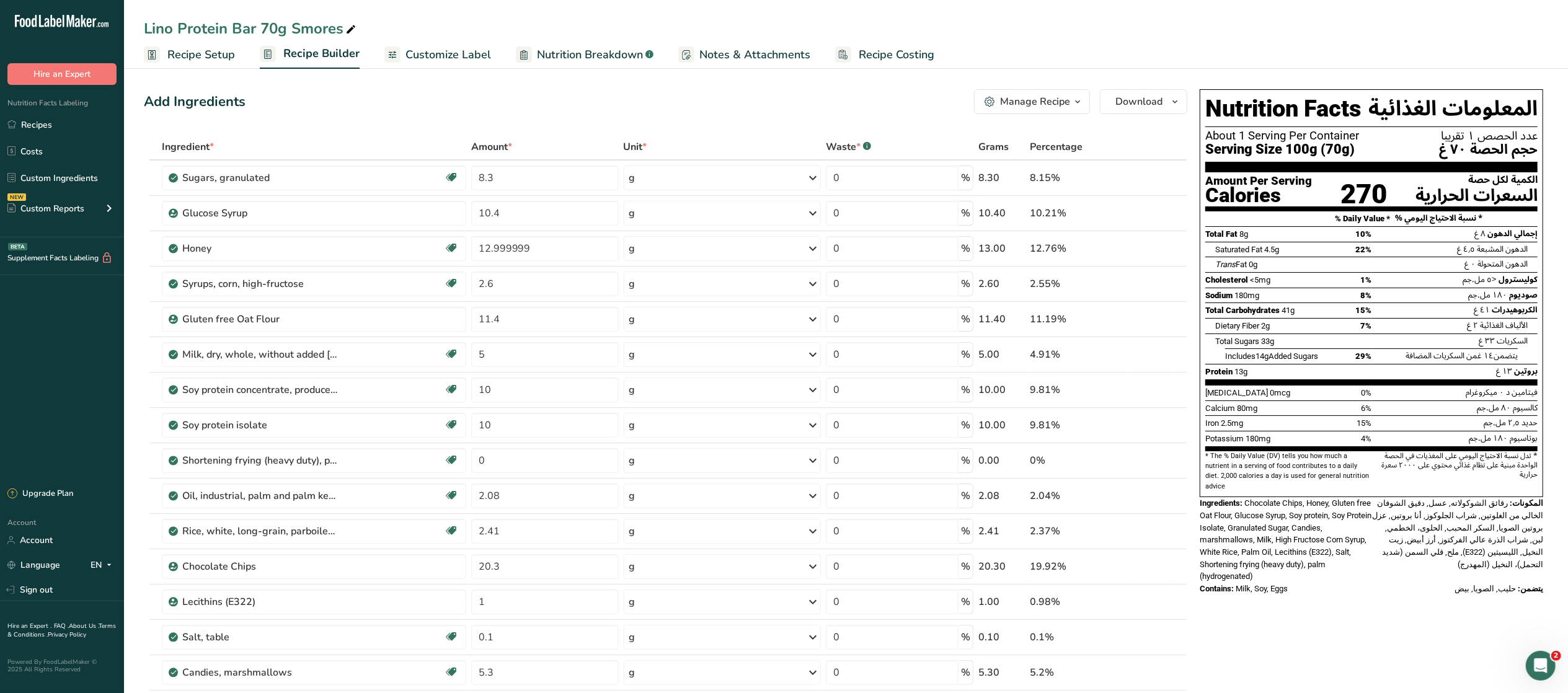
click at [1176, 37] on div "Lino Protein Bar 70g Smores" at bounding box center [846, 28] width 1444 height 22
click at [558, 244] on input "12.999999" at bounding box center [545, 248] width 148 height 24
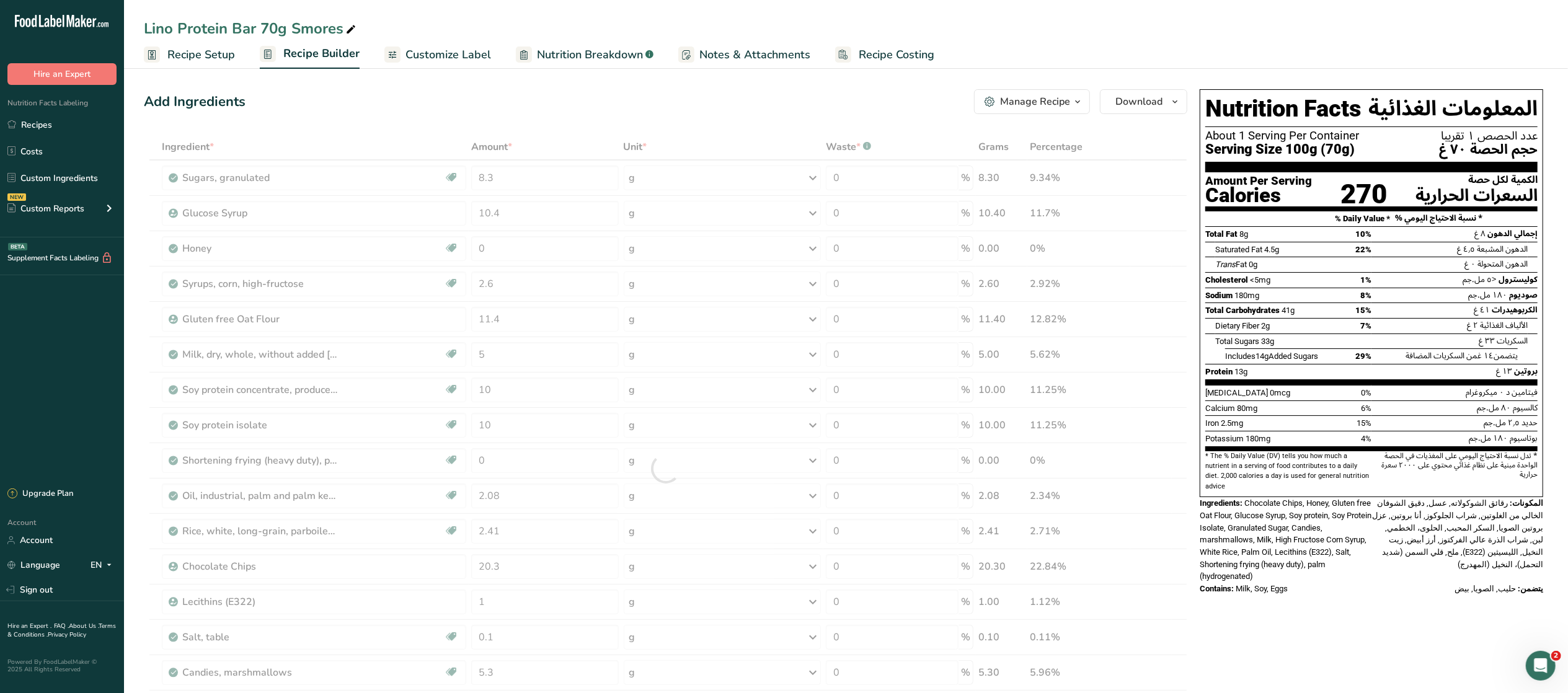
click at [1176, 96] on span "المعلومات الغذائية" at bounding box center [1453, 109] width 169 height 29
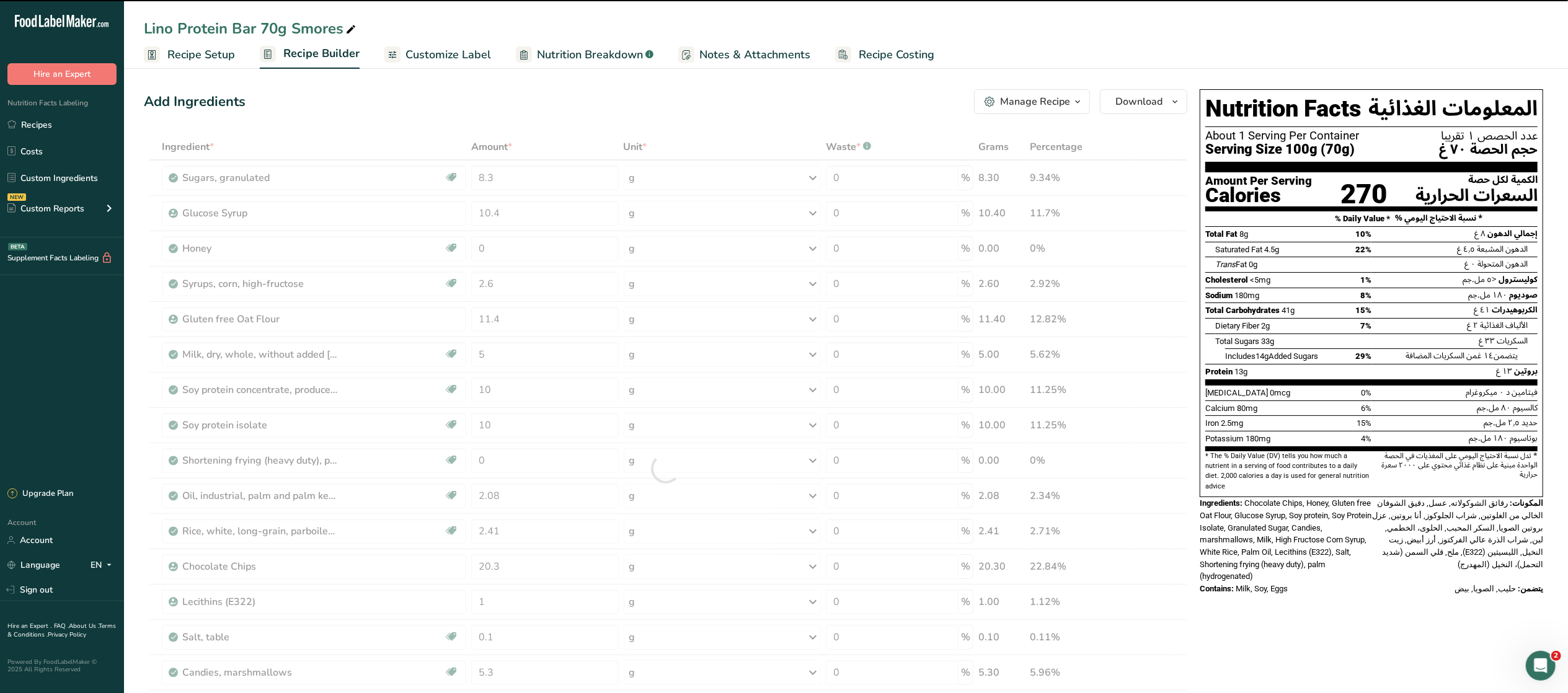
click at [1176, 49] on ul "Recipe Setup Recipe Builder Customize Label Nutrition Breakdown .a-a{fill:#3473…" at bounding box center [846, 54] width 1444 height 29
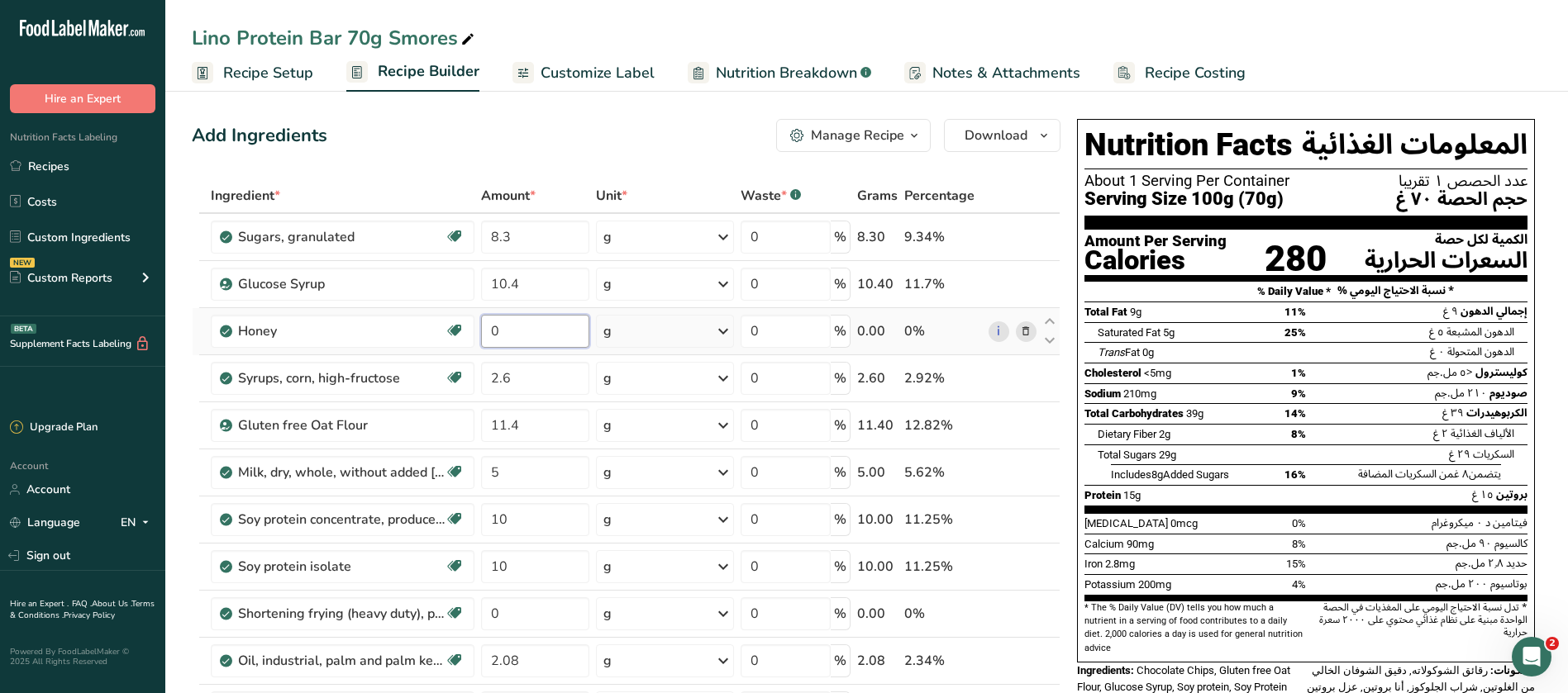
drag, startPoint x: 509, startPoint y: 335, endPoint x: 486, endPoint y: 336, distance: 23.0
click at [486, 336] on input "0" at bounding box center [534, 331] width 108 height 33
type input "12"
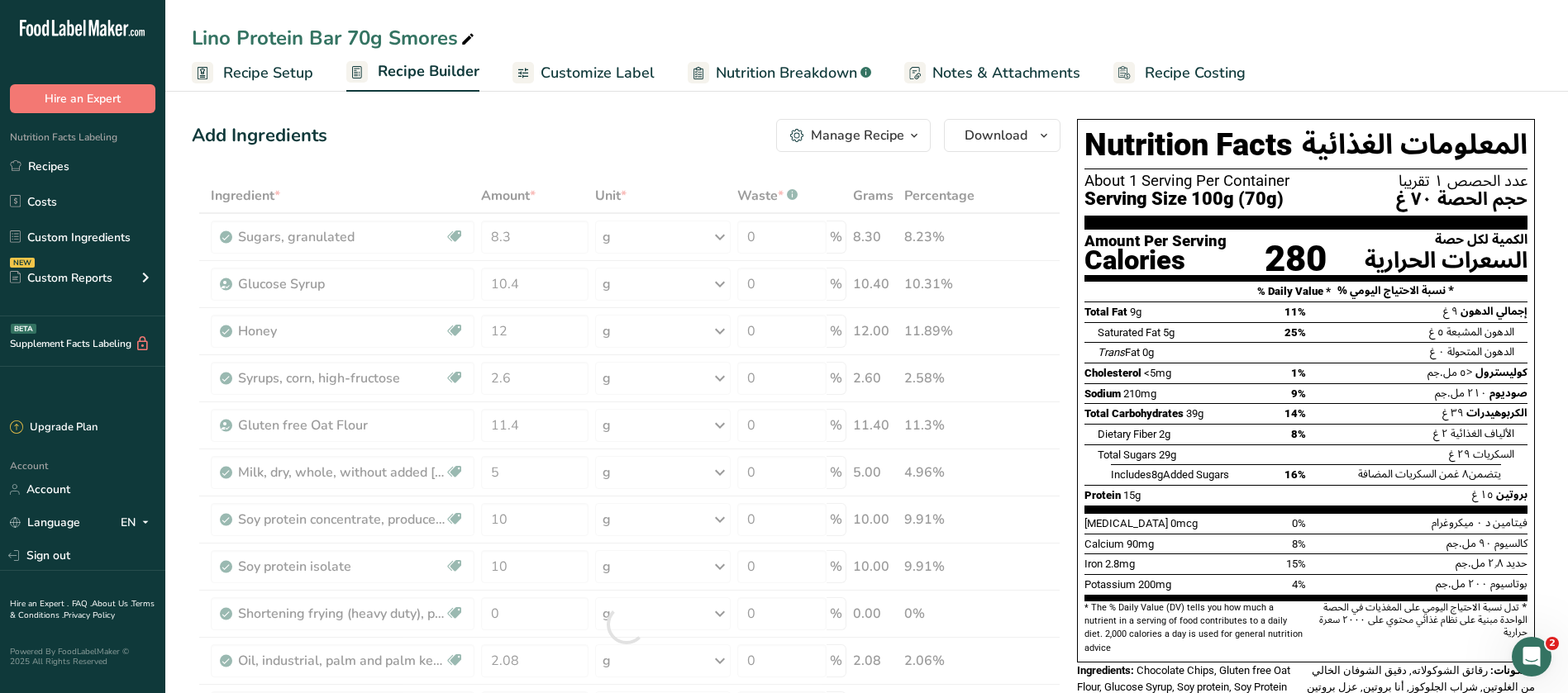
click at [1451, 38] on div "Lino Protein Bar 70g Smores" at bounding box center [866, 37] width 1402 height 30
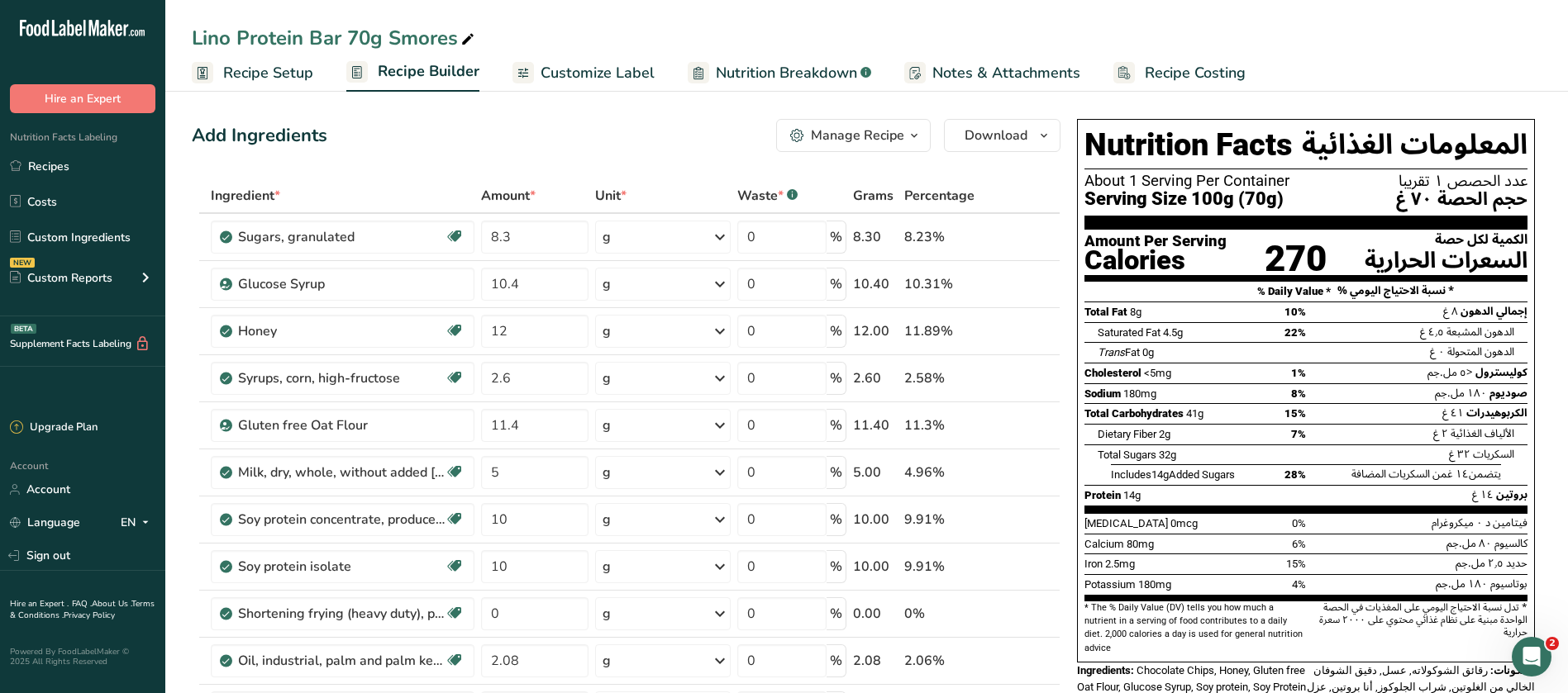
click at [612, 69] on span "Customize Label" at bounding box center [597, 73] width 114 height 22
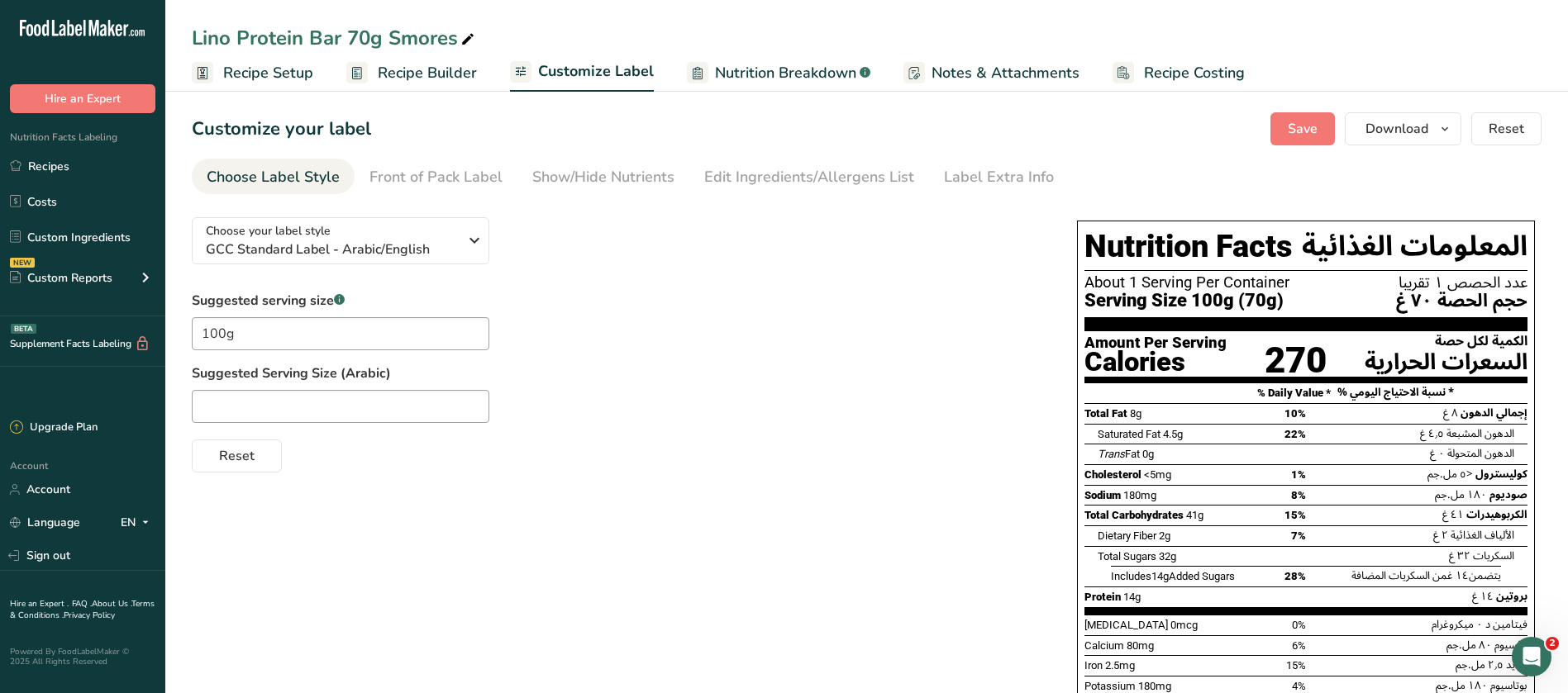
click at [417, 74] on span "Recipe Builder" at bounding box center [427, 73] width 99 height 22
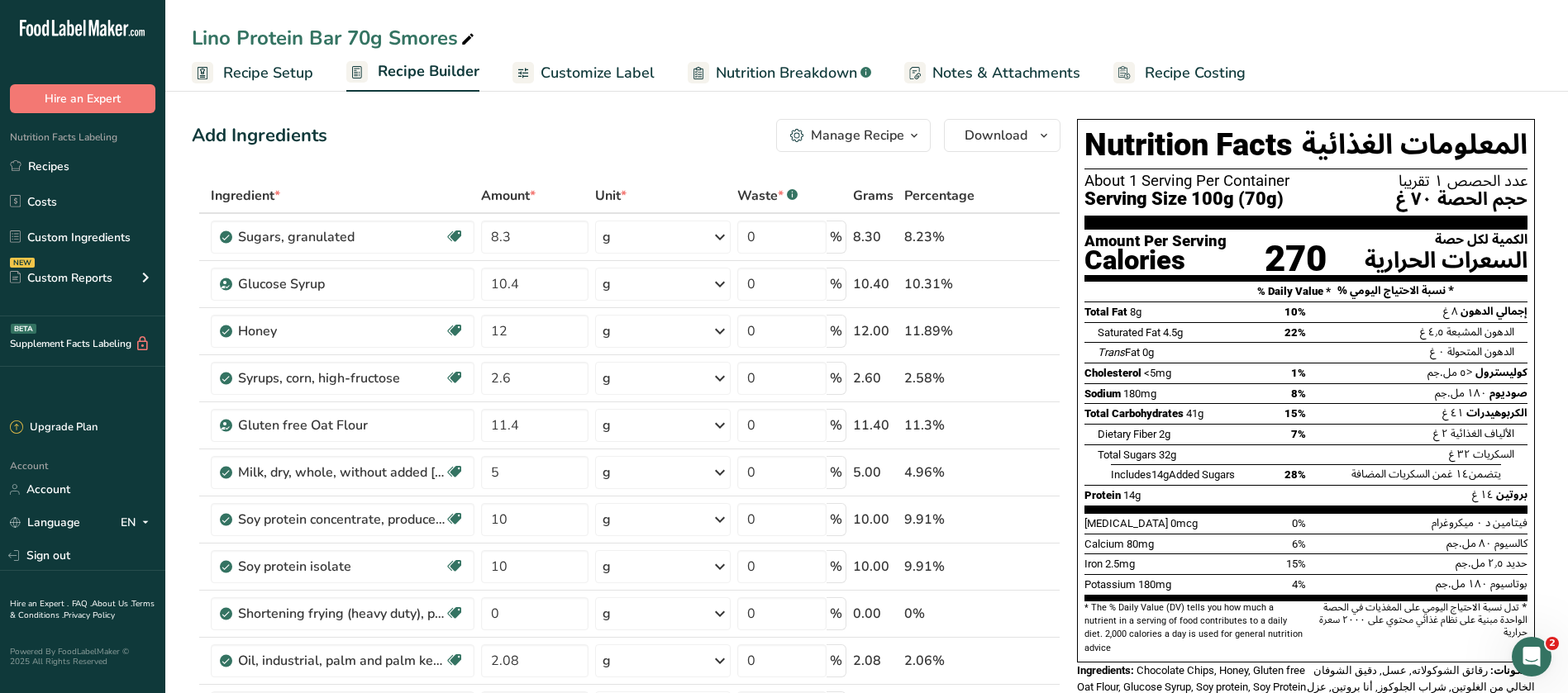
click at [569, 66] on span "Customize Label" at bounding box center [597, 73] width 114 height 22
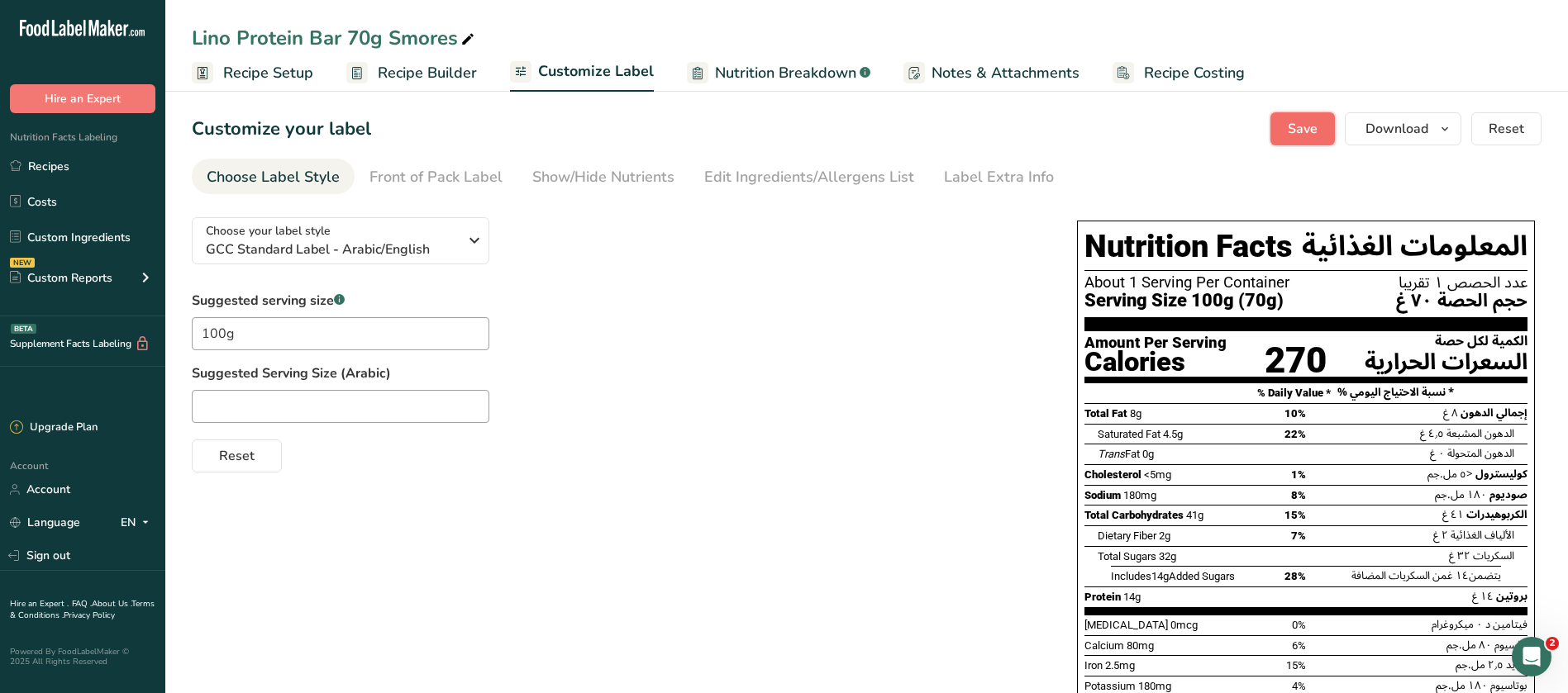
click at [1300, 133] on span "Save" at bounding box center [1301, 128] width 30 height 20
click at [1426, 130] on span "Download" at bounding box center [1395, 128] width 62 height 20
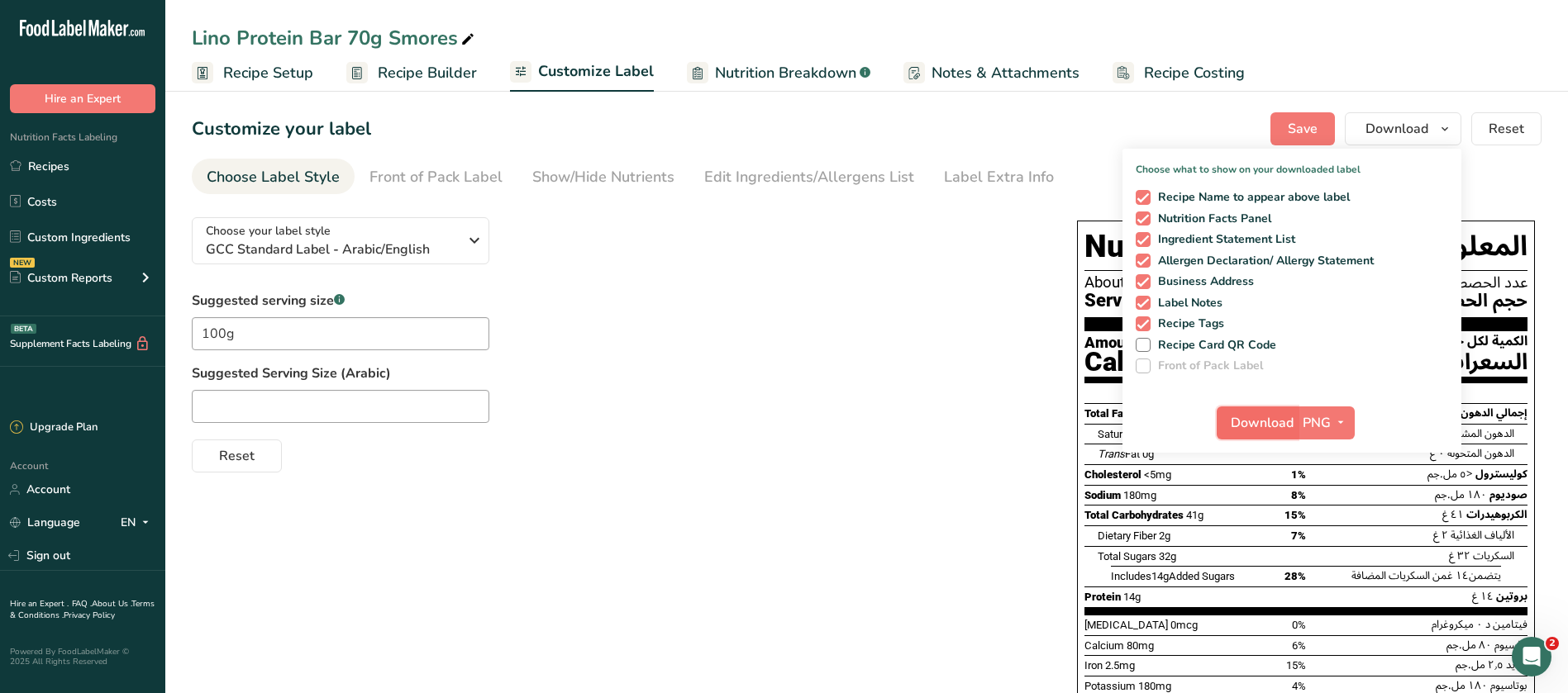
click at [1253, 420] on span "Download" at bounding box center [1261, 423] width 62 height 20
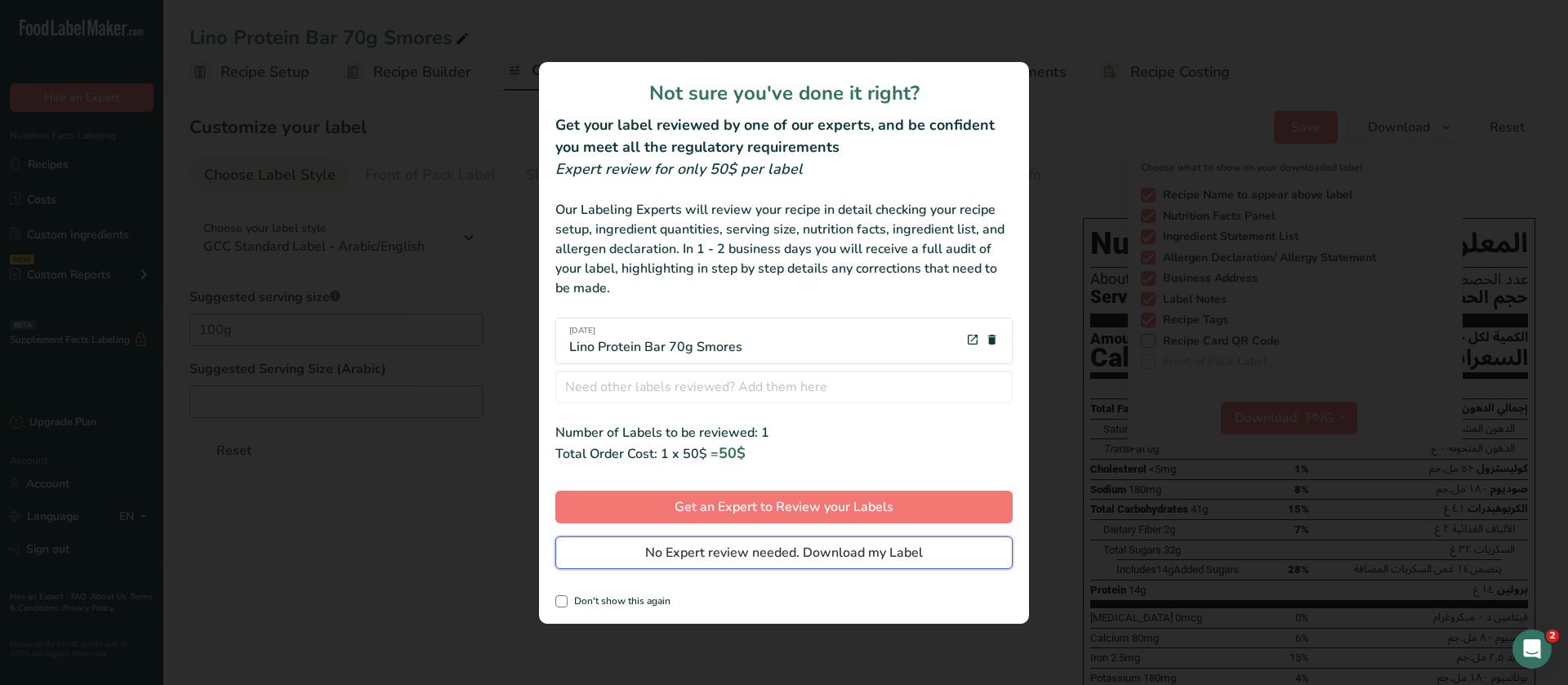
click at [826, 562] on button "No Expert review needed. Download my Label" at bounding box center [784, 552] width 458 height 32
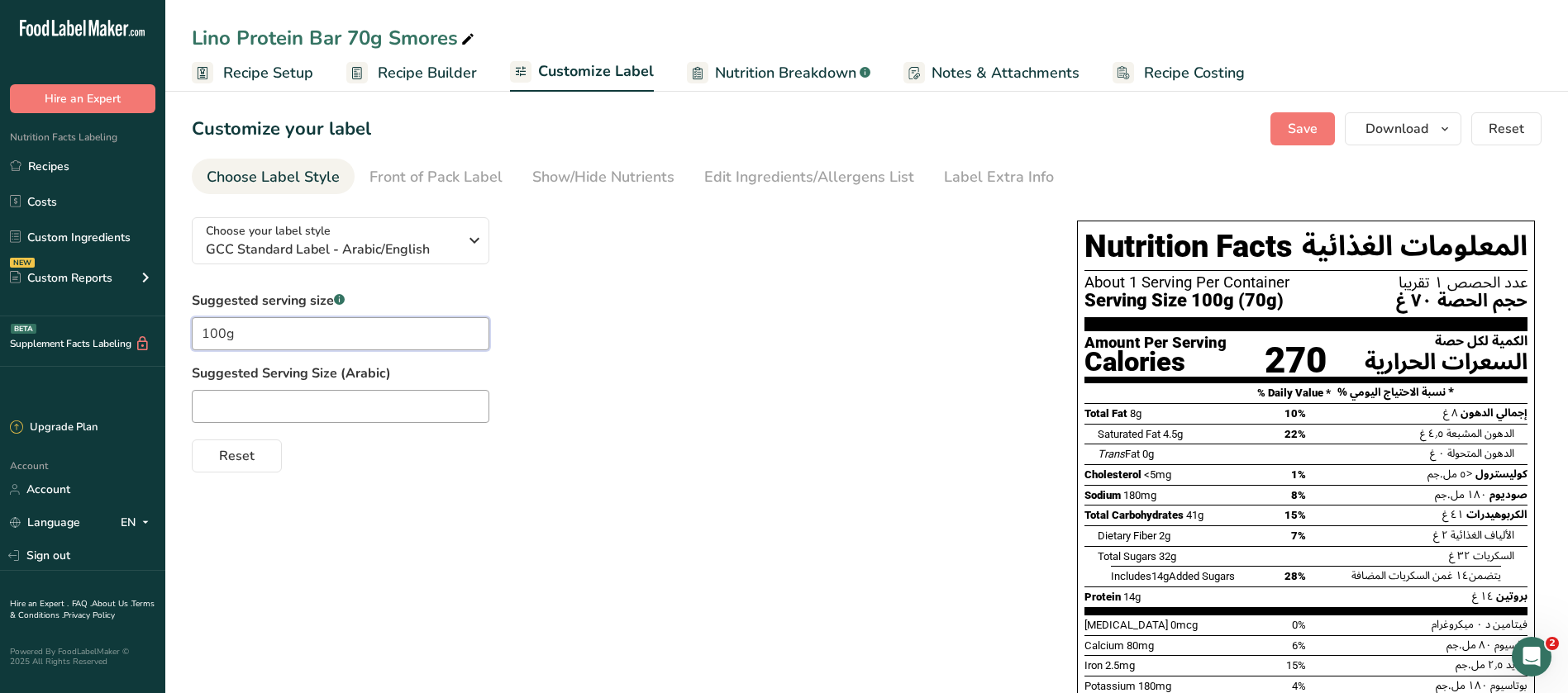
click at [224, 331] on input "100g" at bounding box center [340, 334] width 297 height 33
type input "1"
click at [839, 412] on div at bounding box center [618, 406] width 852 height 33
click at [1300, 137] on span "Save" at bounding box center [1301, 128] width 30 height 20
click at [1413, 128] on span "Download" at bounding box center [1395, 128] width 62 height 20
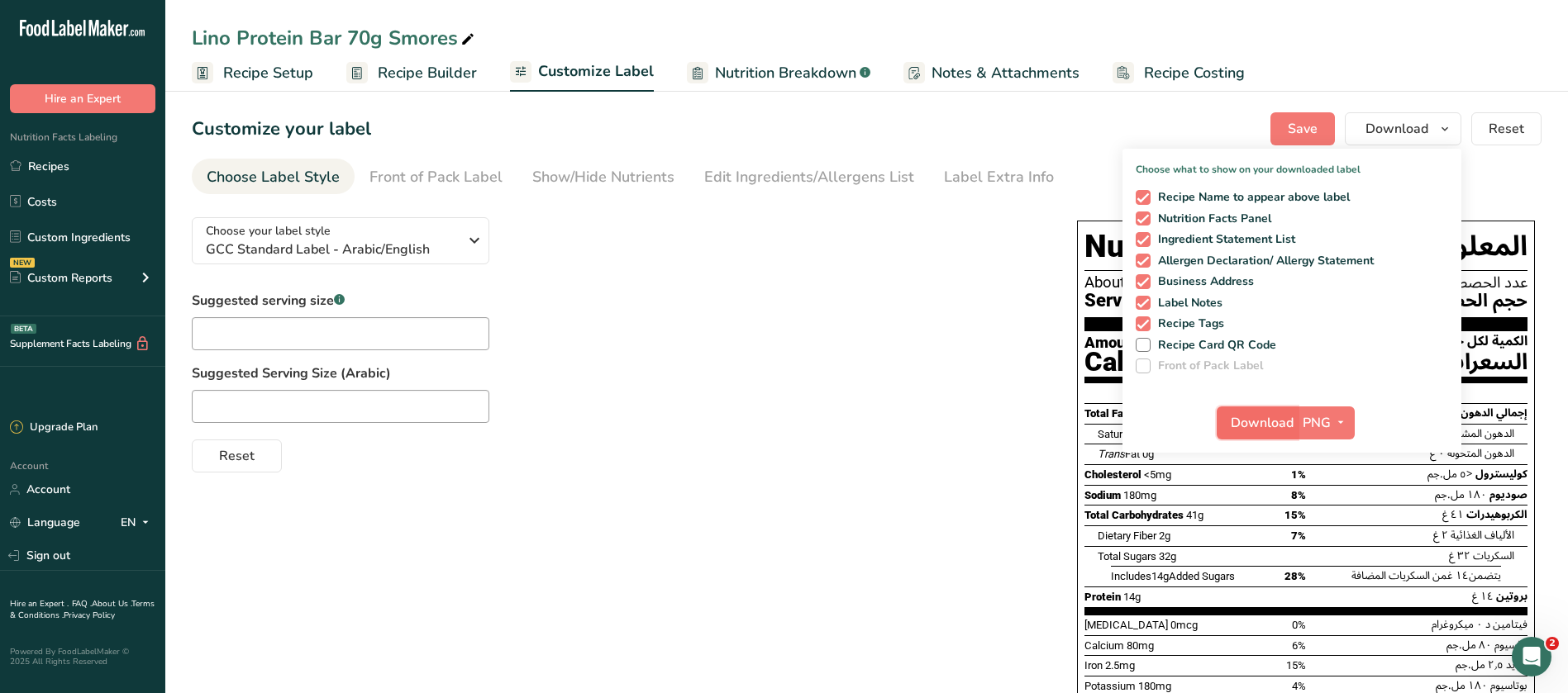
click at [1275, 415] on span "Download" at bounding box center [1261, 423] width 62 height 20
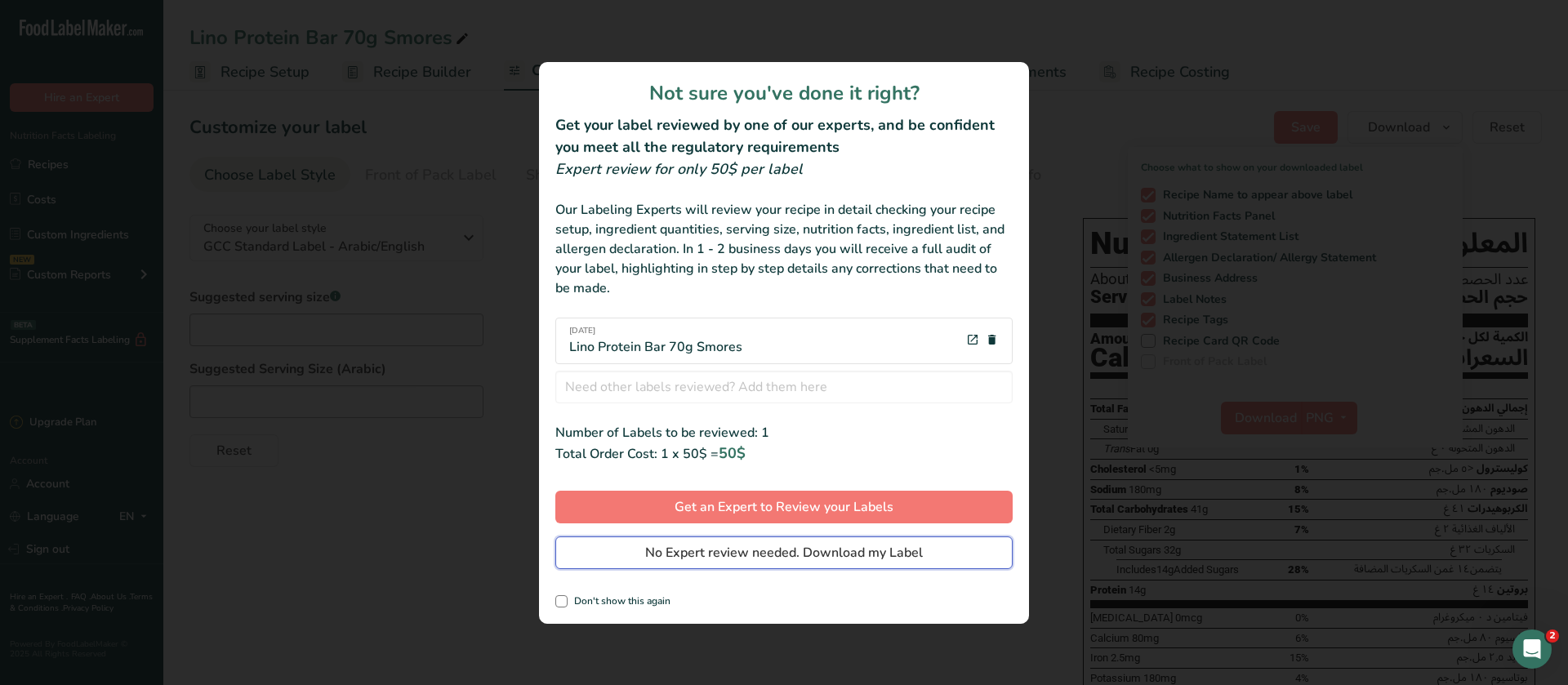
click at [765, 553] on span "No Expert review needed. Download my Label" at bounding box center [784, 552] width 278 height 20
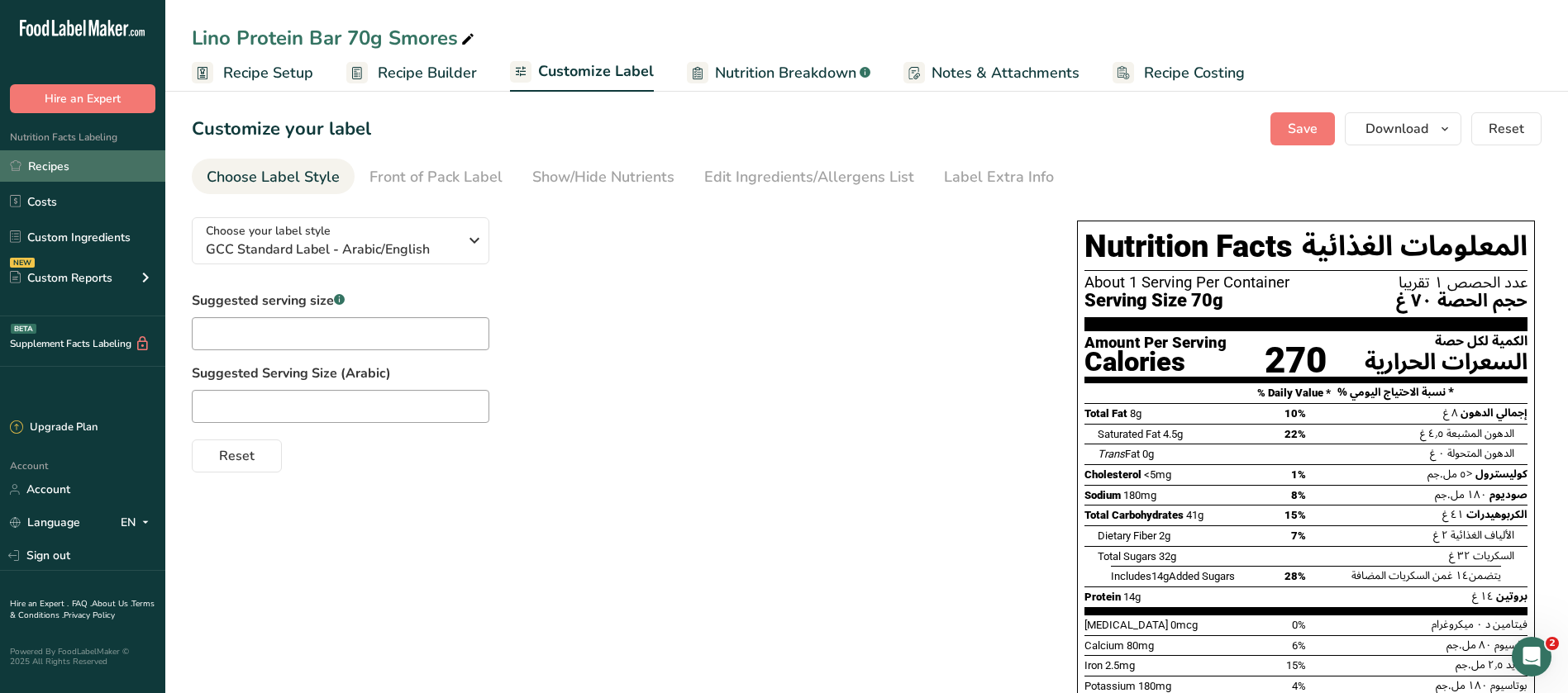
click at [56, 165] on link "Recipes" at bounding box center [82, 166] width 165 height 32
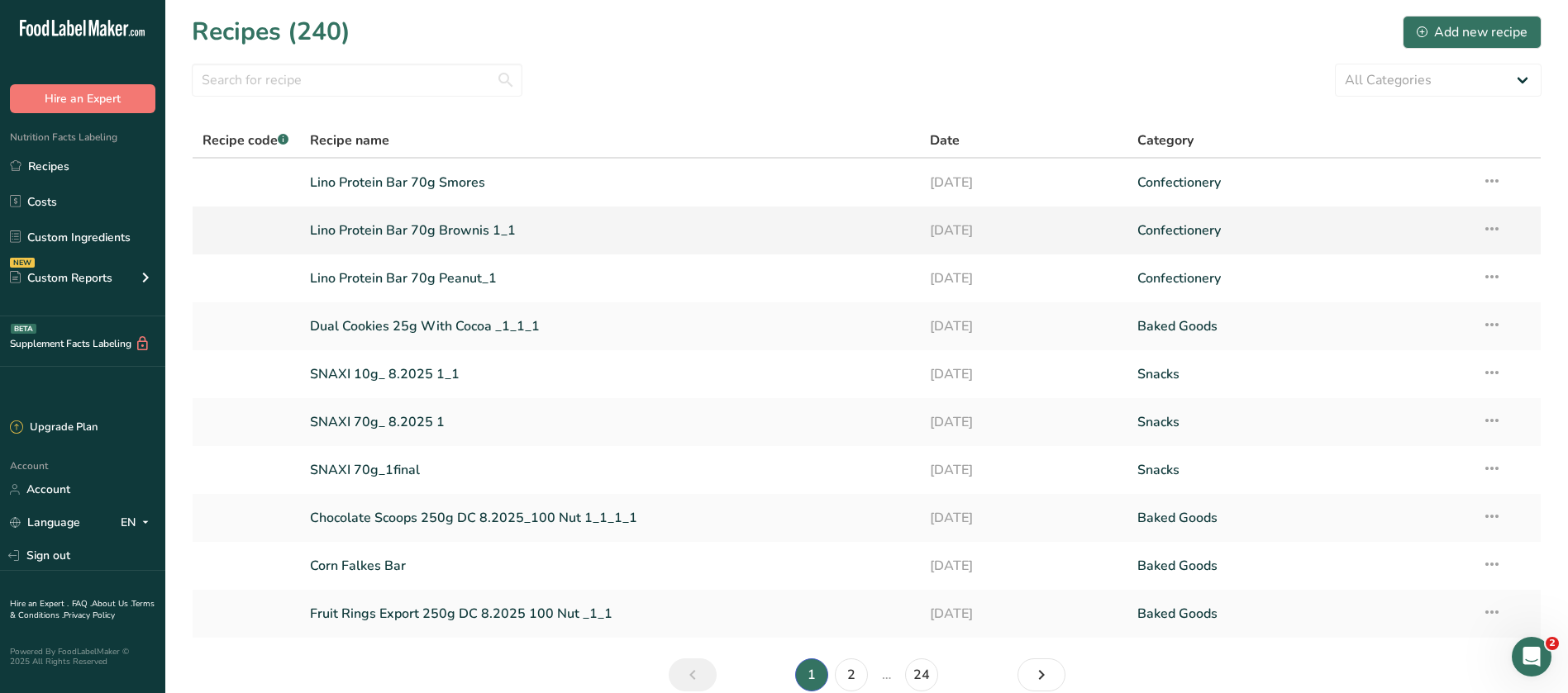
click at [491, 235] on link "Lino Protein Bar 70g Brownis 1_1" at bounding box center [610, 230] width 600 height 35
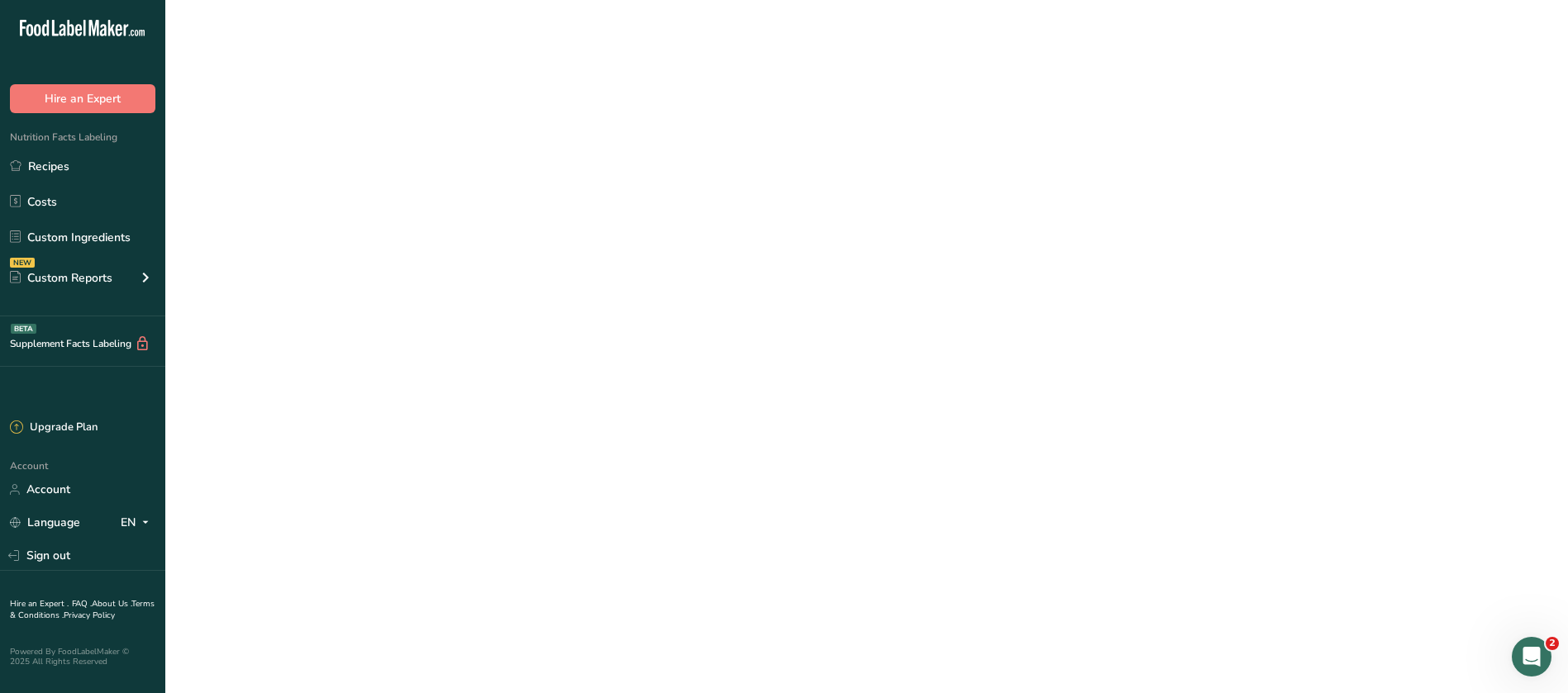
click at [491, 235] on link "Lino Protein Bar 70g Brownis 1_1" at bounding box center [610, 230] width 600 height 35
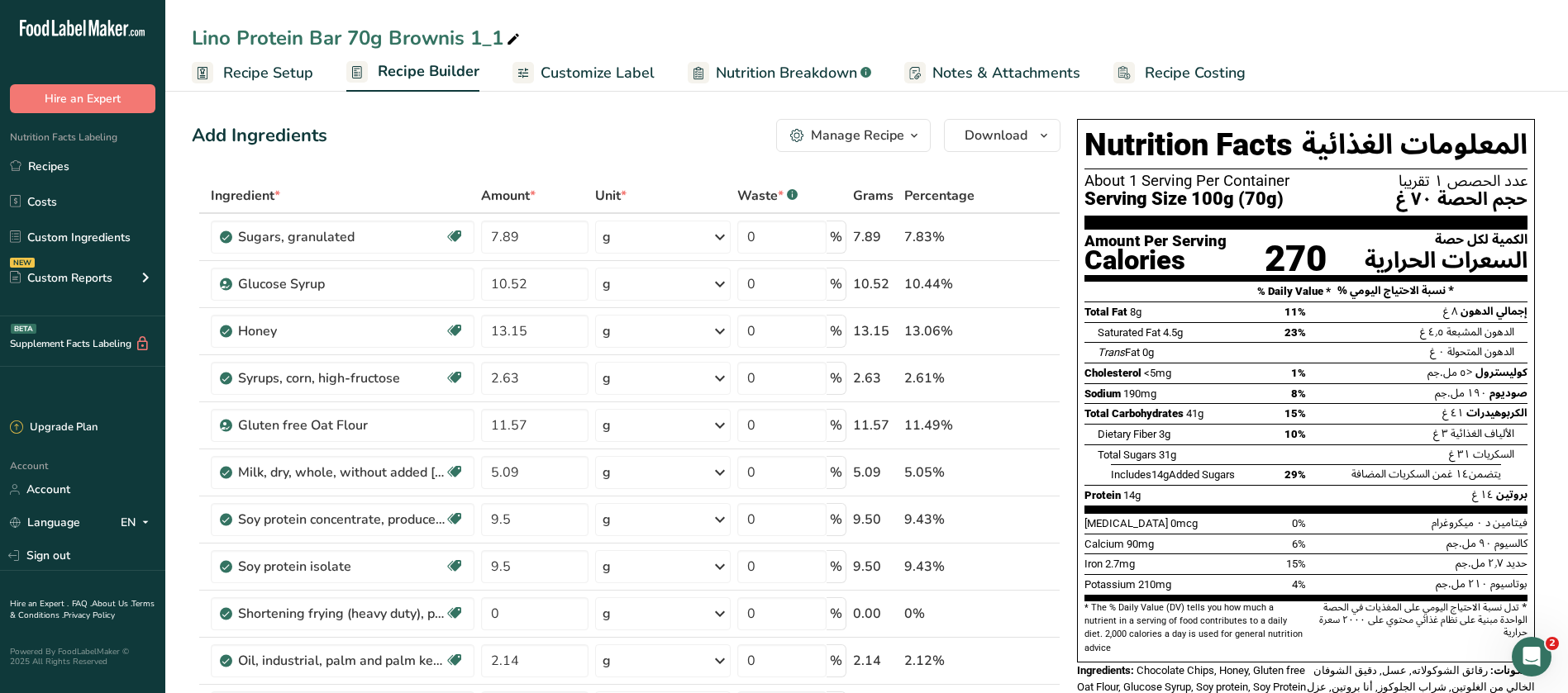
click at [584, 64] on span "Customize Label" at bounding box center [597, 73] width 114 height 22
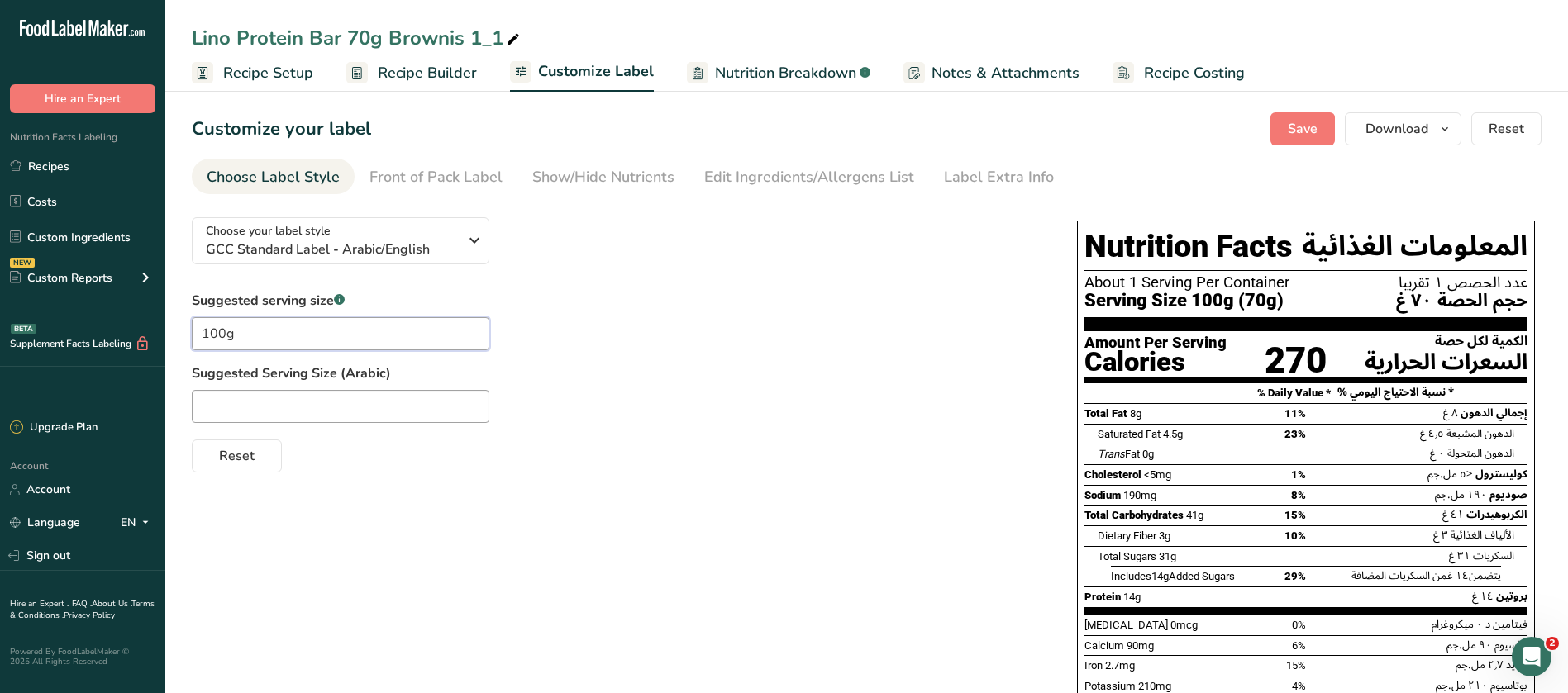
drag, startPoint x: 284, startPoint y: 335, endPoint x: 192, endPoint y: 332, distance: 92.0
click at [192, 332] on input "100g" at bounding box center [340, 334] width 297 height 33
click at [570, 395] on div at bounding box center [618, 406] width 852 height 33
click at [1306, 122] on span "Save" at bounding box center [1301, 128] width 30 height 20
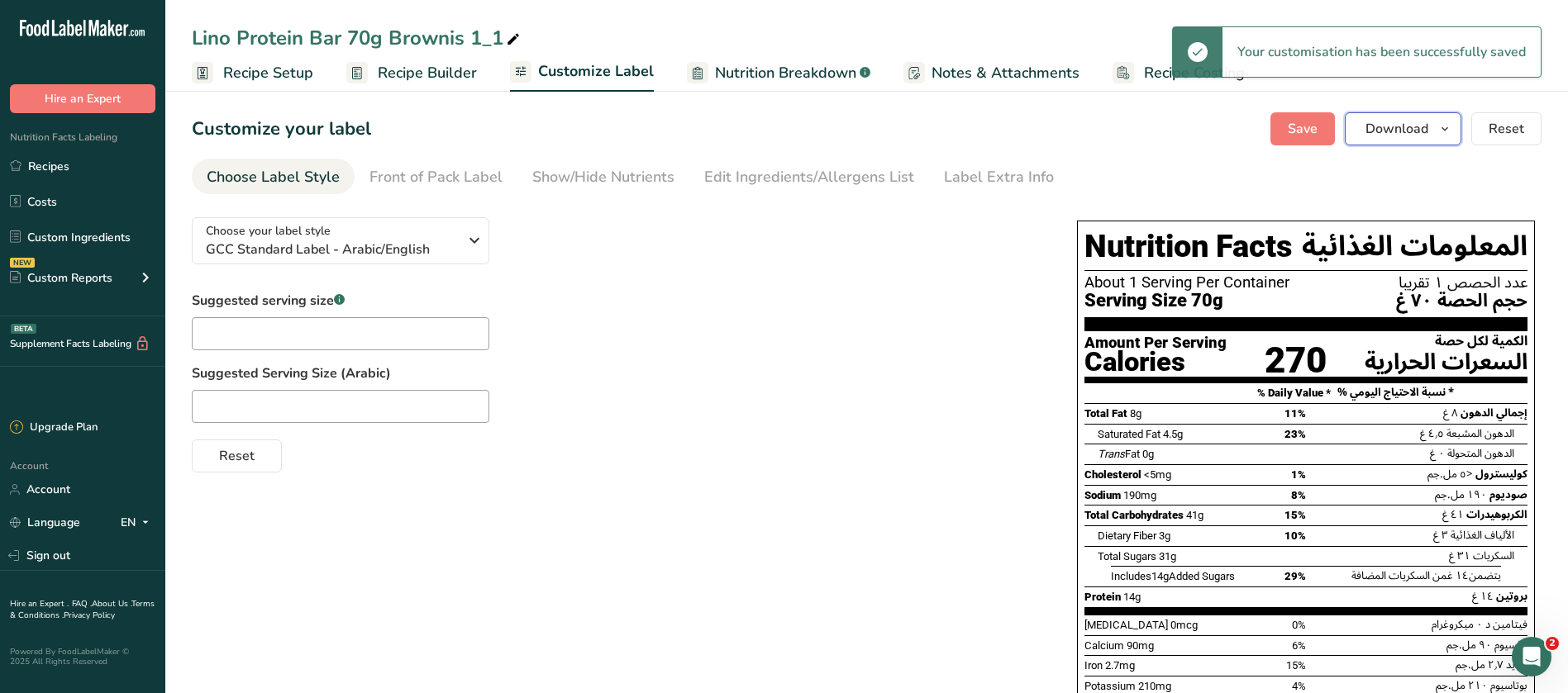
click at [1434, 130] on button "Download" at bounding box center [1402, 128] width 116 height 33
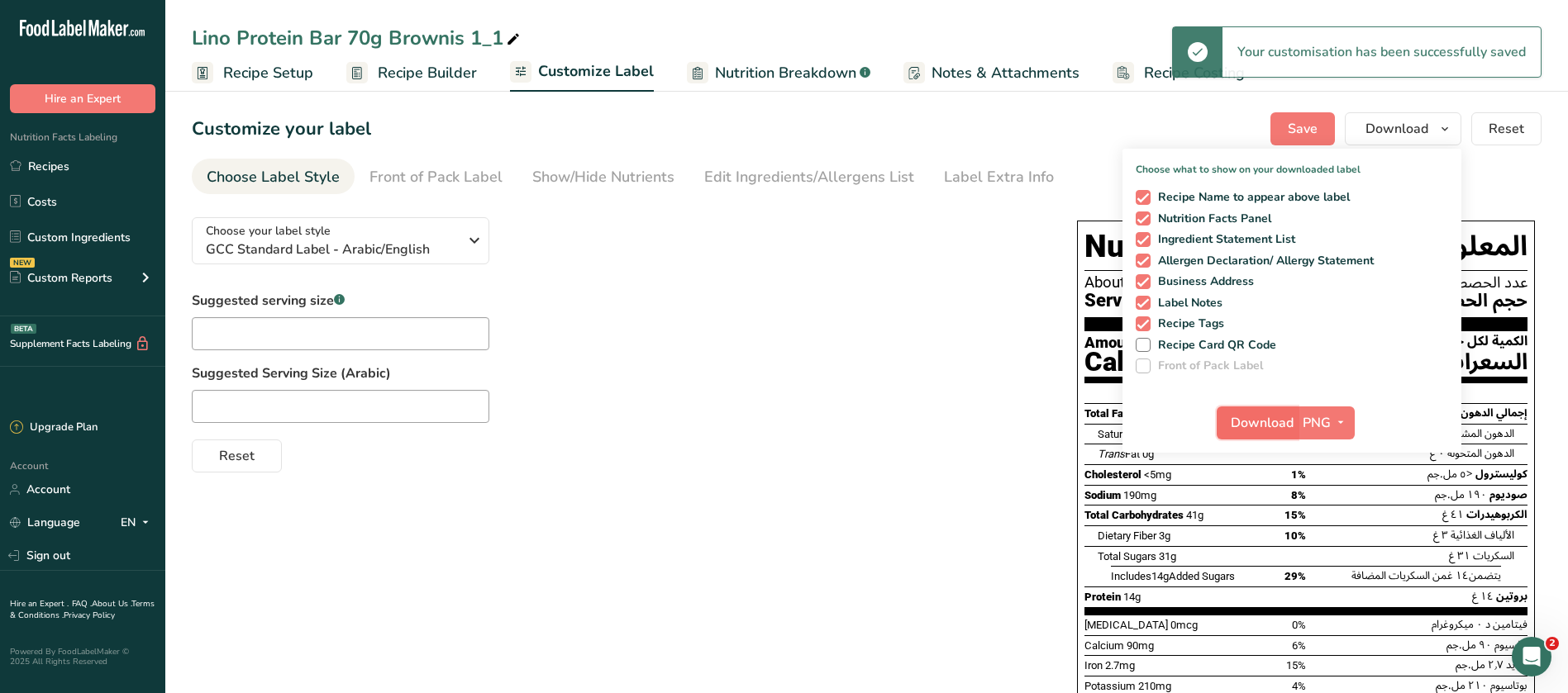
click at [1269, 429] on span "Download" at bounding box center [1261, 423] width 62 height 20
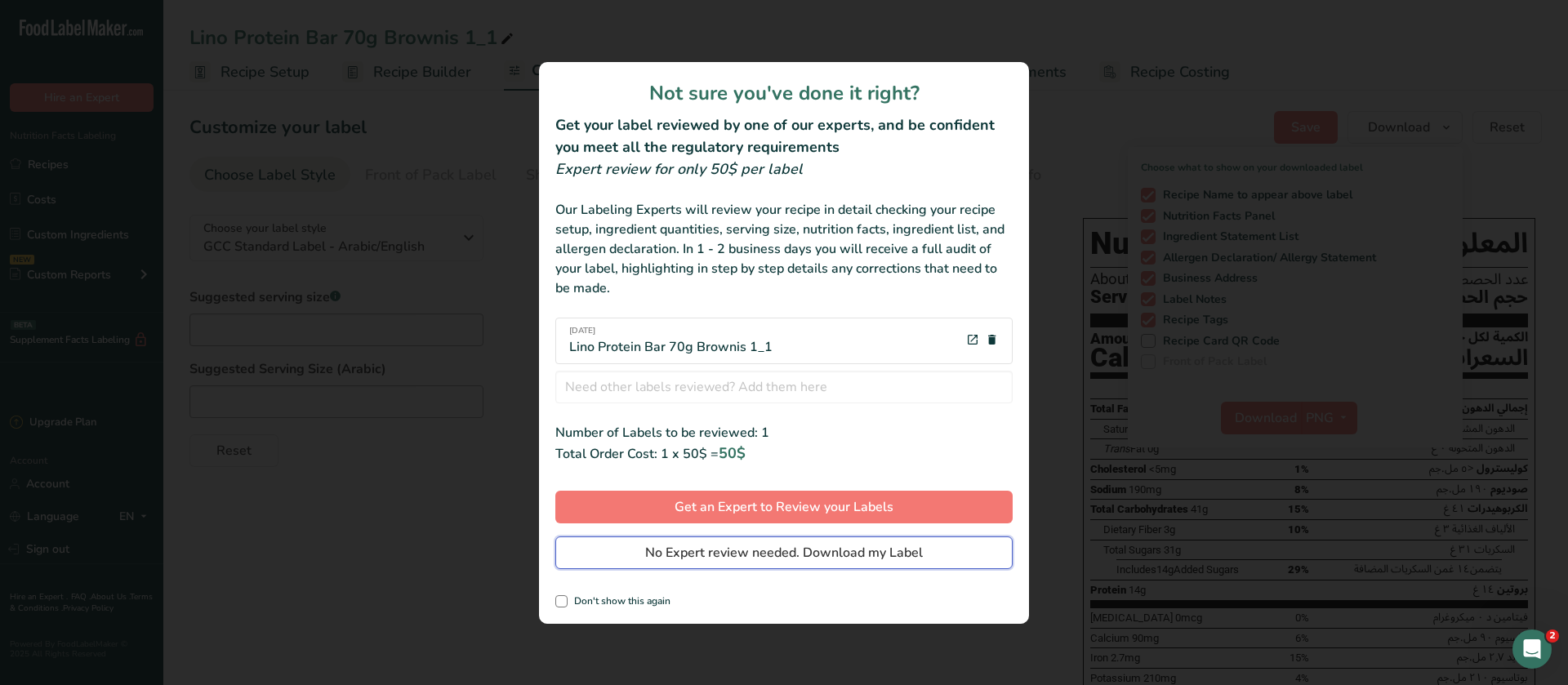
click at [799, 557] on span "No Expert review needed. Download my Label" at bounding box center [784, 552] width 278 height 20
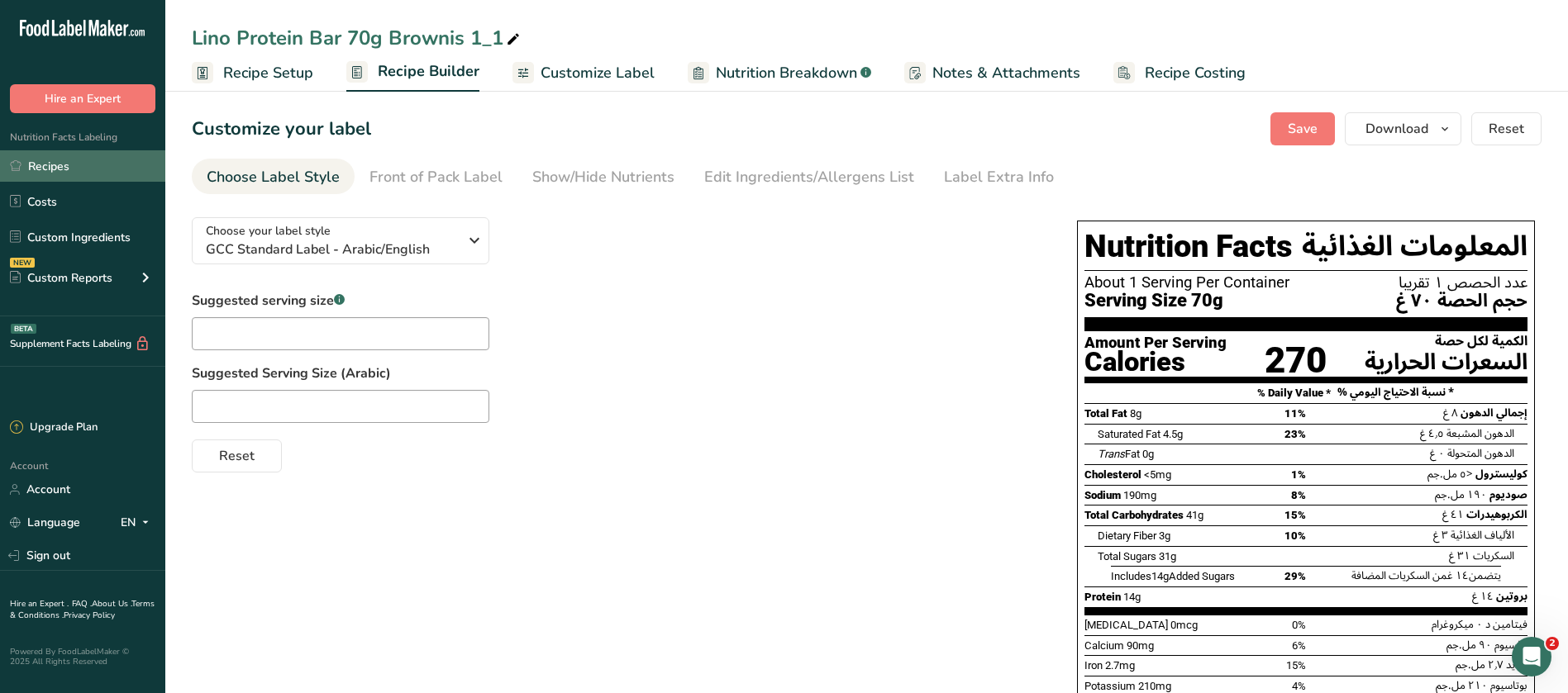
click at [45, 170] on link "Recipes" at bounding box center [82, 166] width 165 height 32
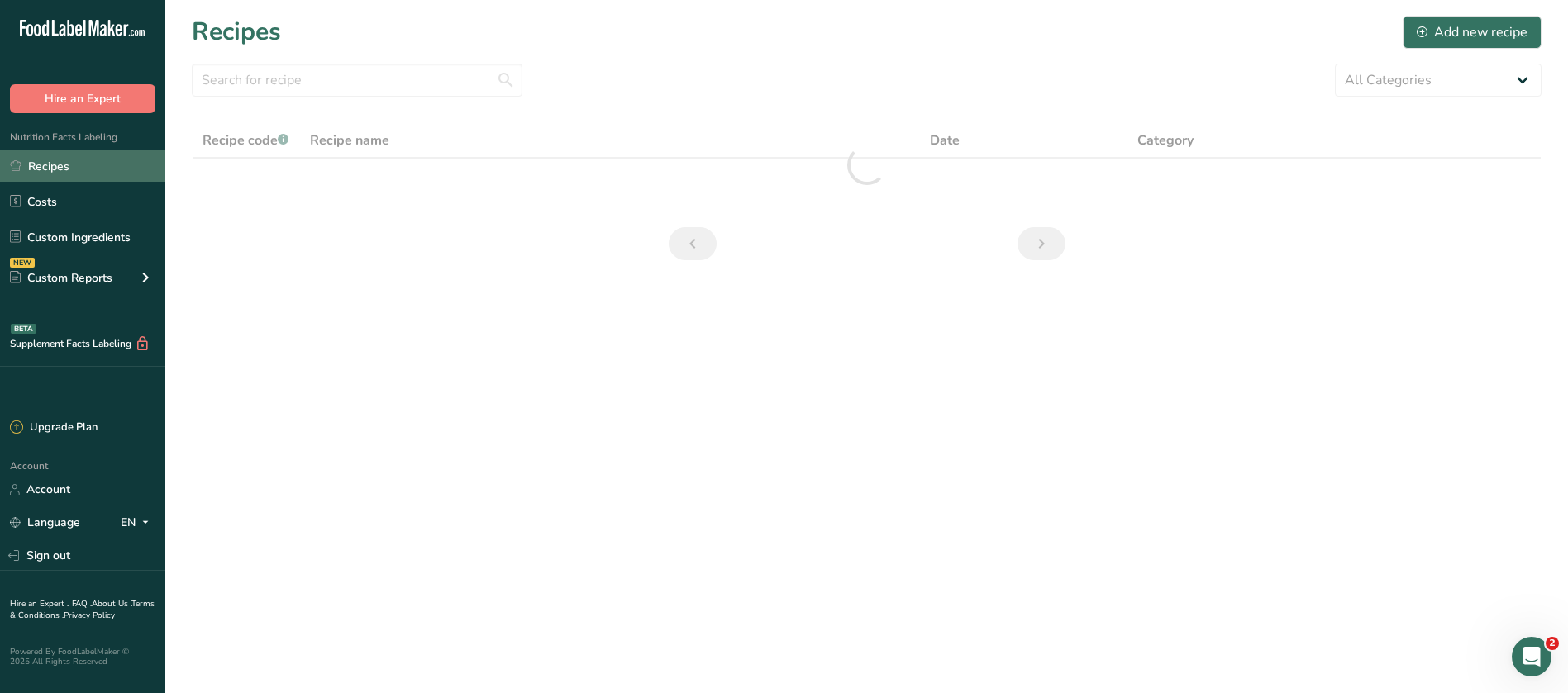
click at [60, 165] on link "Recipes" at bounding box center [82, 166] width 165 height 32
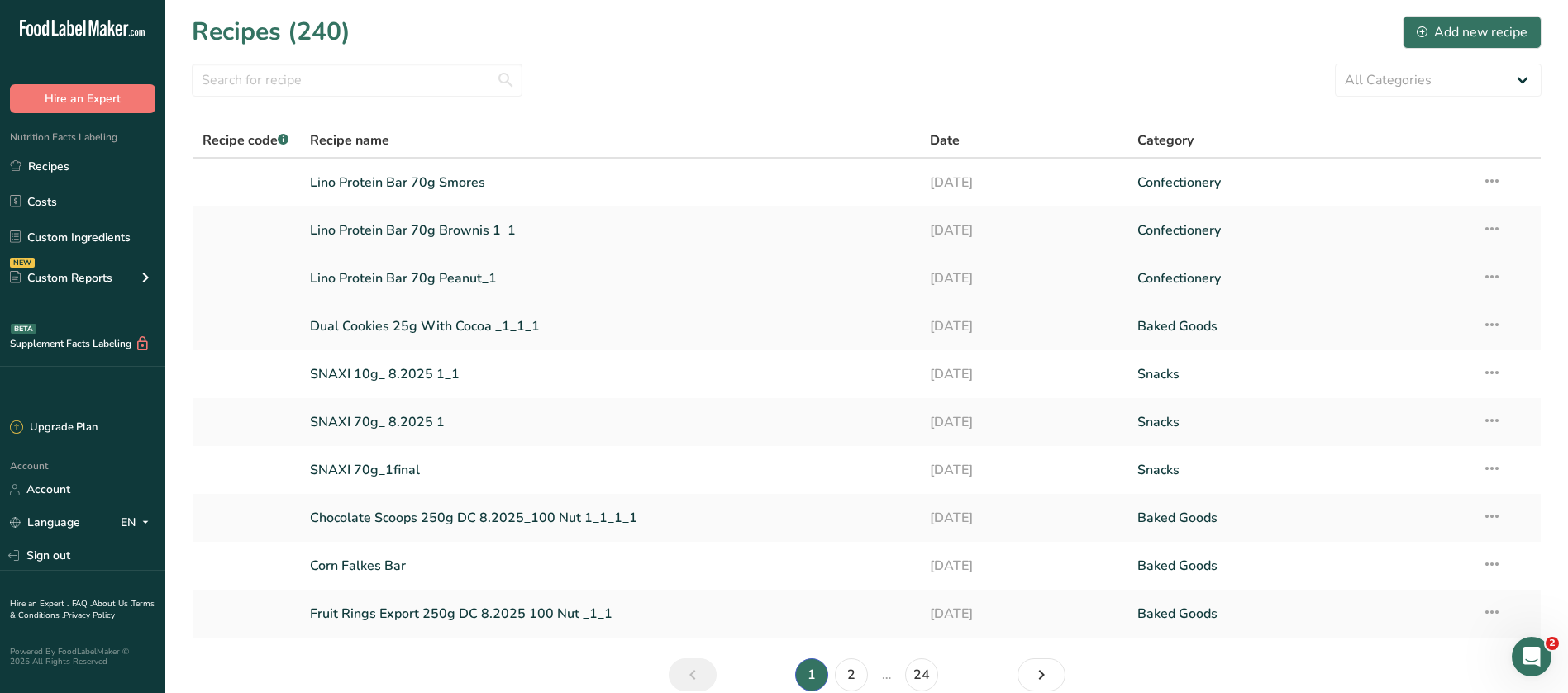
click at [470, 281] on link "Lino Protein Bar 70g Peanut_1" at bounding box center [610, 278] width 600 height 35
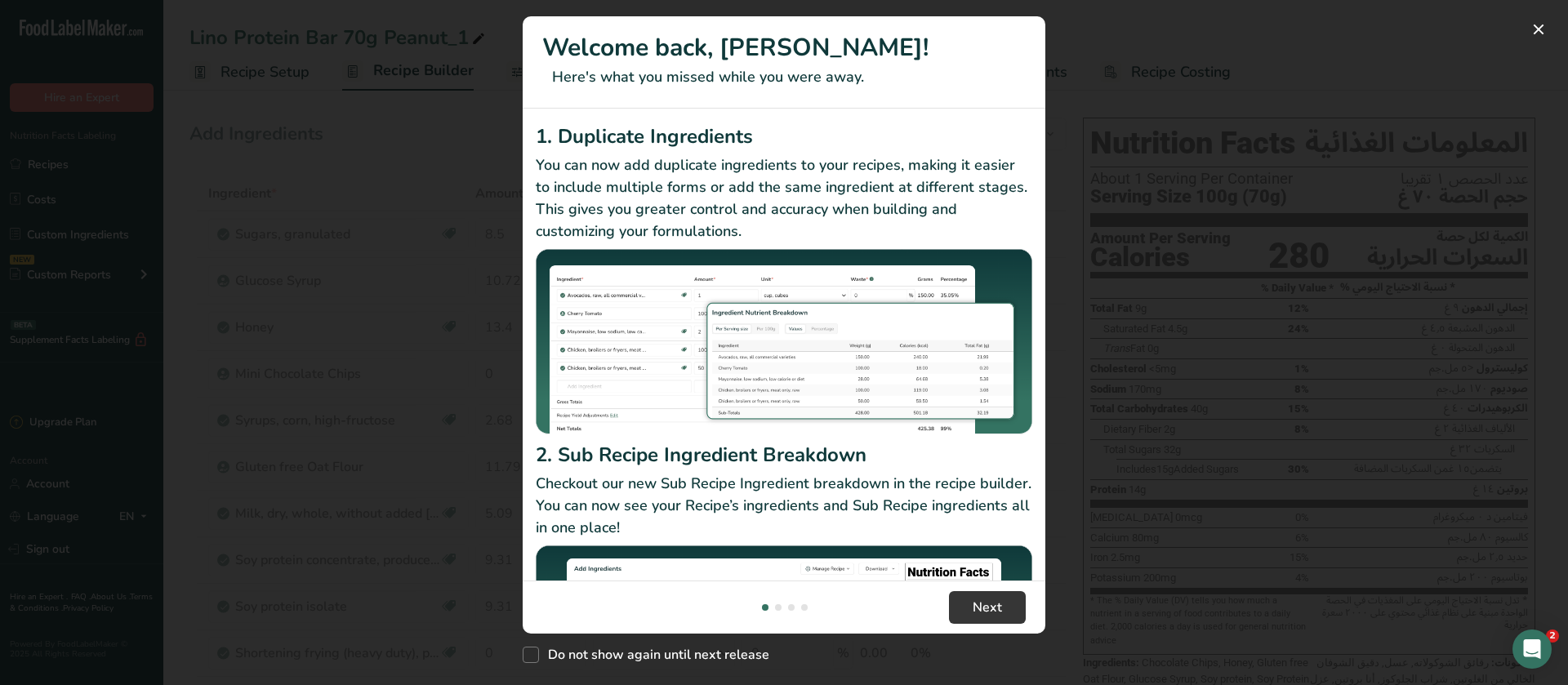
click at [1129, 344] on div "New Features" at bounding box center [784, 342] width 1568 height 685
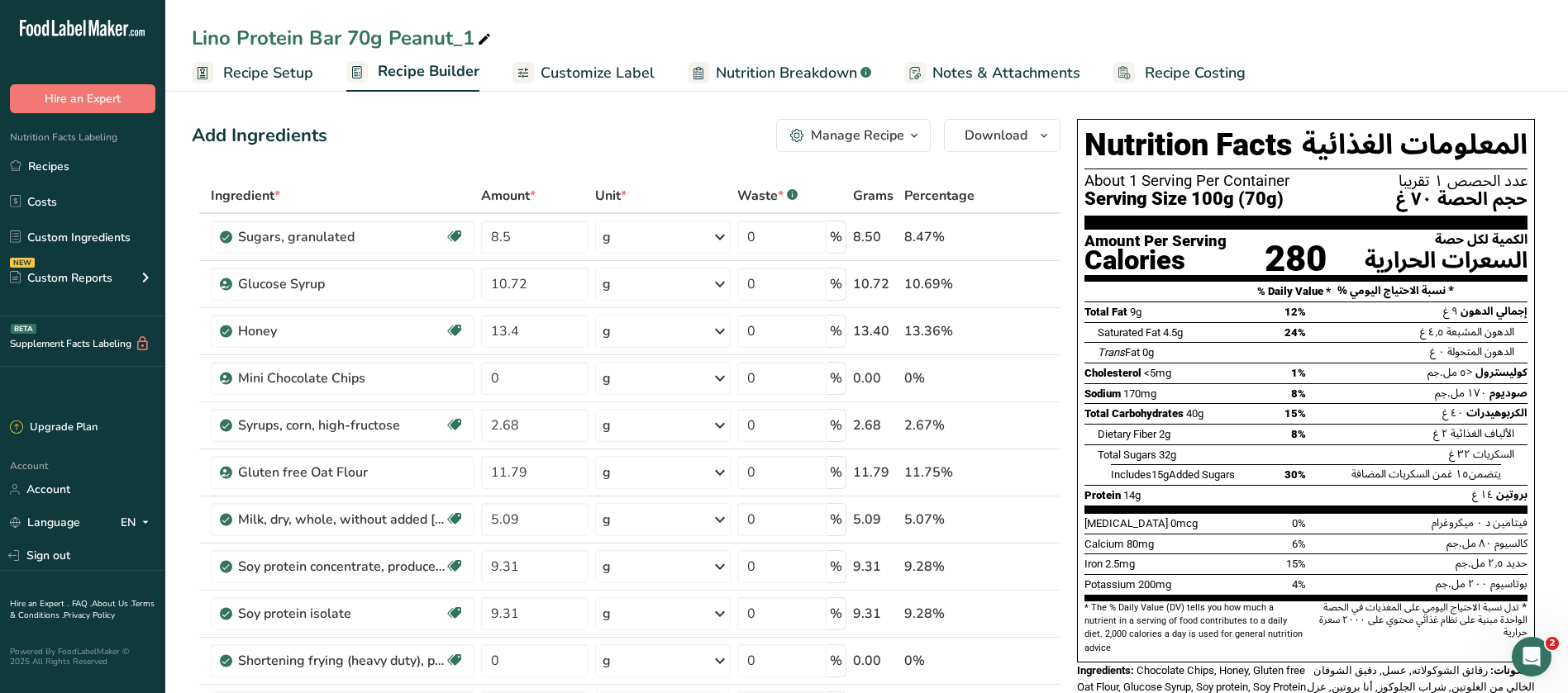
click at [576, 75] on span "Customize Label" at bounding box center [597, 73] width 114 height 22
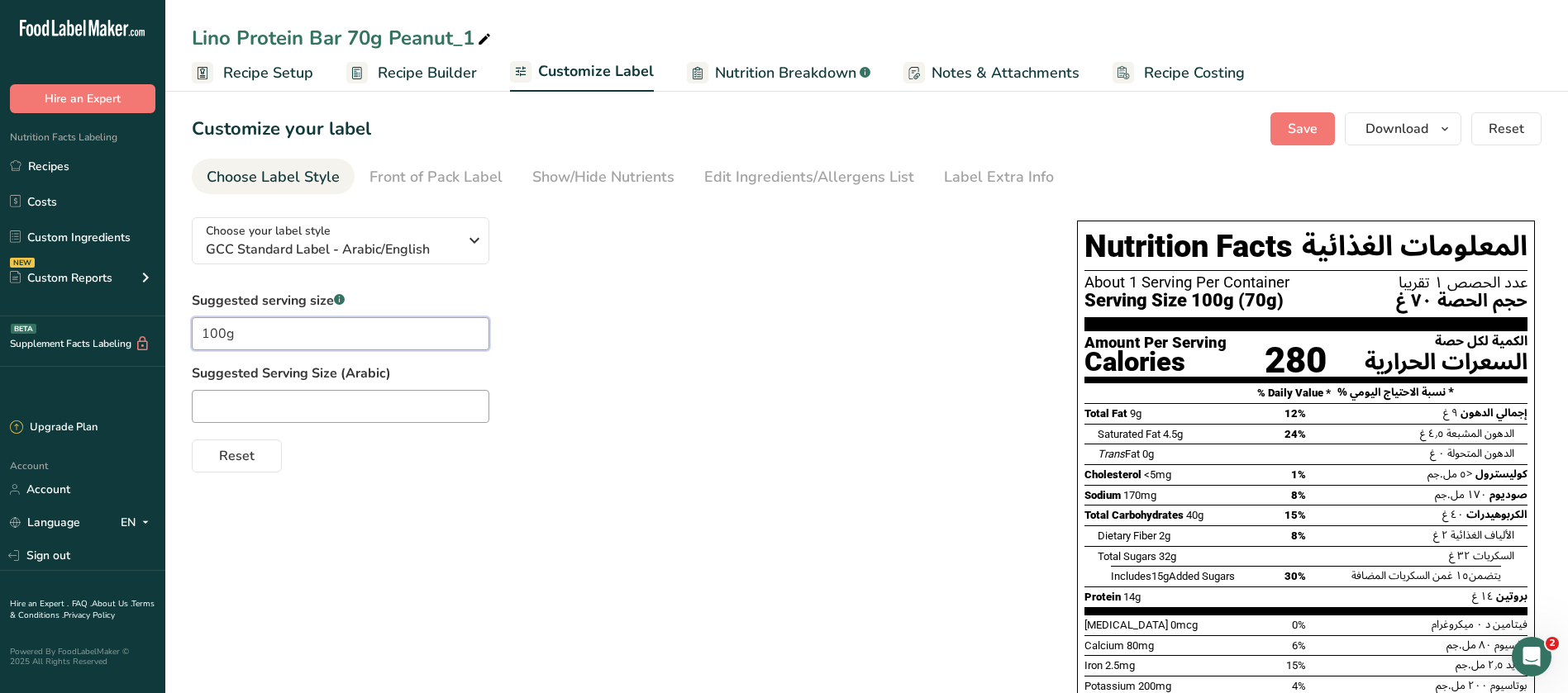
drag, startPoint x: 301, startPoint y: 338, endPoint x: 184, endPoint y: 334, distance: 117.1
click at [190, 335] on section "Customize your label Save Download Choose what to show on your downloaded label…" at bounding box center [866, 528] width 1402 height 884
click at [1314, 130] on span "Save" at bounding box center [1301, 128] width 30 height 20
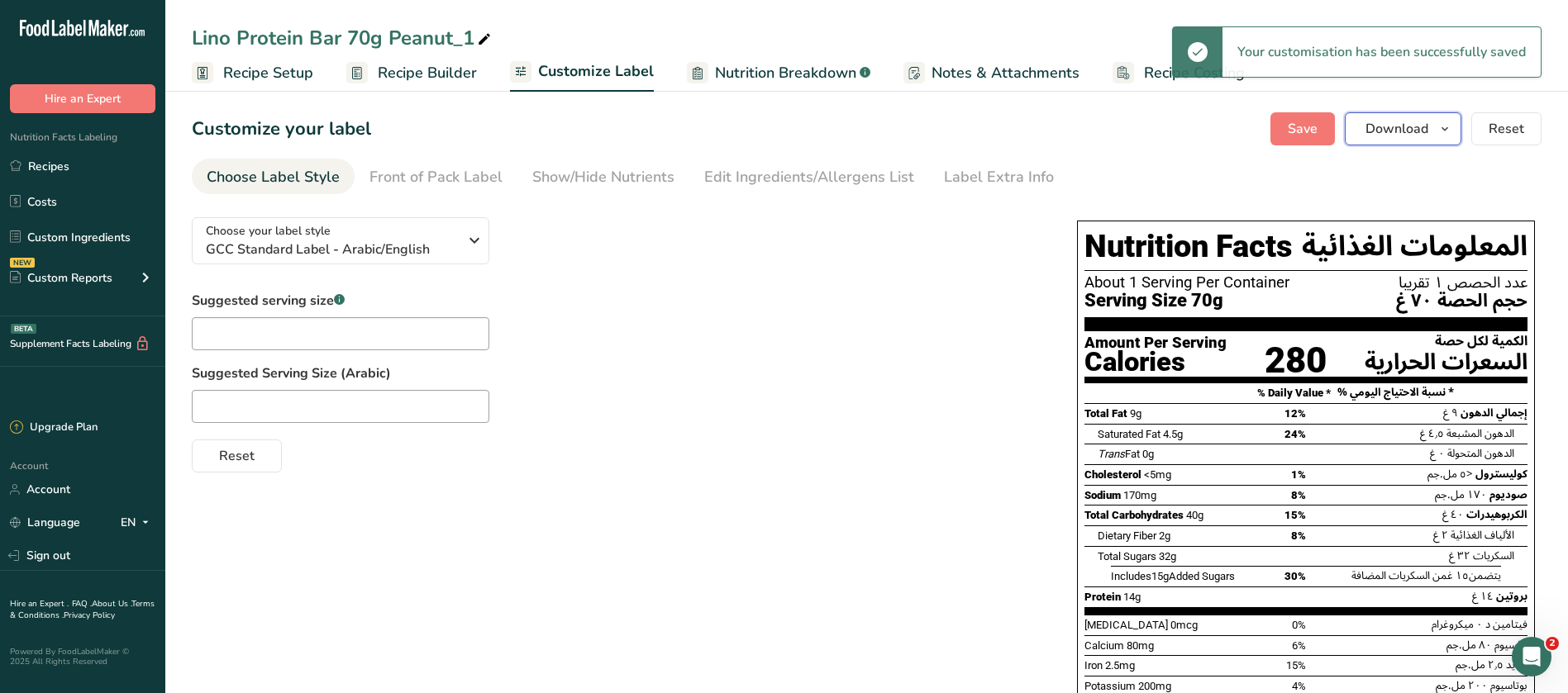
click at [1423, 133] on span "Download" at bounding box center [1395, 128] width 62 height 20
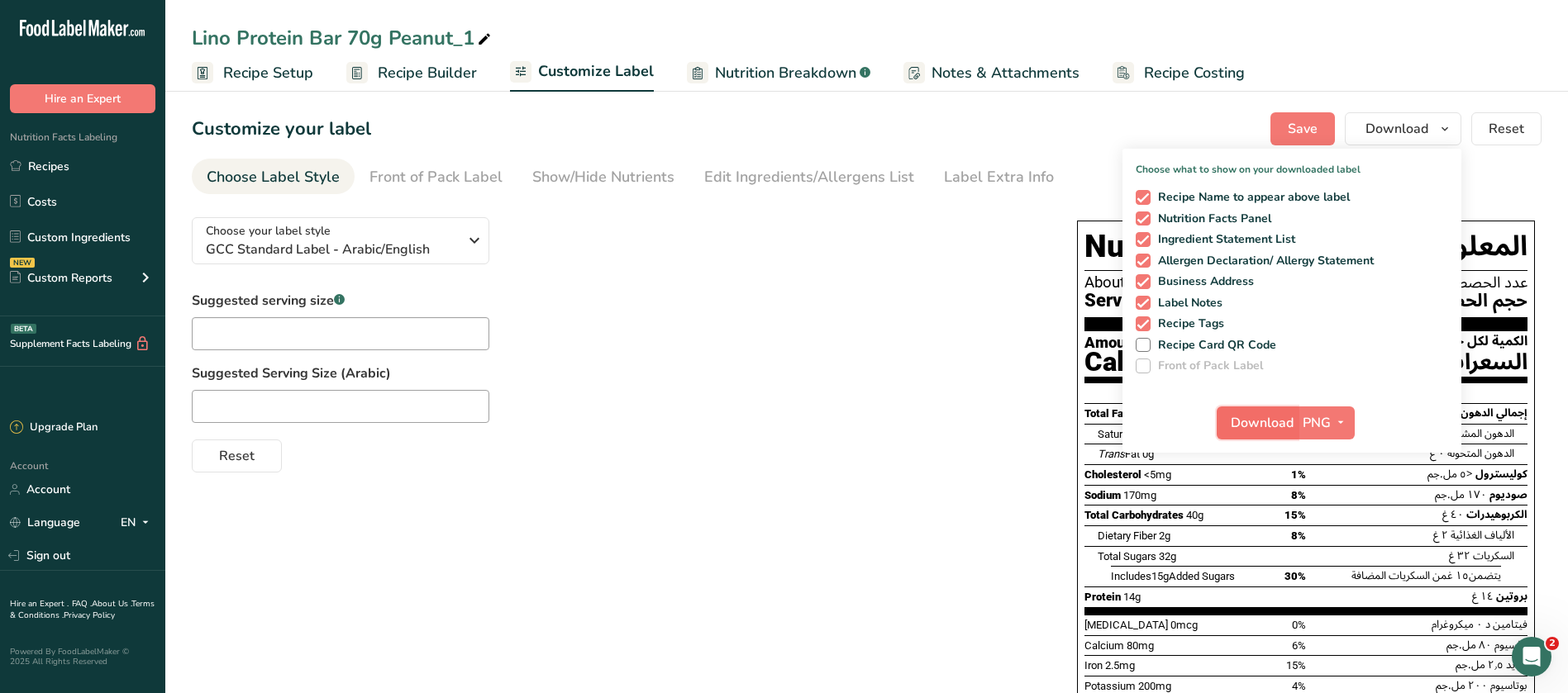
click at [1241, 423] on span "Download" at bounding box center [1261, 423] width 62 height 20
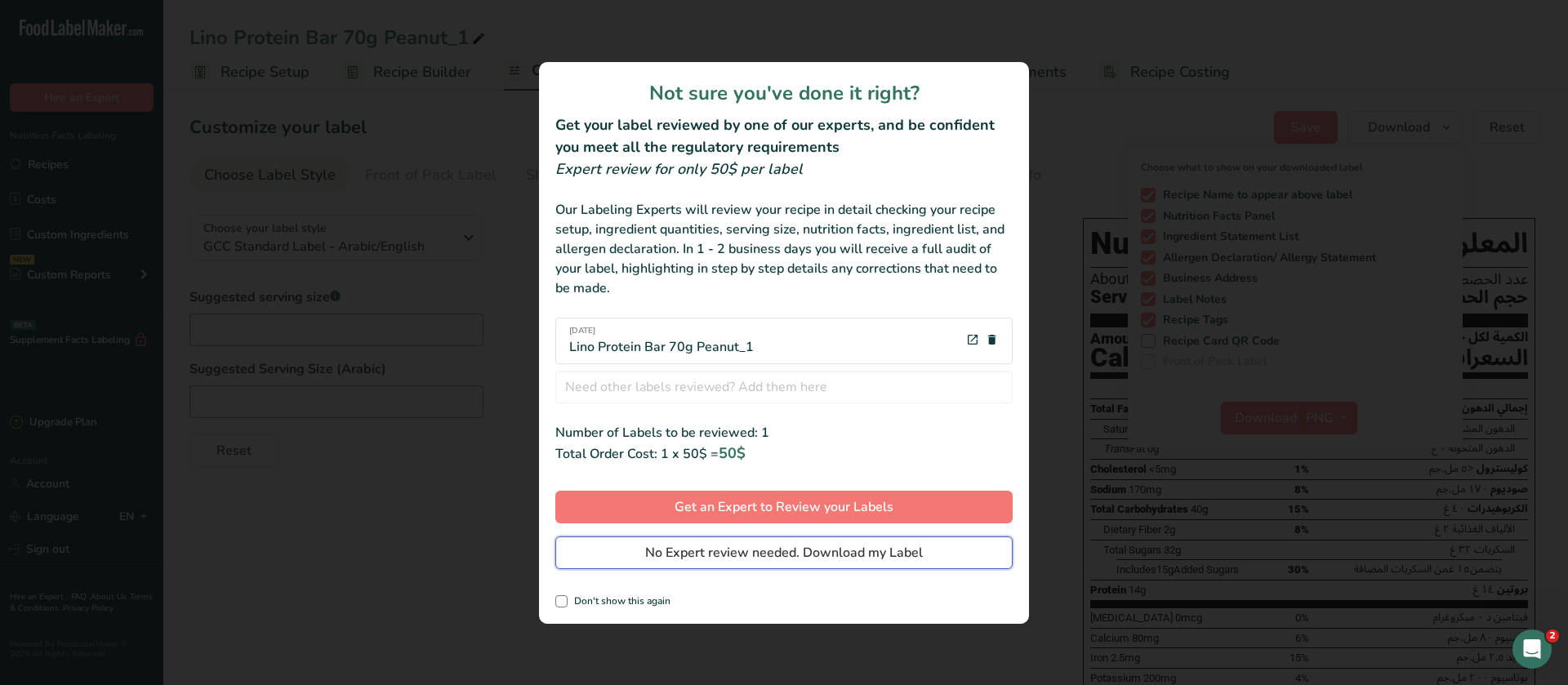
click at [718, 559] on span "No Expert review needed. Download my Label" at bounding box center [784, 552] width 278 height 20
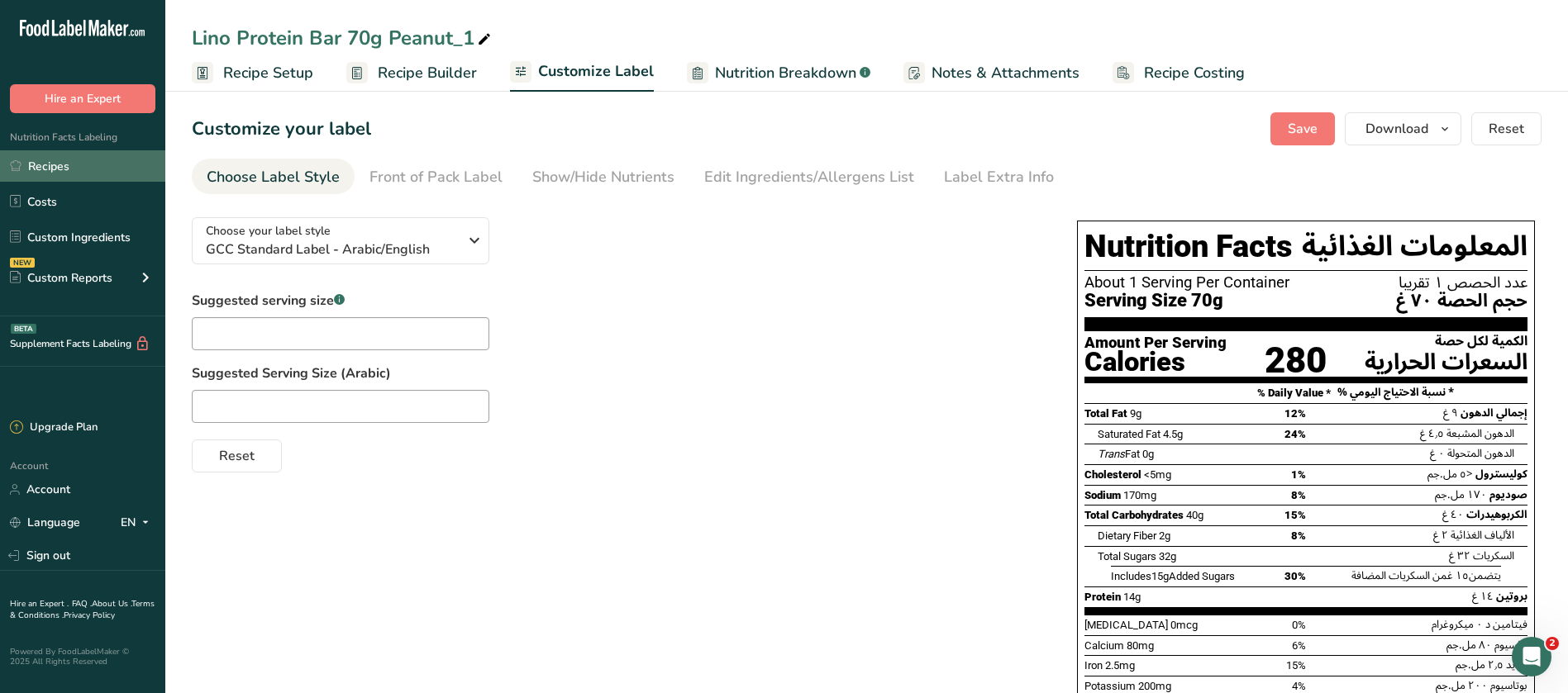
click at [51, 162] on link "Recipes" at bounding box center [82, 166] width 165 height 32
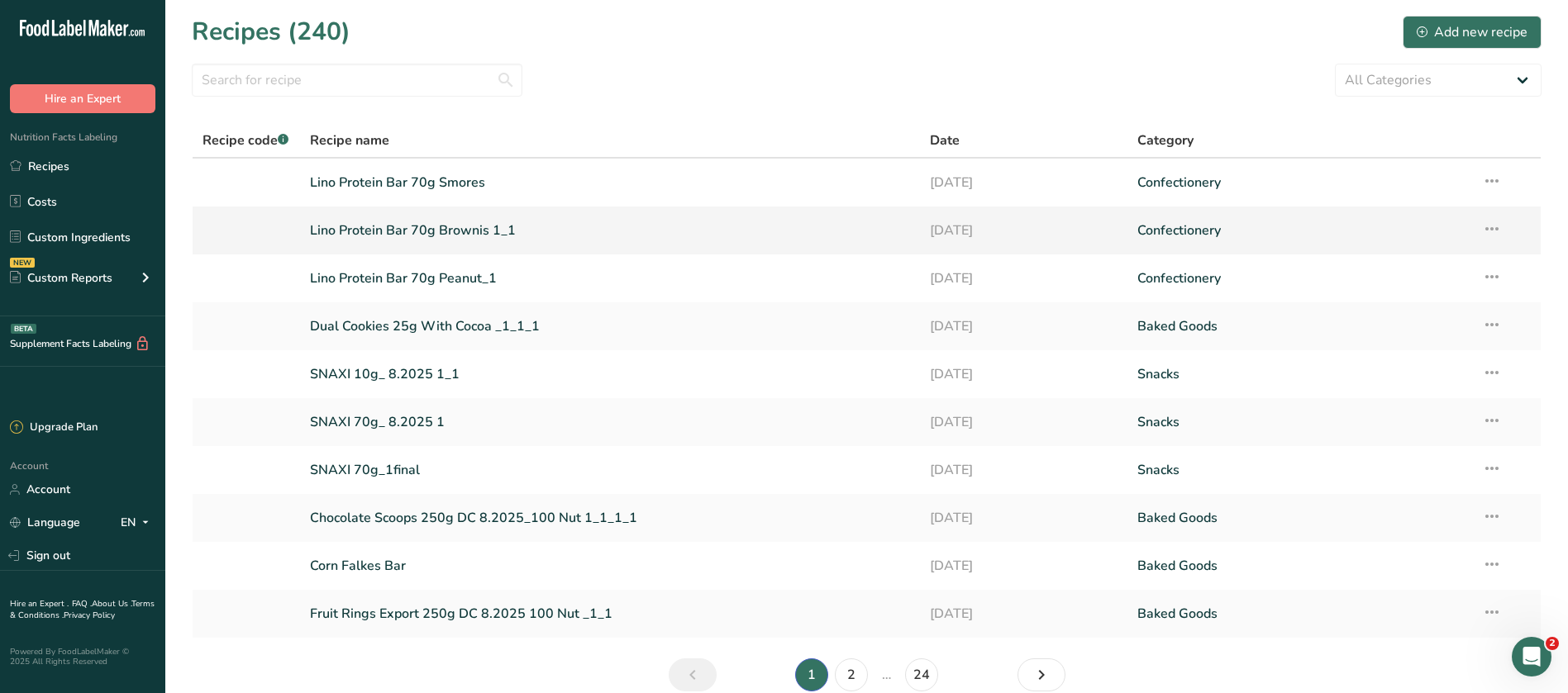
click at [442, 223] on link "Lino Protein Bar 70g Brownis 1_1" at bounding box center [610, 230] width 600 height 35
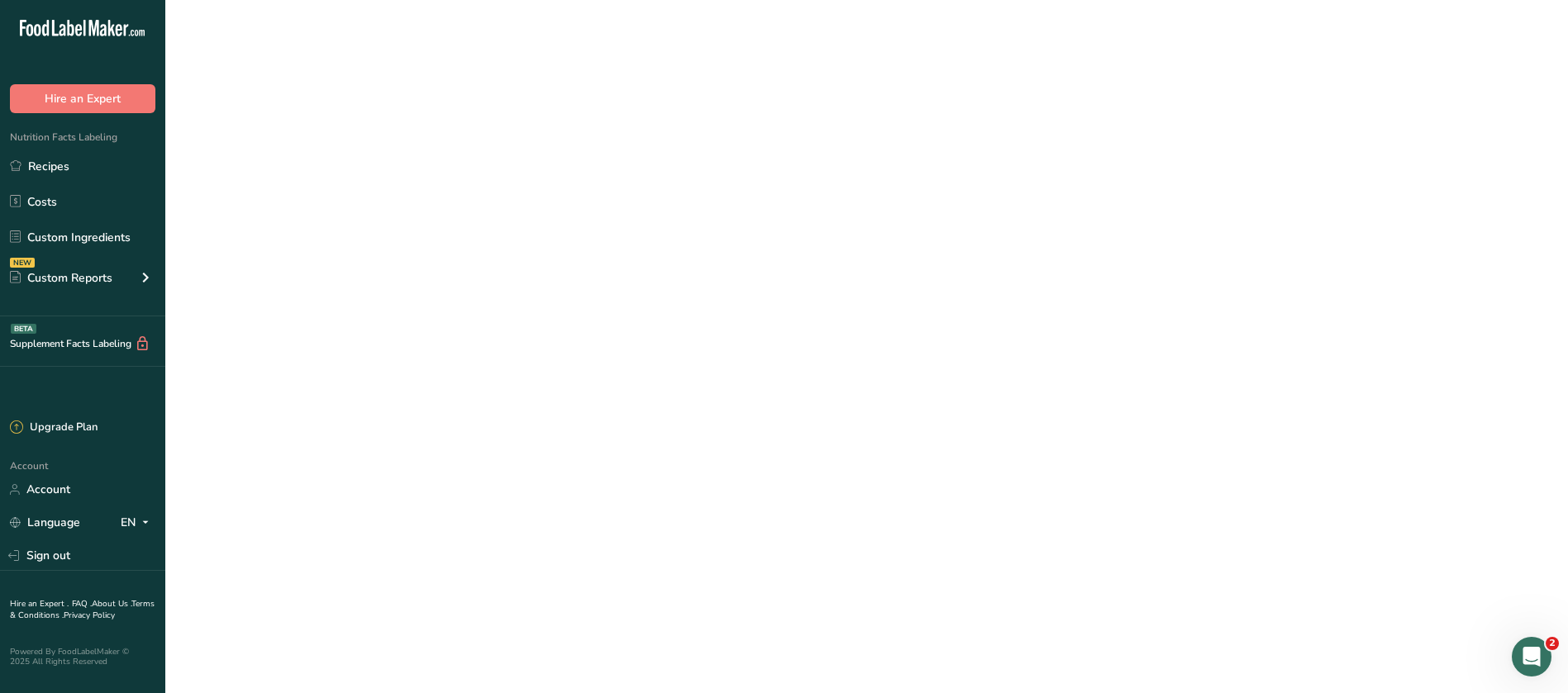
click at [442, 223] on link "Lino Protein Bar 70g Brownis 1_1" at bounding box center [610, 230] width 600 height 35
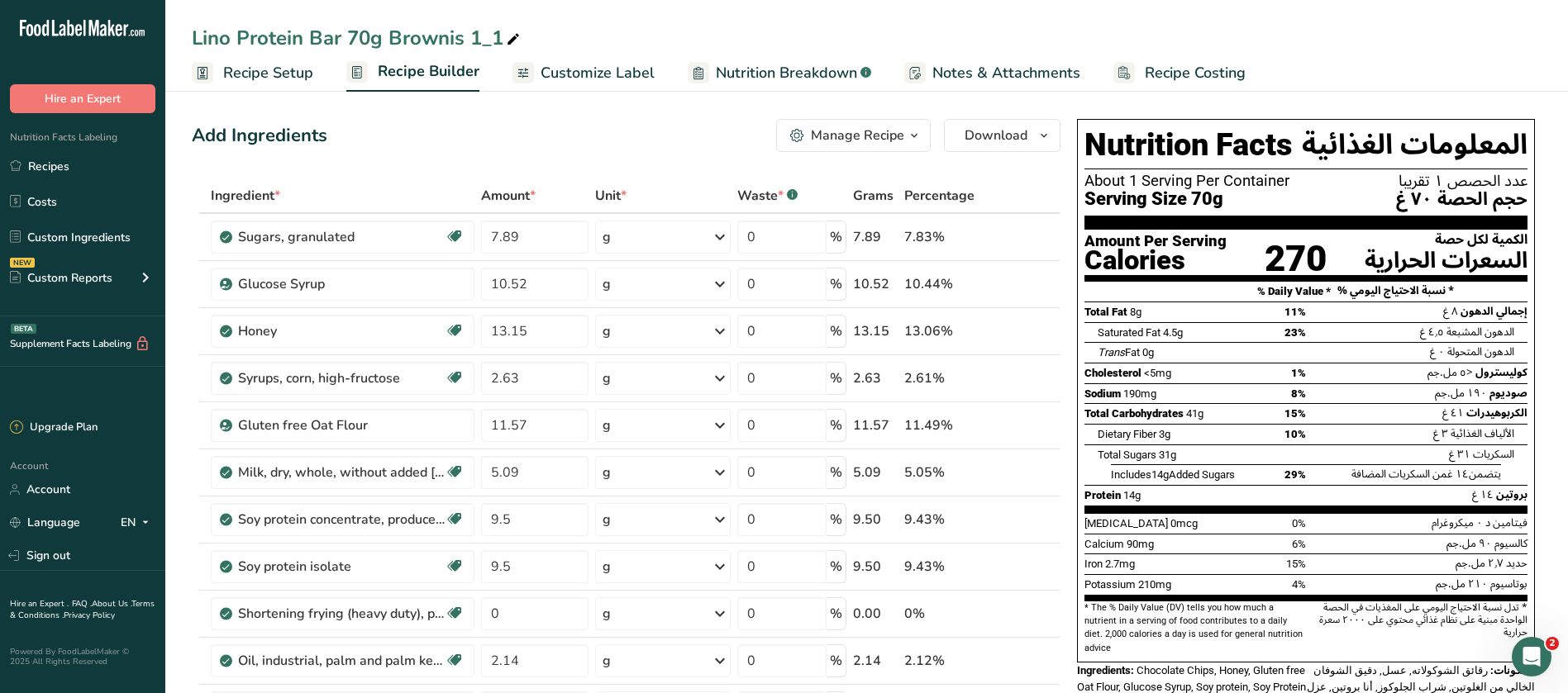
click at [913, 134] on icon "button" at bounding box center [914, 136] width 13 height 21
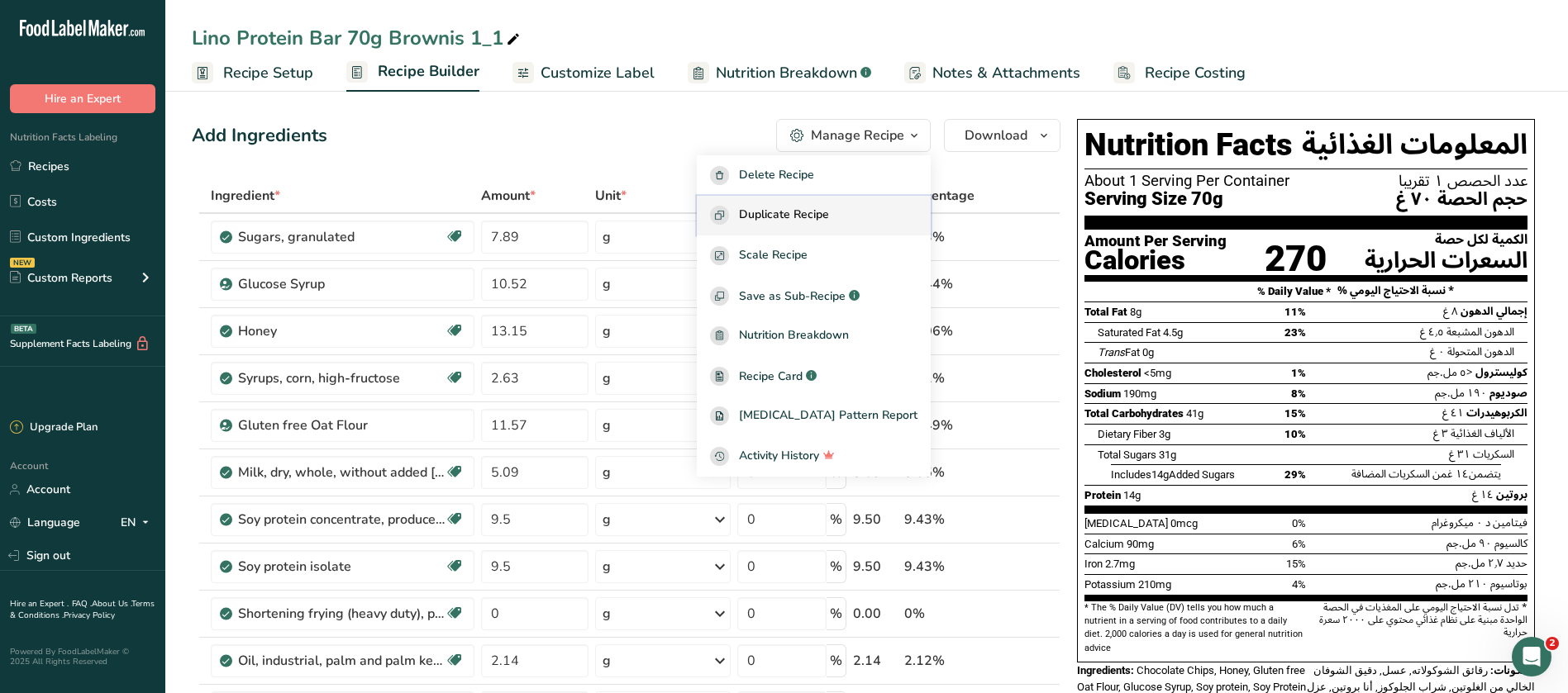
click at [829, 218] on span "Duplicate Recipe" at bounding box center [784, 216] width 90 height 19
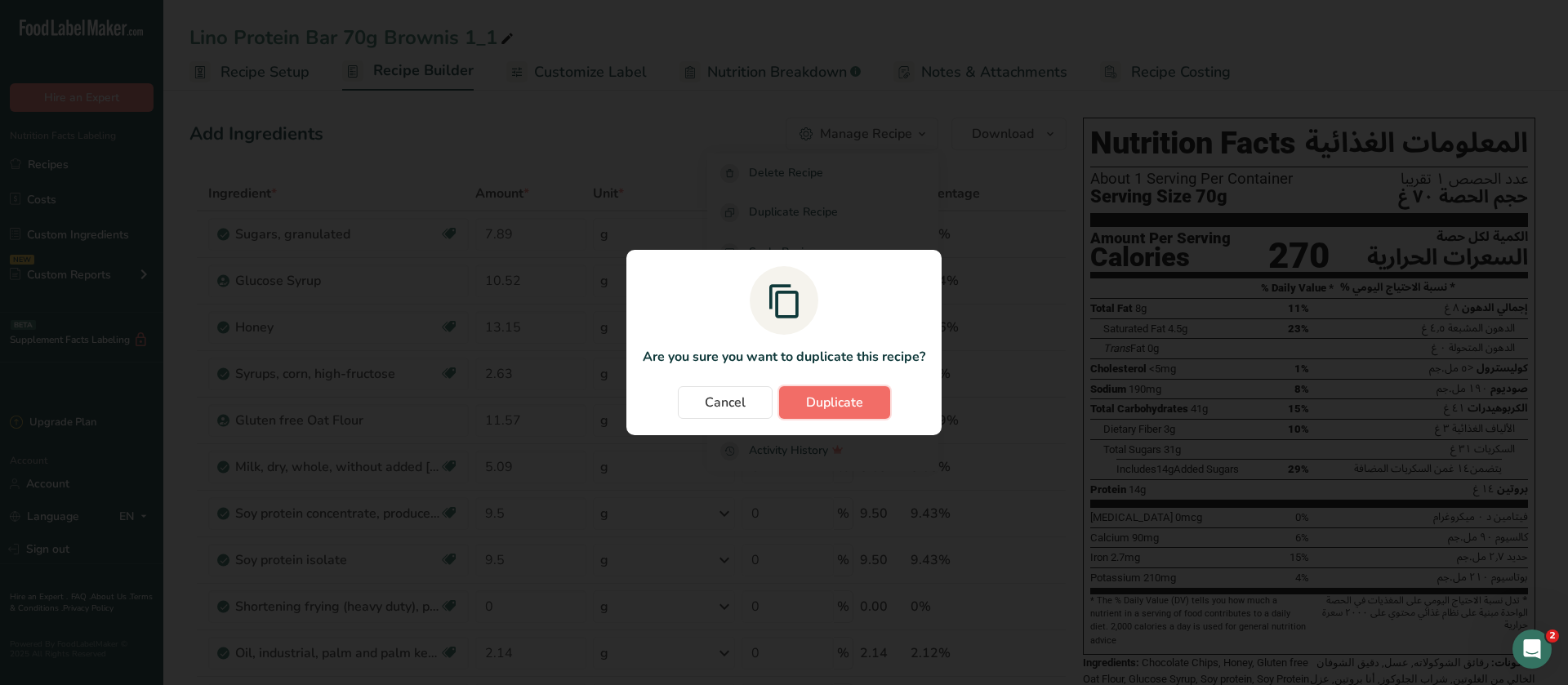
click at [834, 405] on span "Duplicate" at bounding box center [834, 402] width 57 height 20
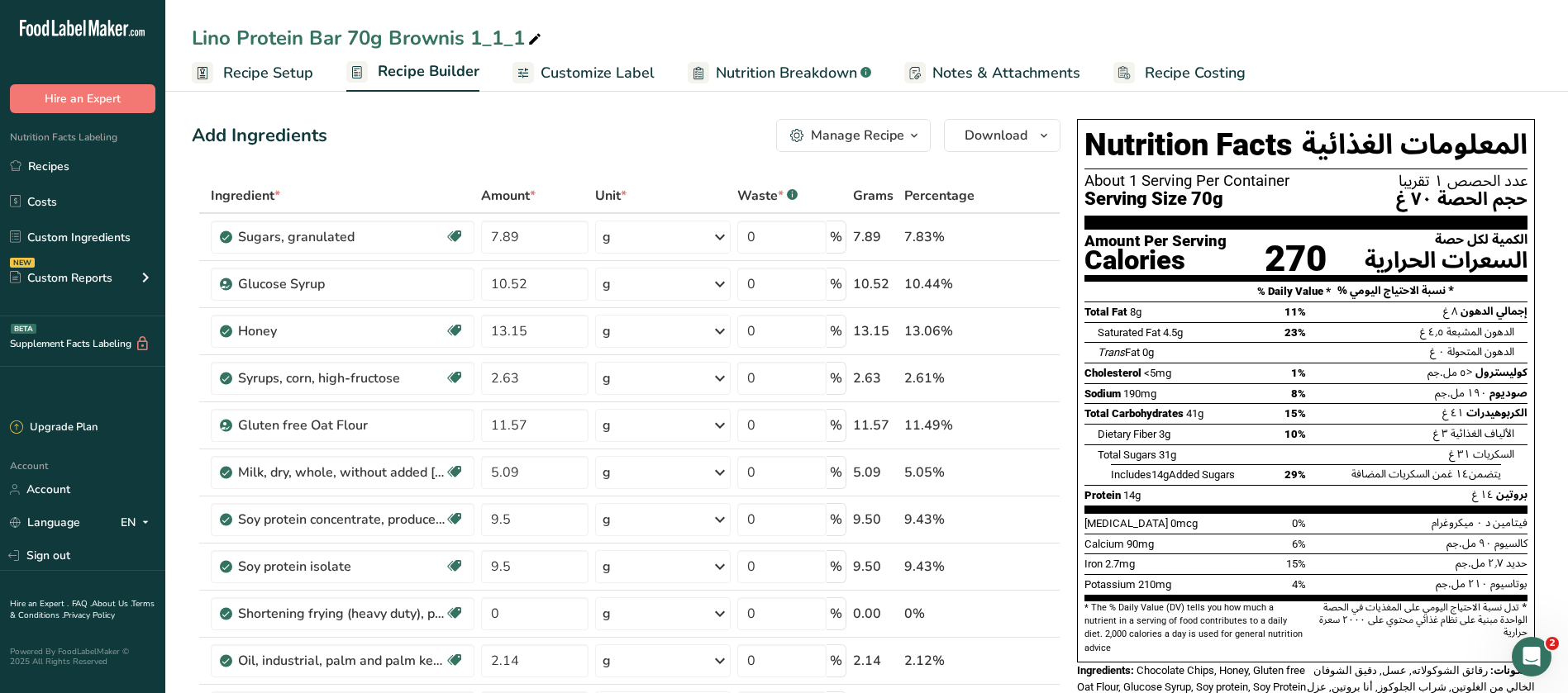
drag, startPoint x: 463, startPoint y: 36, endPoint x: 387, endPoint y: 35, distance: 76.0
click at [387, 35] on div "Lino Protein Bar 70g Brownis 1_1_1" at bounding box center [368, 37] width 353 height 30
drag, startPoint x: 465, startPoint y: 38, endPoint x: 392, endPoint y: 38, distance: 73.0
click at [392, 38] on input "Lino Protein Bar 70g Brownis 1_1_1" at bounding box center [866, 37] width 1349 height 30
click at [418, 34] on input "Lino Protein Bar 70g Cokkies 1_1_1" at bounding box center [866, 37] width 1349 height 30
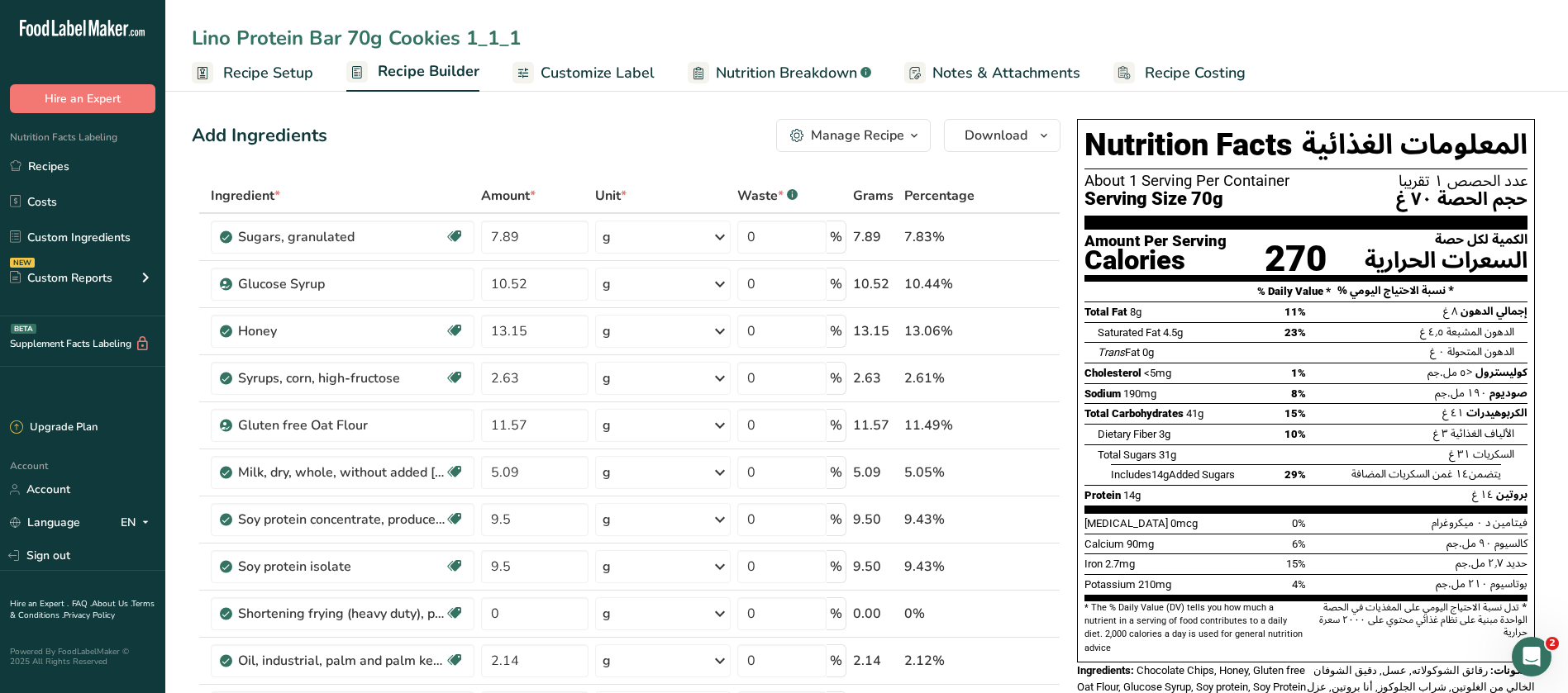
type input "Lino Protein Bar 70g Cookies 1_1_1"
click at [944, 62] on span "Notes & Attachments" at bounding box center [1006, 73] width 148 height 22
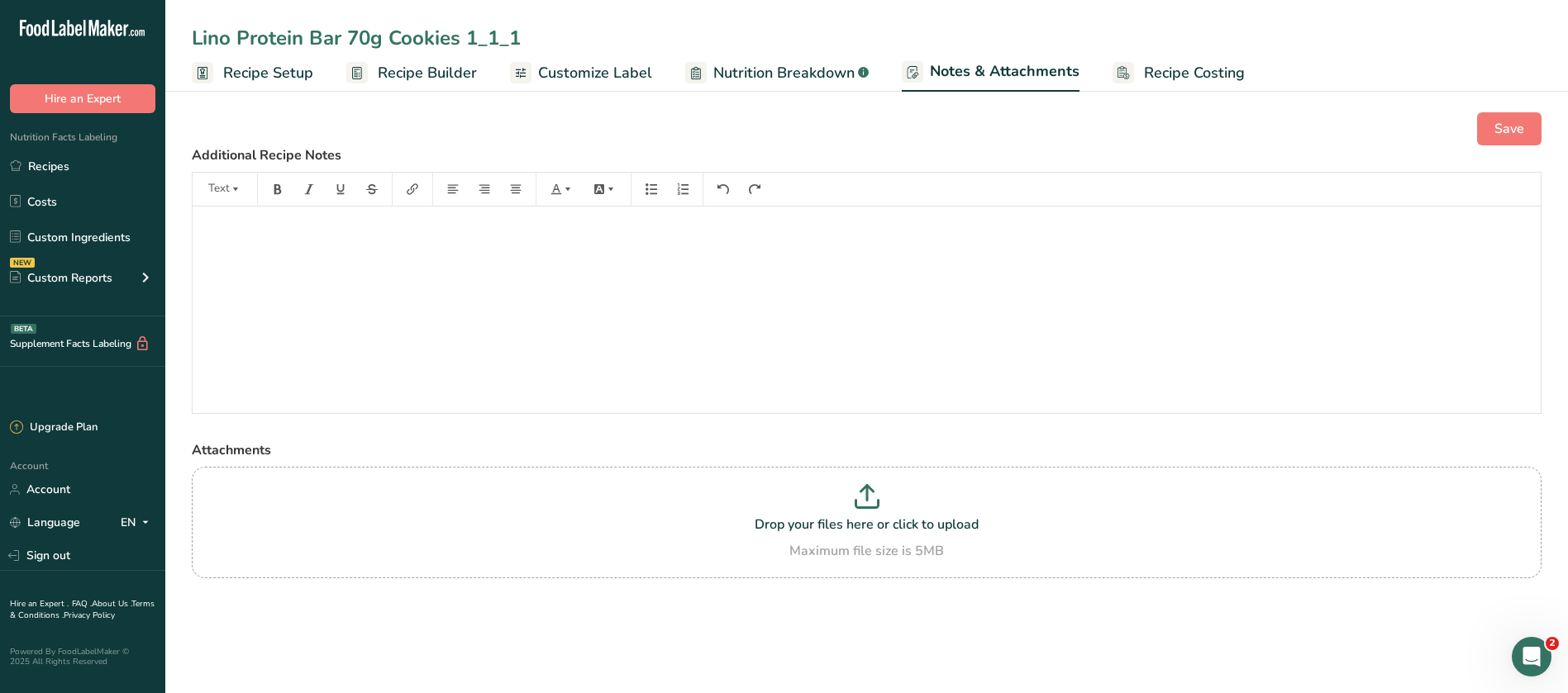
click at [415, 74] on span "Recipe Builder" at bounding box center [427, 73] width 99 height 22
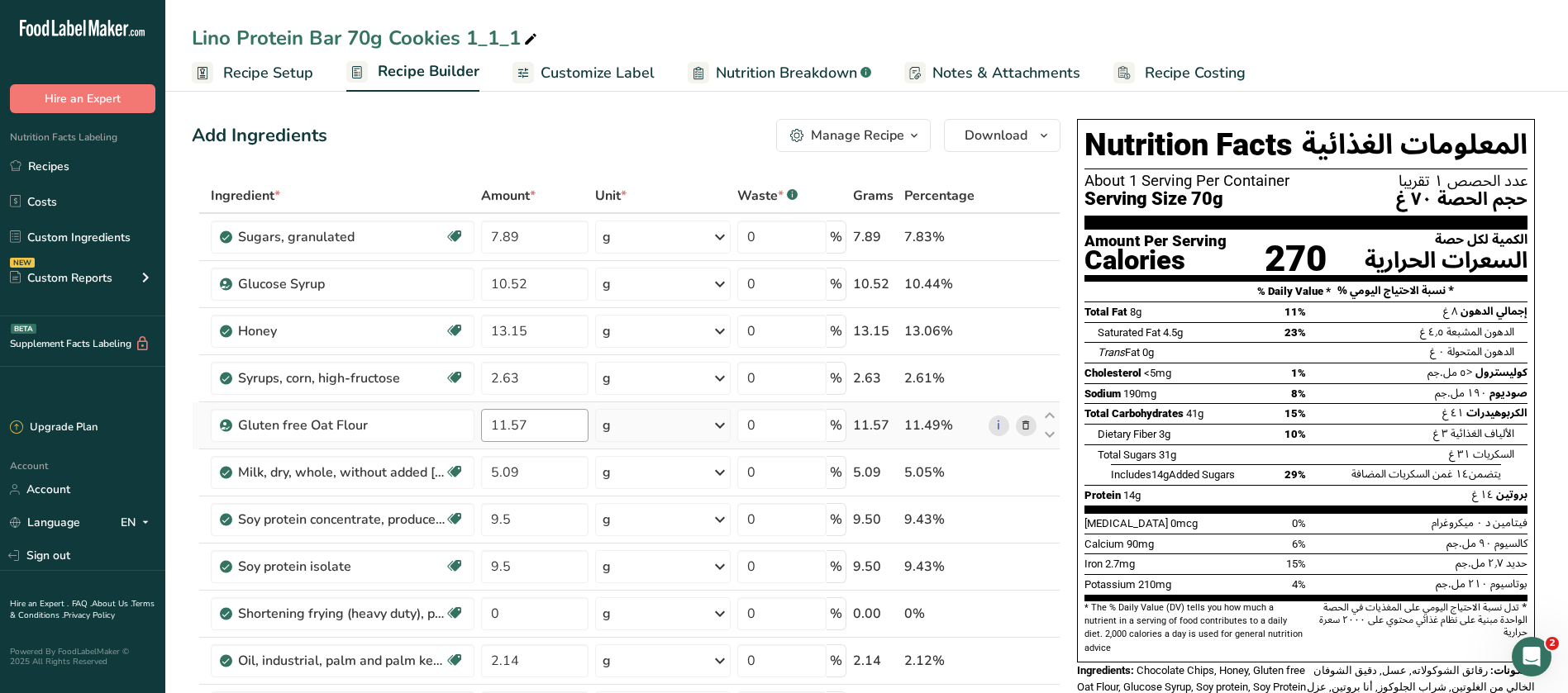
scroll to position [619, 0]
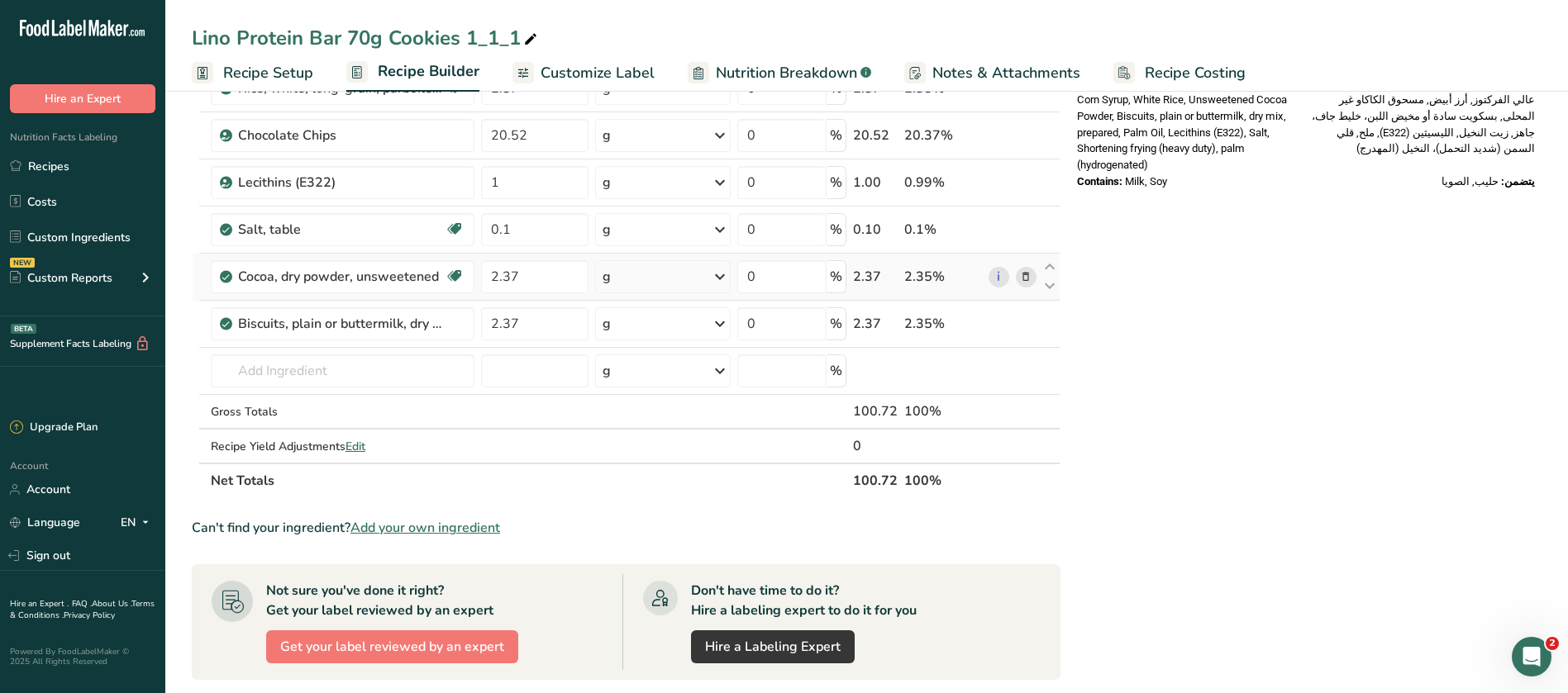
click at [1025, 281] on icon at bounding box center [1025, 277] width 12 height 17
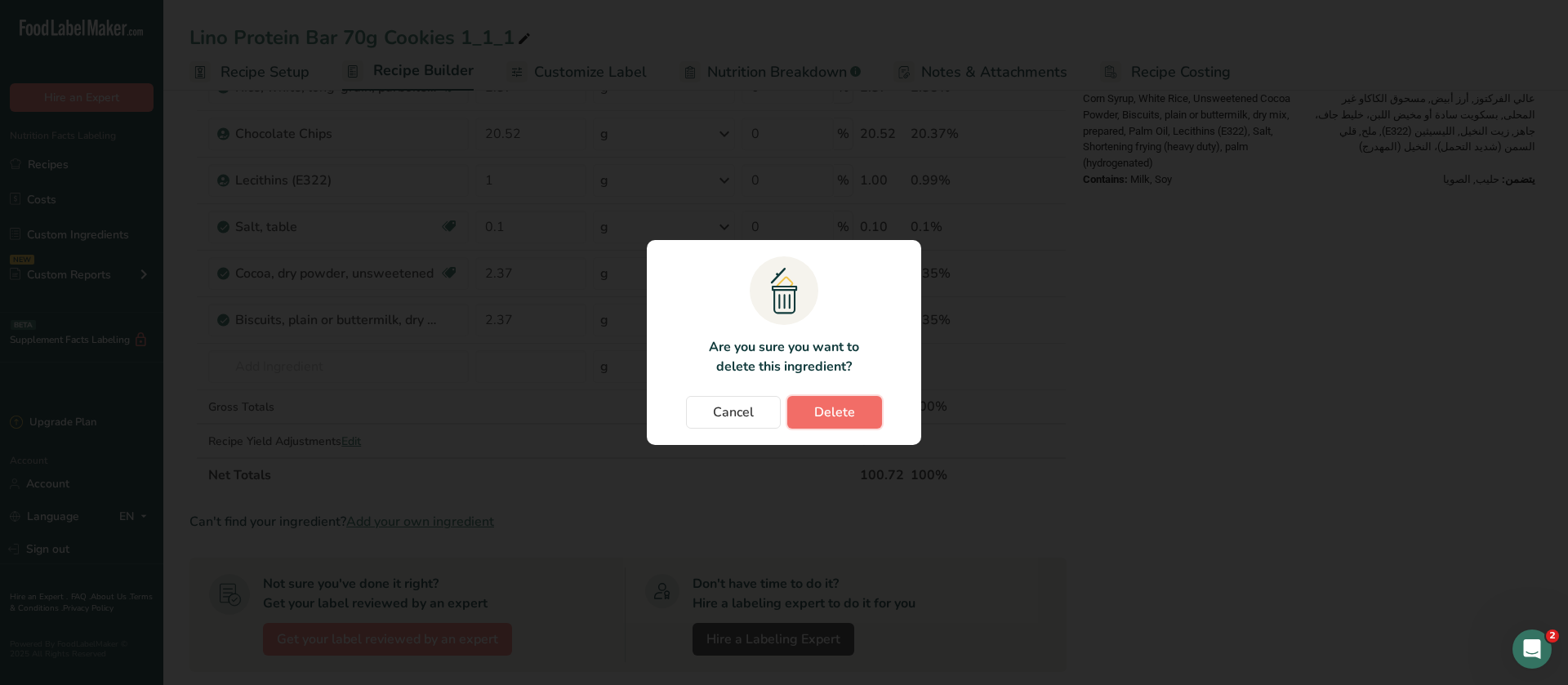
click at [846, 408] on span "Delete" at bounding box center [834, 412] width 41 height 20
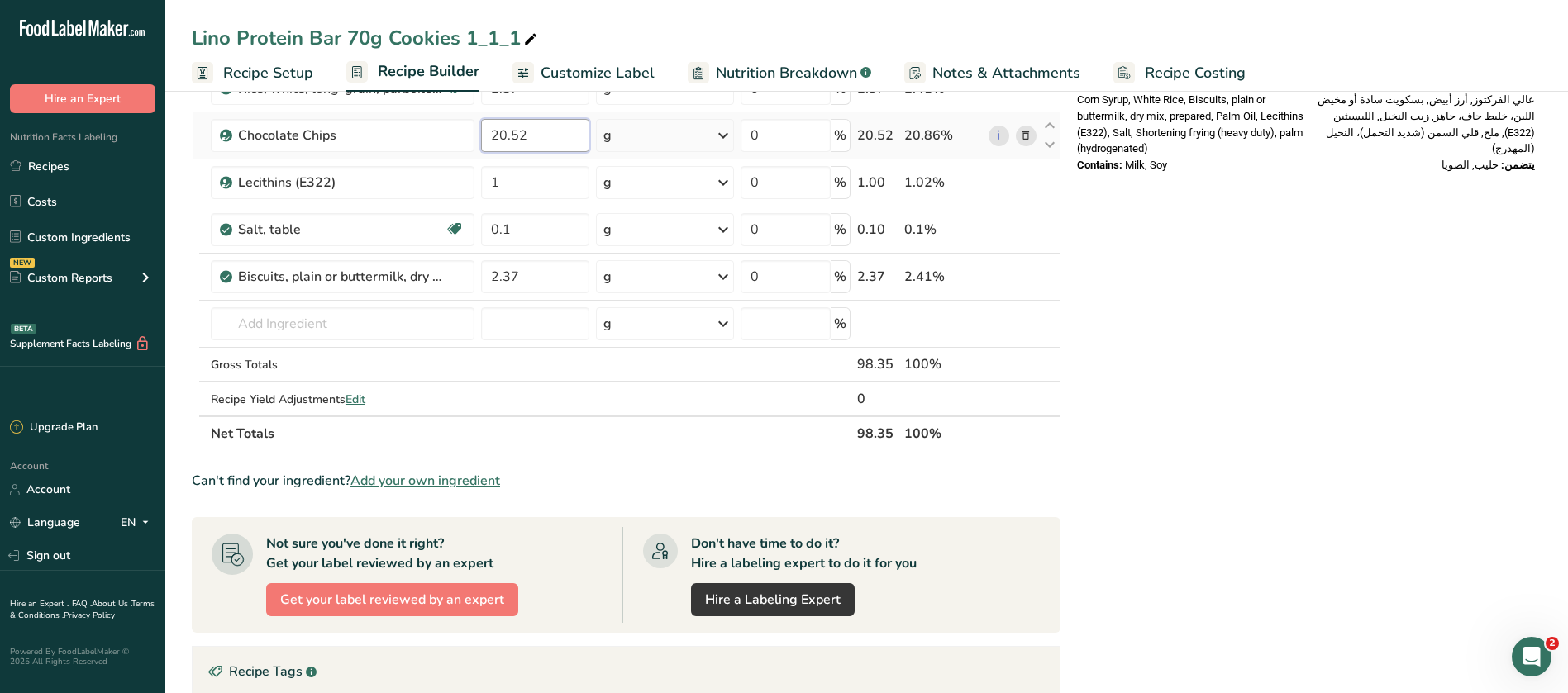
drag, startPoint x: 533, startPoint y: 140, endPoint x: 484, endPoint y: 140, distance: 49.0
click at [484, 140] on input "20.52" at bounding box center [534, 135] width 108 height 33
type input "22.35"
click at [1317, 471] on div "Nutrition Facts المعلومات الغذائية About 1 Serving Per Container عدد الحصص ١ تق…" at bounding box center [1305, 273] width 471 height 1560
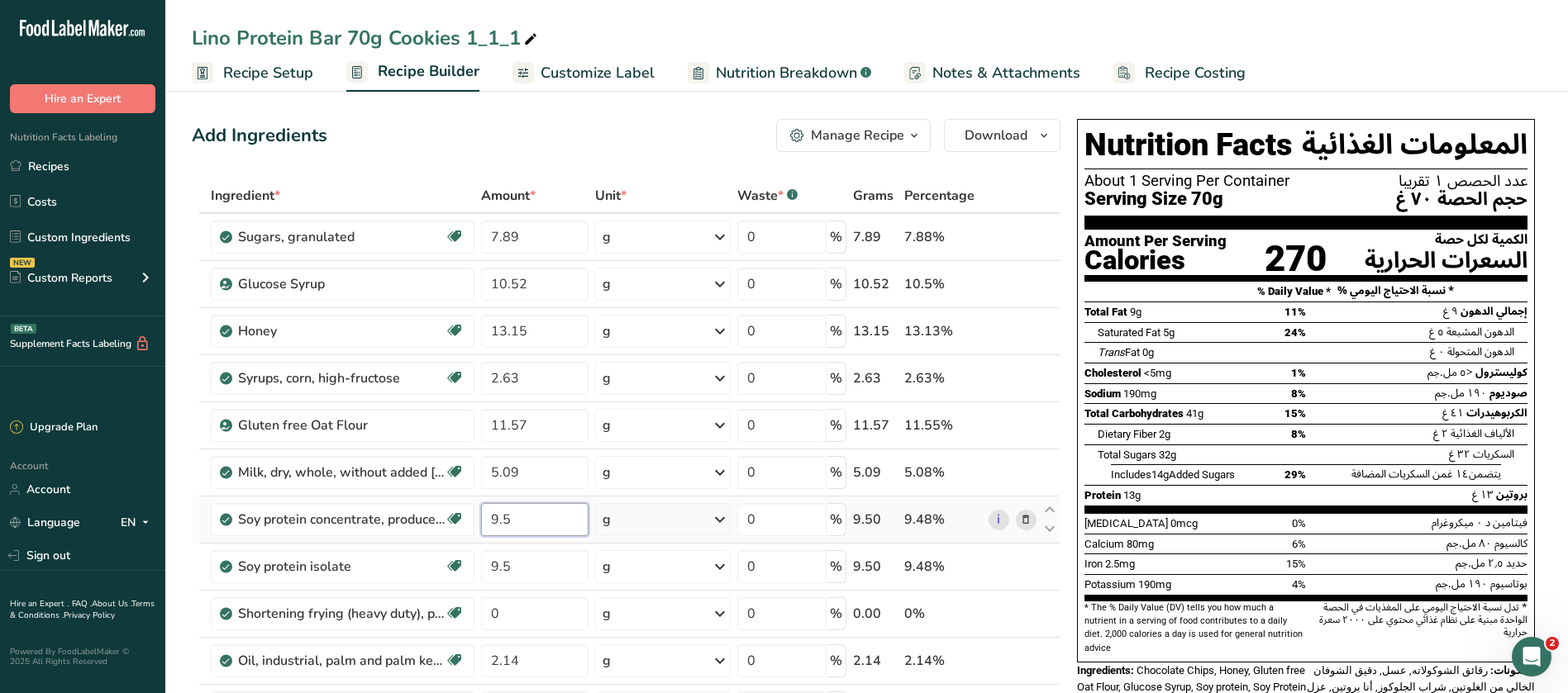
click at [528, 518] on input "9.5" at bounding box center [534, 520] width 107 height 33
type input "9.8"
click at [1338, 30] on div "Lino Protein Bar 70g Cookies 1_1_1" at bounding box center [866, 37] width 1402 height 30
click at [524, 564] on input "9.5" at bounding box center [534, 566] width 107 height 33
type input "9.8"
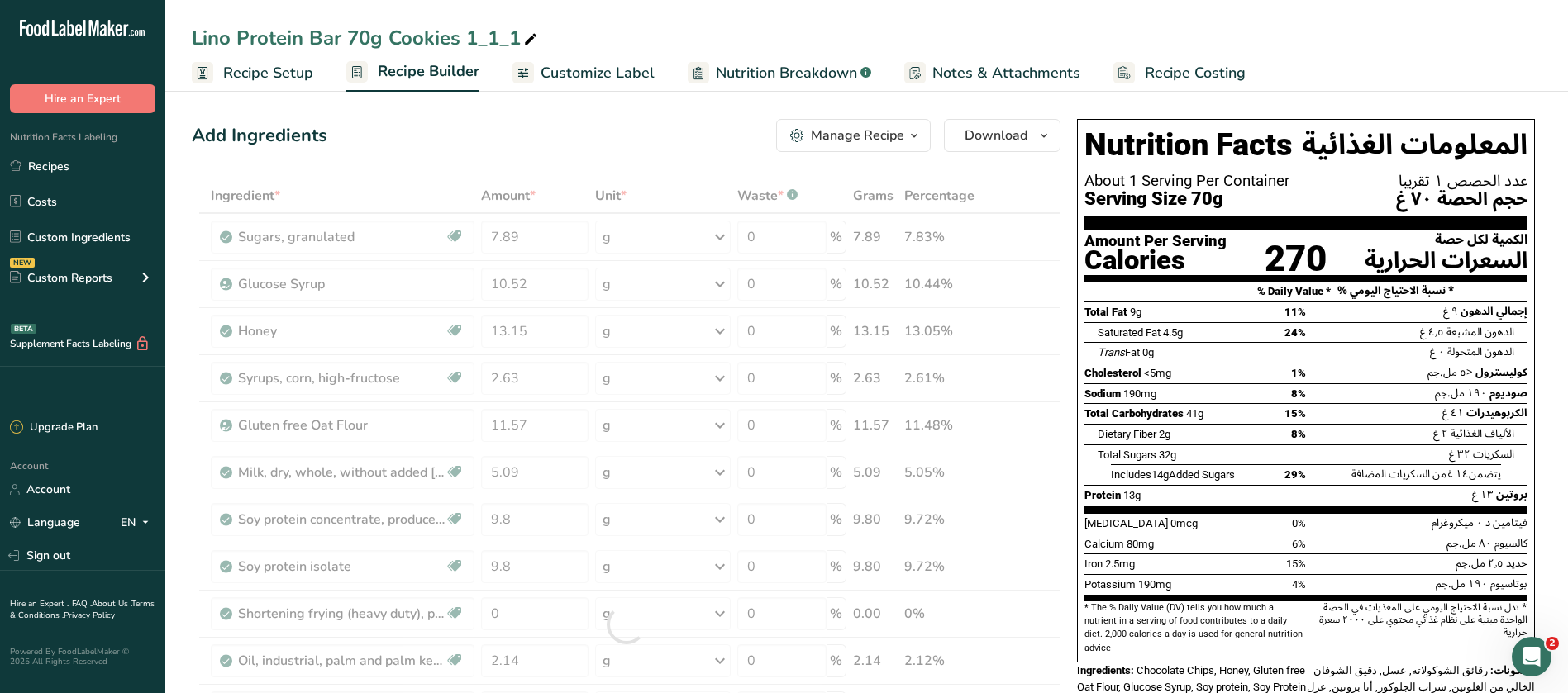
click at [1349, 33] on div "Lino Protein Bar 70g Cookies 1_1_1" at bounding box center [866, 37] width 1402 height 30
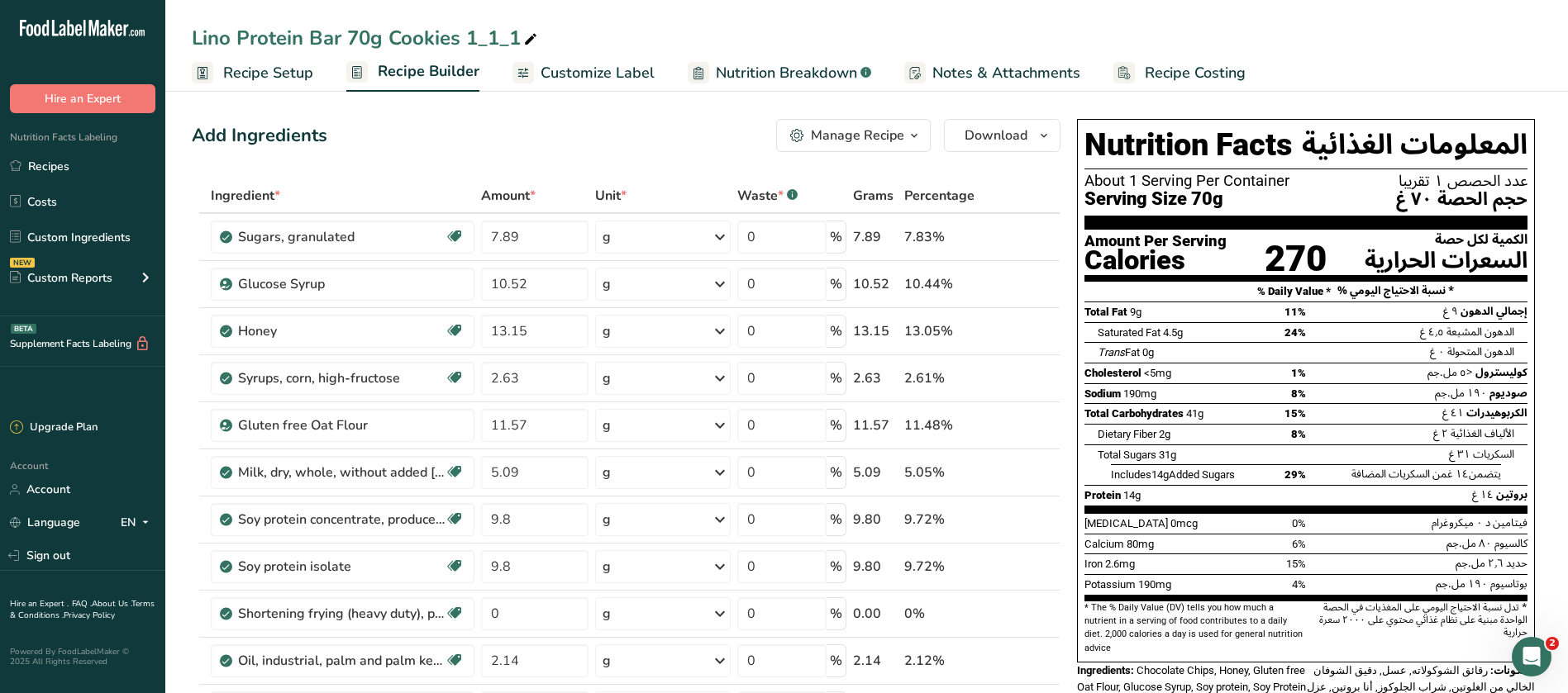
click at [591, 65] on span "Customize Label" at bounding box center [597, 73] width 114 height 22
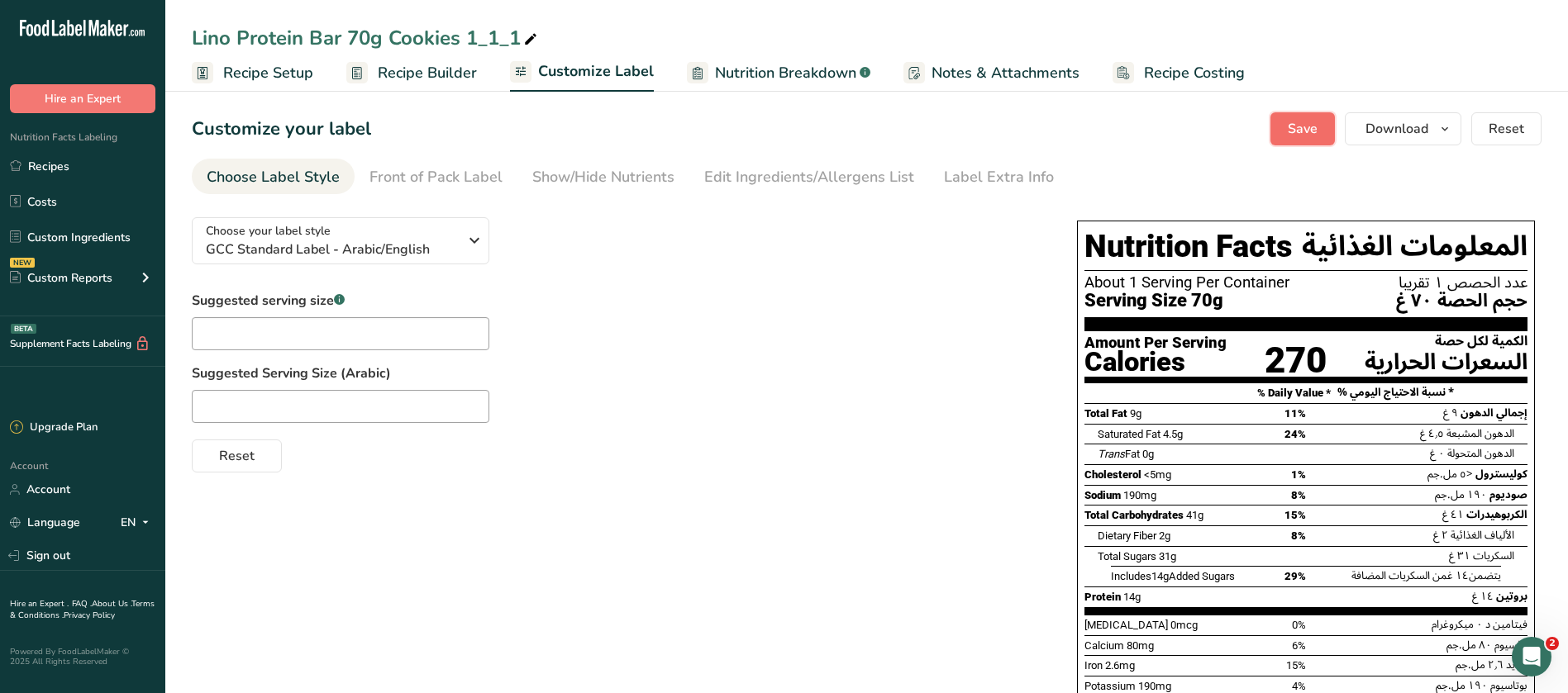
click at [1306, 138] on span "Save" at bounding box center [1301, 128] width 30 height 20
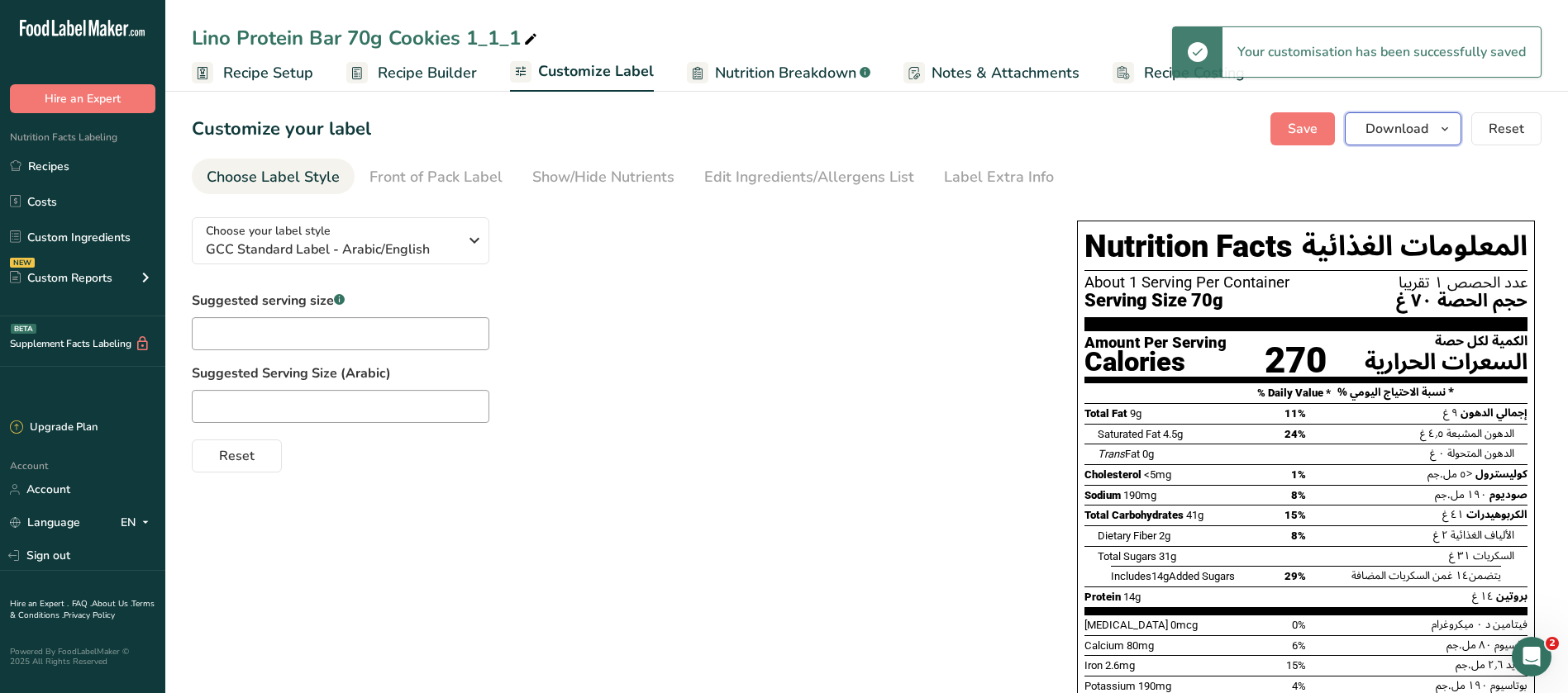
click at [1431, 128] on button "Download" at bounding box center [1402, 128] width 116 height 33
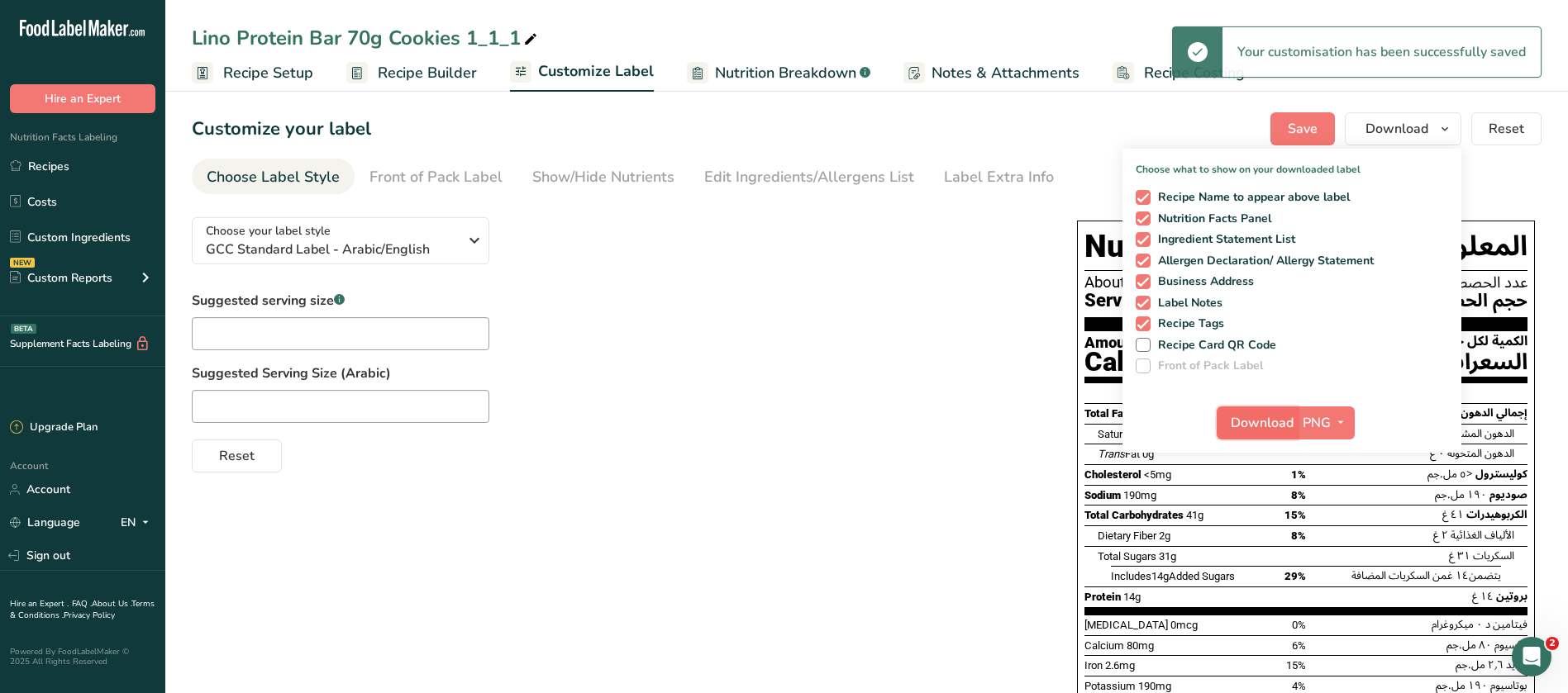
click at [1275, 421] on span "Download" at bounding box center [1261, 423] width 62 height 20
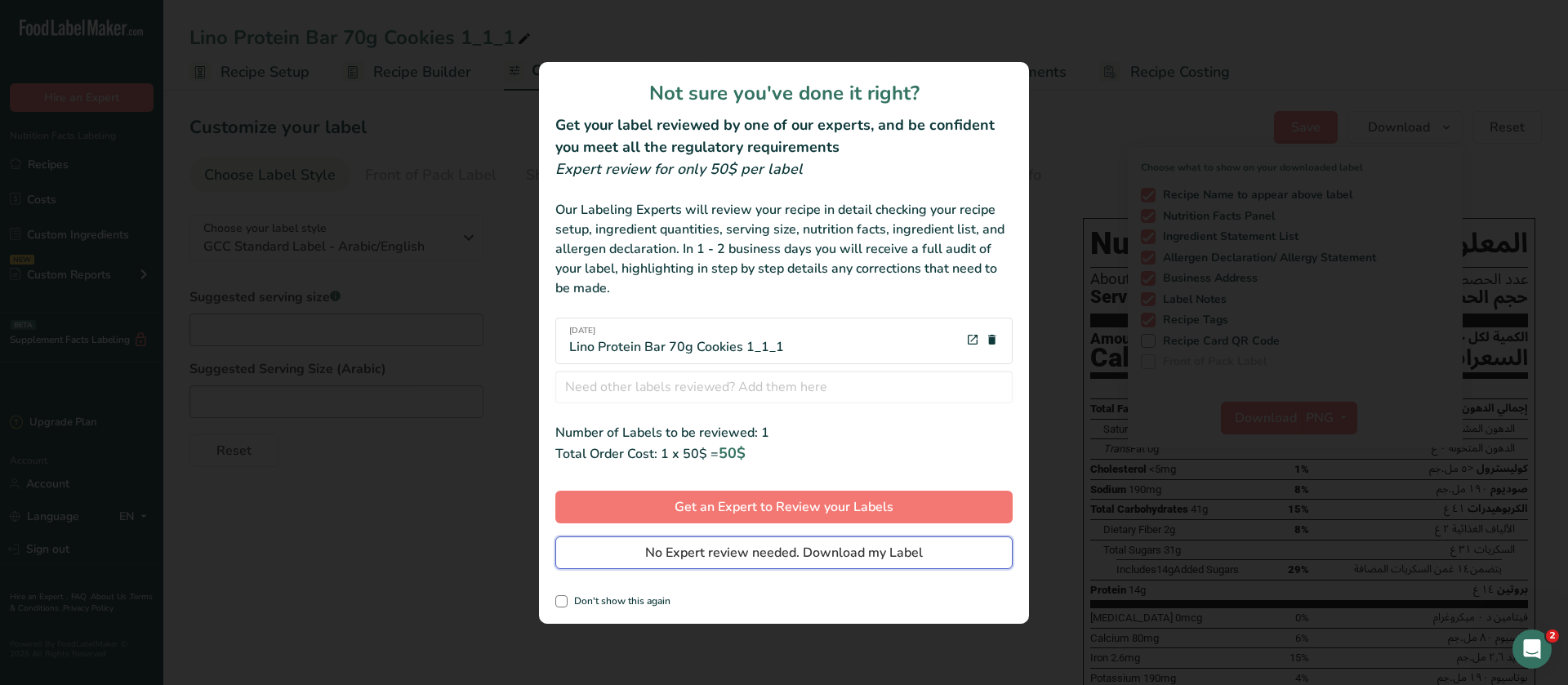
click at [833, 553] on span "No Expert review needed. Download my Label" at bounding box center [784, 552] width 278 height 20
